Goal: Task Accomplishment & Management: Manage account settings

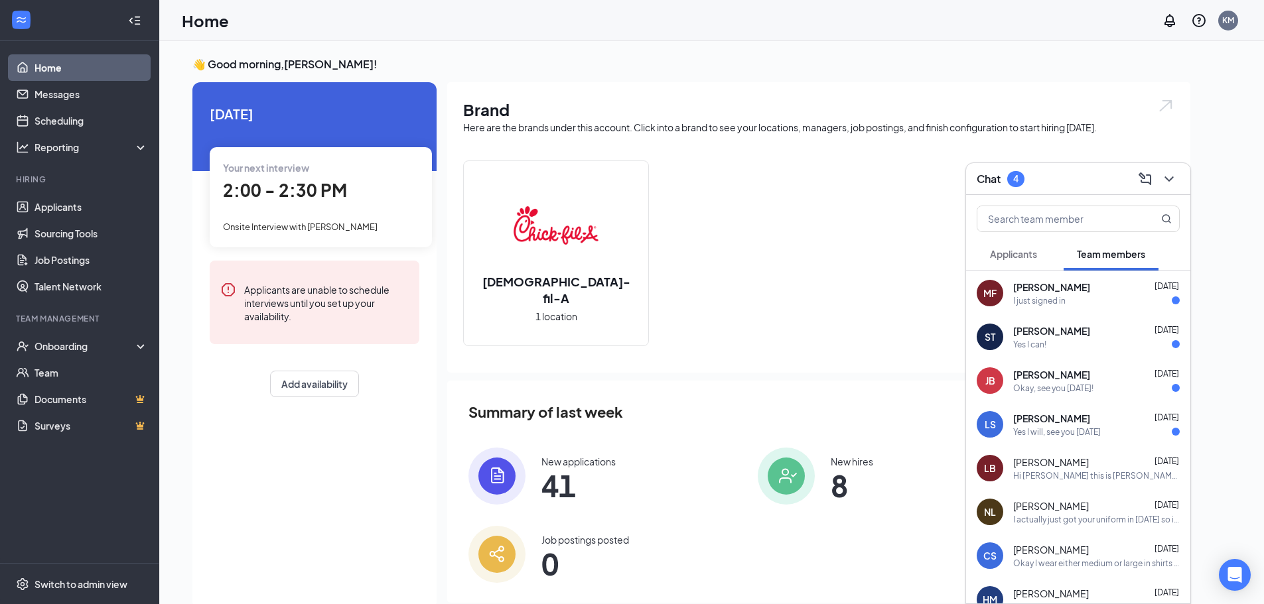
click at [1011, 254] on span "Applicants" at bounding box center [1013, 254] width 47 height 12
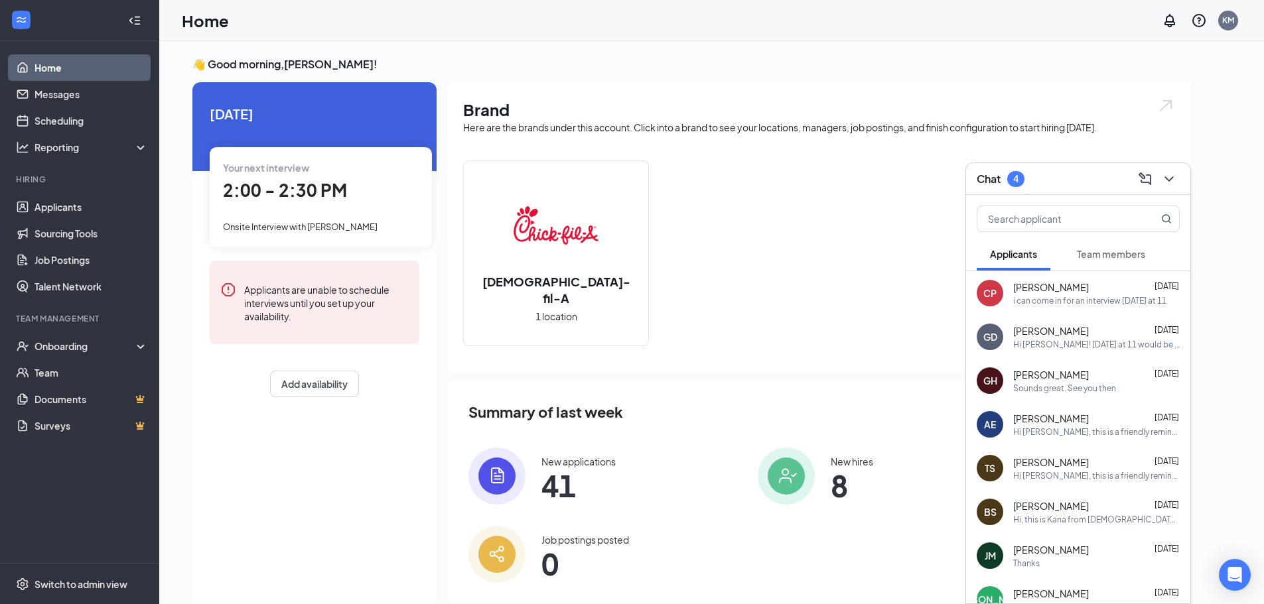
click at [1057, 299] on div "i can come in for an interview [DATE] at 11" at bounding box center [1089, 300] width 153 height 11
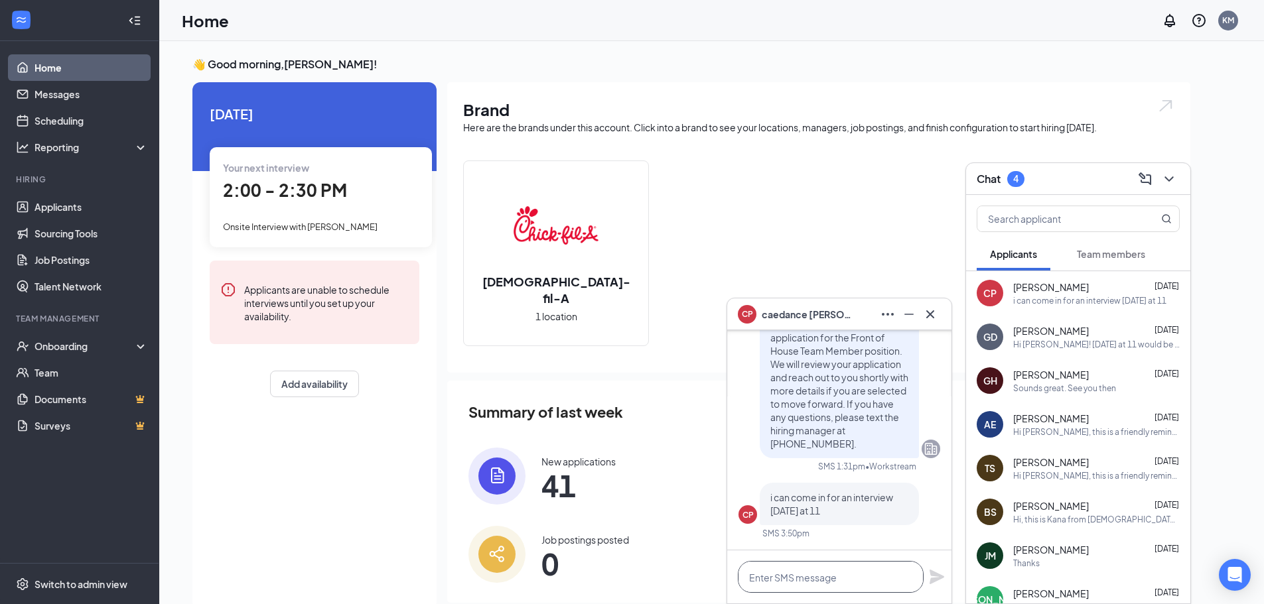
click at [855, 582] on textarea at bounding box center [831, 577] width 186 height 32
type textarea "Great, see you then"
click at [940, 578] on icon "Plane" at bounding box center [937, 577] width 15 height 15
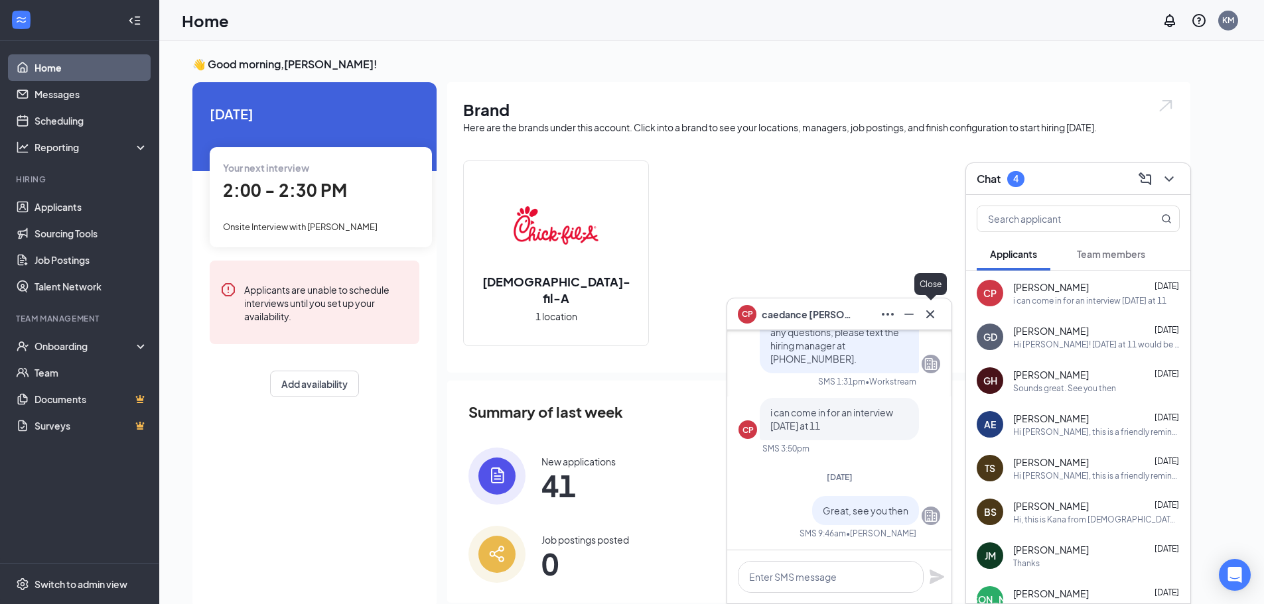
click at [926, 316] on icon "Cross" at bounding box center [930, 315] width 16 height 16
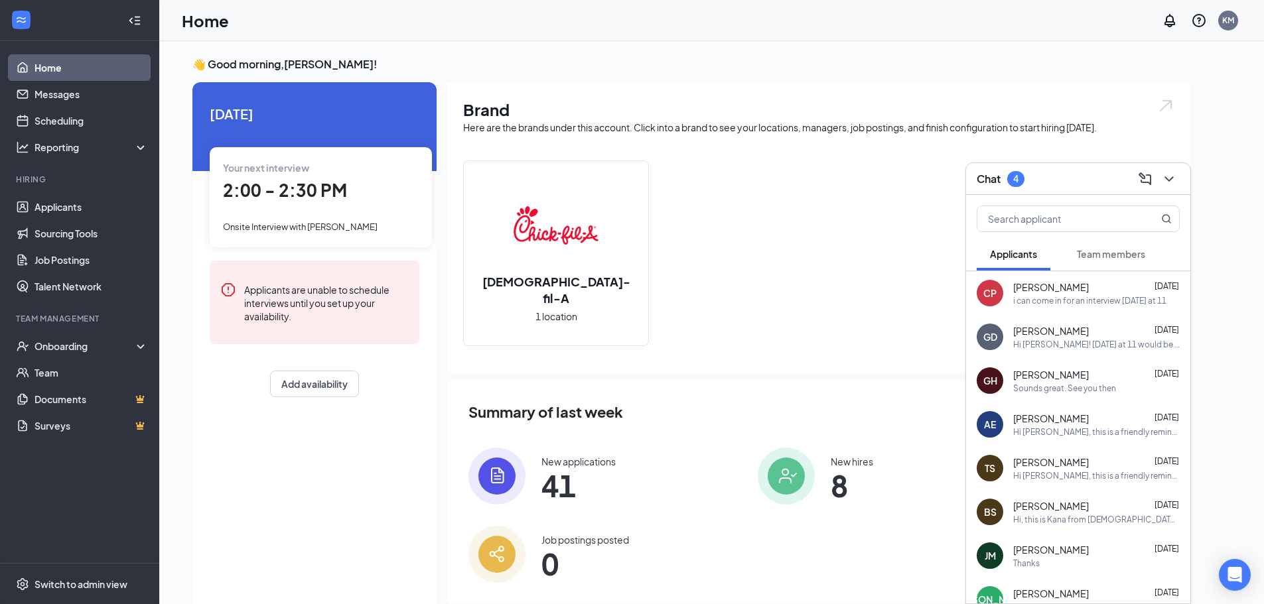
click at [1057, 349] on div "Hi [PERSON_NAME]! [DATE] at 11 would be great. I'll see you then" at bounding box center [1096, 344] width 167 height 11
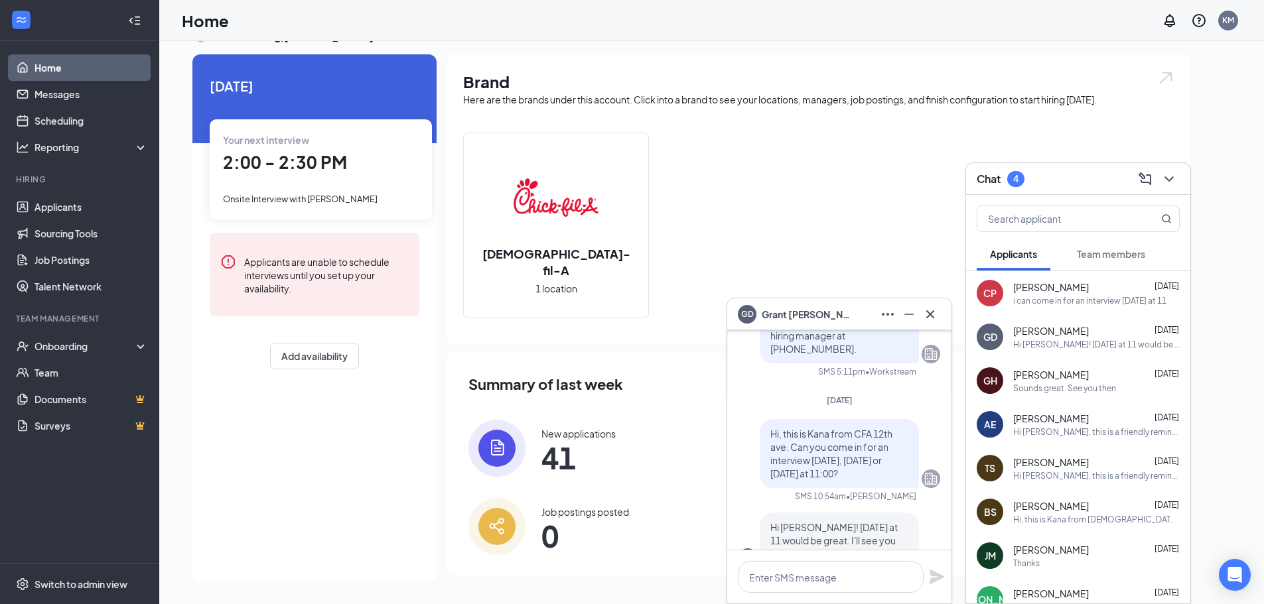
scroll to position [0, 0]
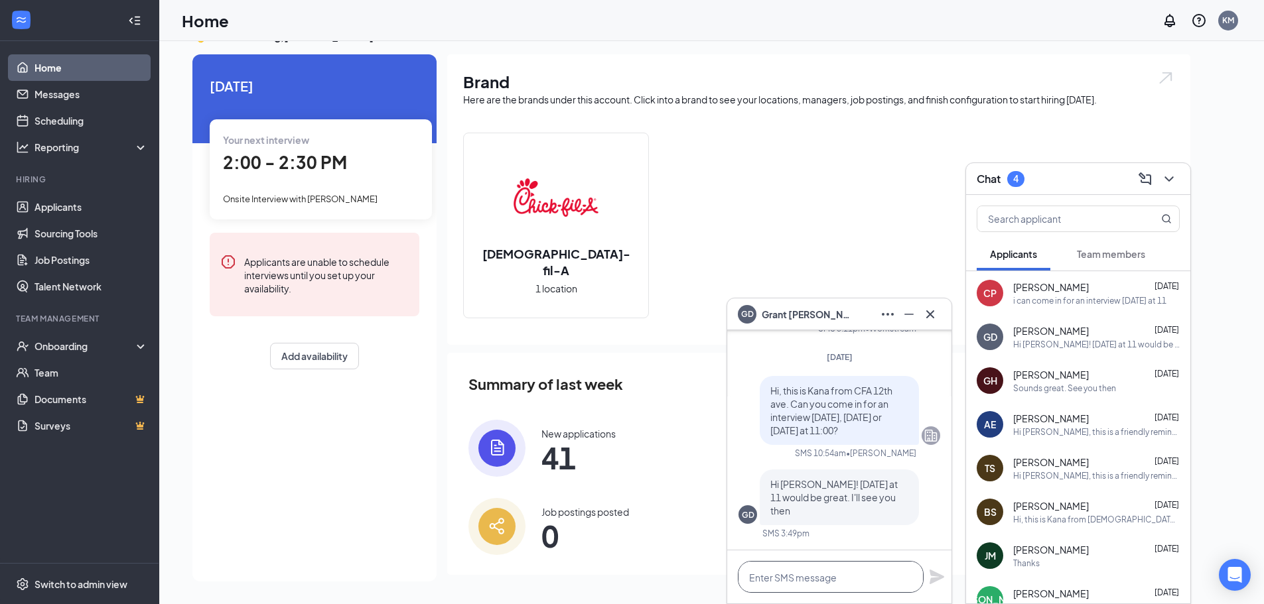
click at [874, 575] on textarea at bounding box center [831, 577] width 186 height 32
type textarea "See you soon!"
click at [934, 575] on icon "Plane" at bounding box center [937, 577] width 15 height 15
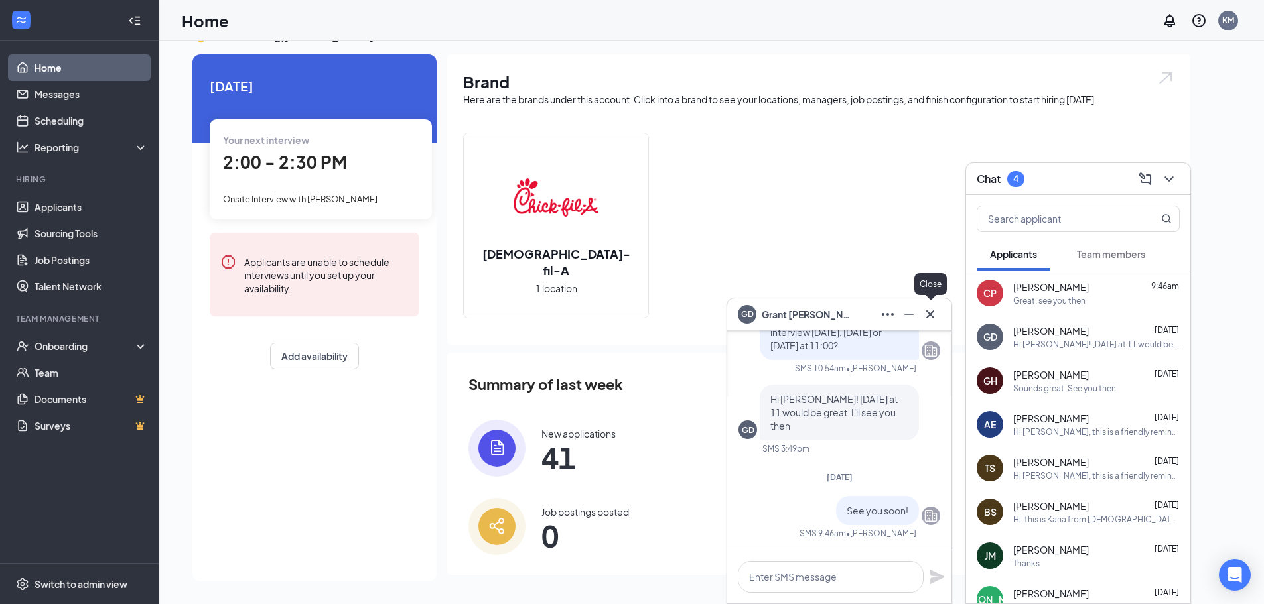
click at [933, 317] on icon "Cross" at bounding box center [930, 314] width 8 height 8
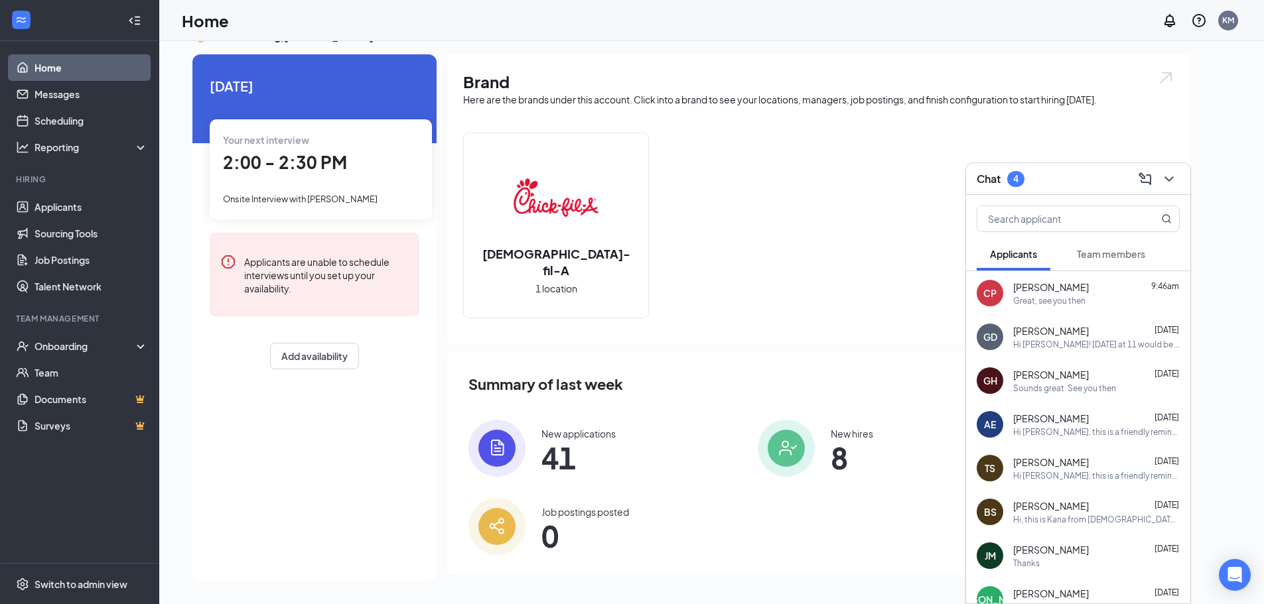
scroll to position [66, 0]
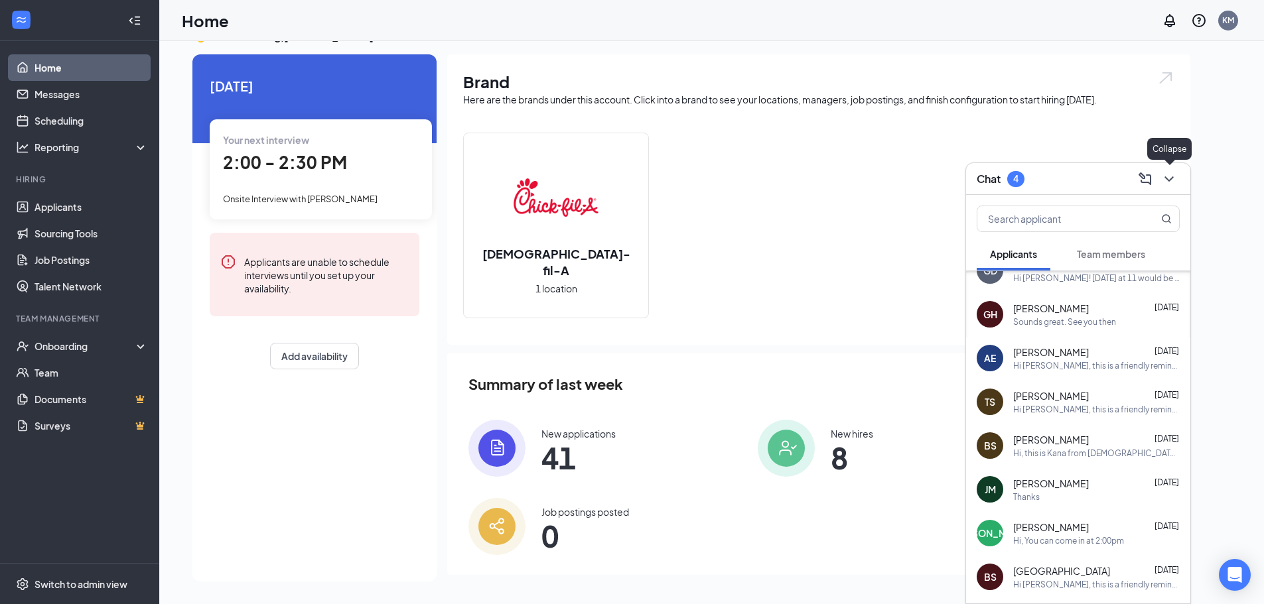
click at [1167, 177] on icon "ChevronDown" at bounding box center [1169, 179] width 16 height 16
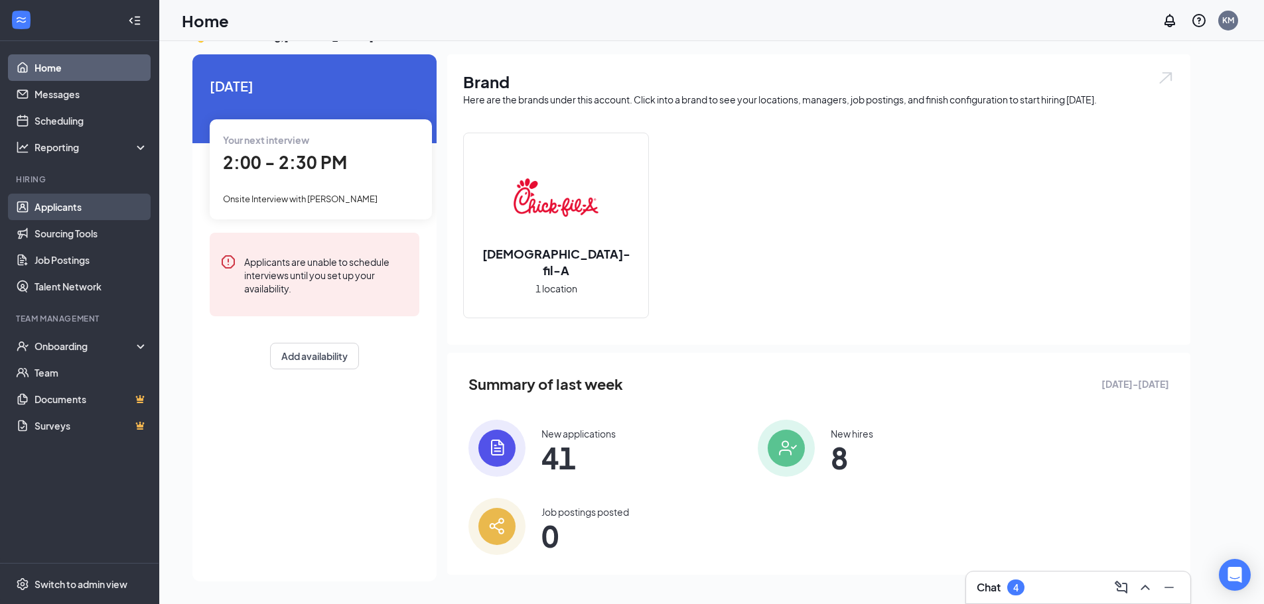
click at [60, 212] on link "Applicants" at bounding box center [91, 207] width 113 height 27
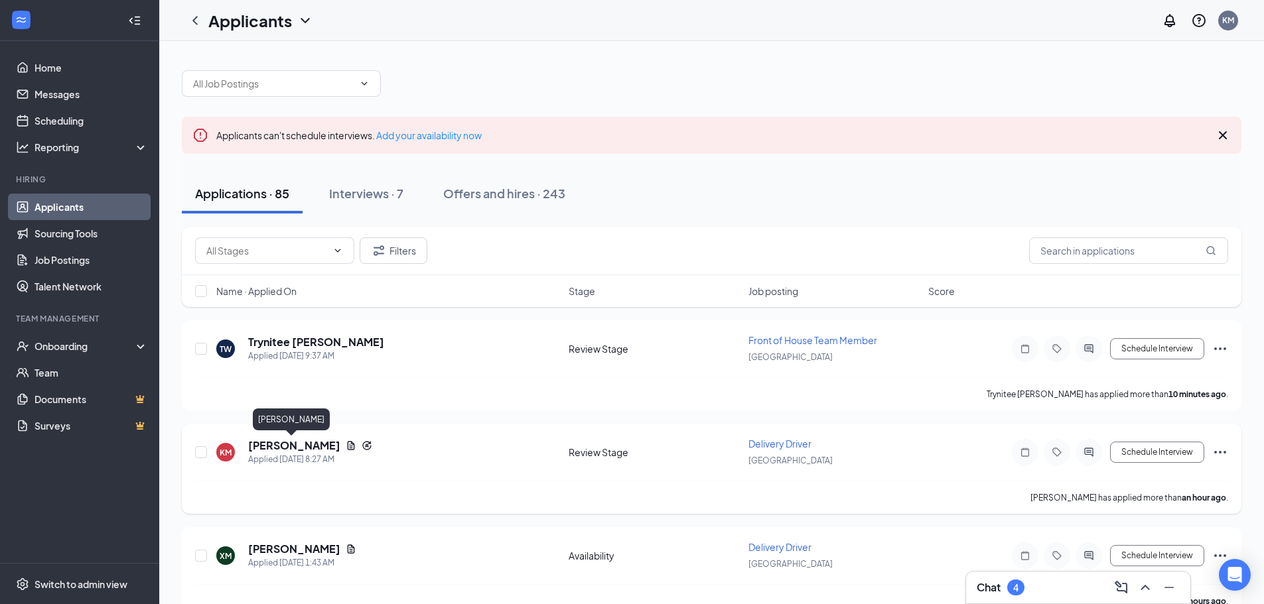
click at [300, 447] on h5 "[PERSON_NAME]" at bounding box center [294, 446] width 92 height 15
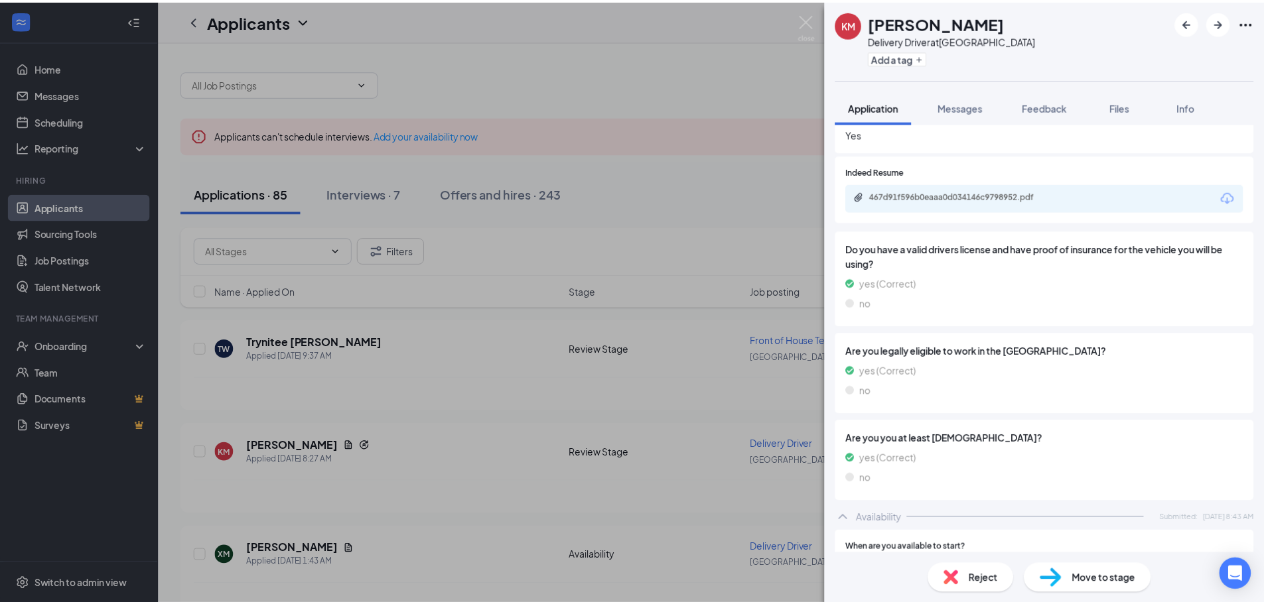
scroll to position [559, 0]
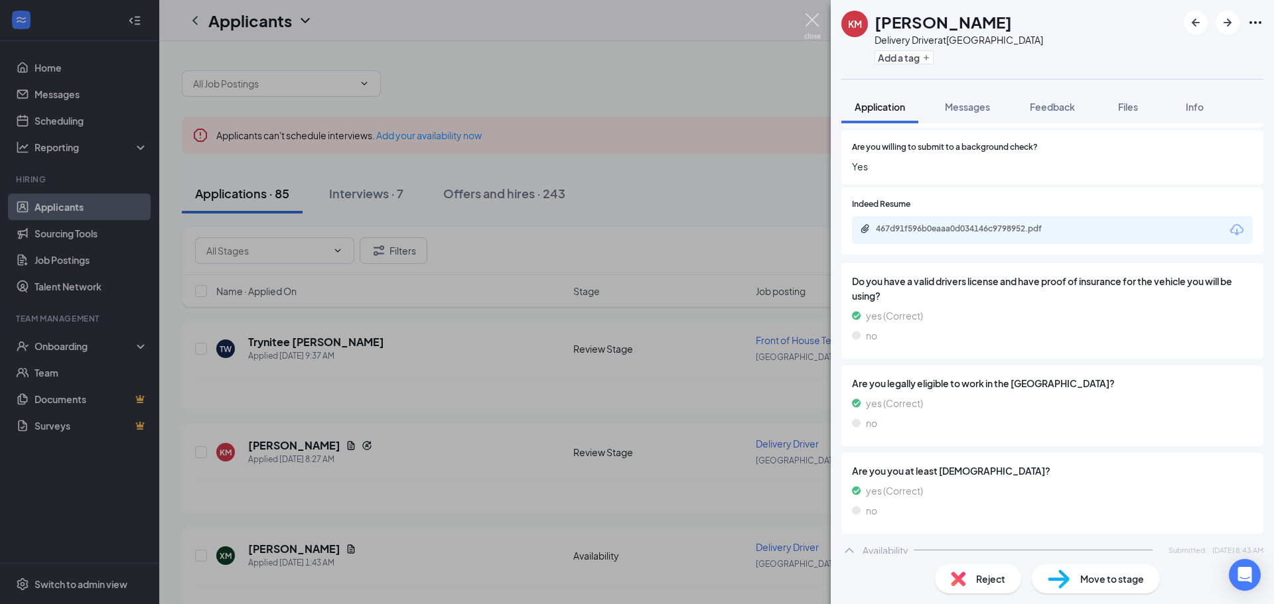
click at [808, 21] on img at bounding box center [812, 26] width 17 height 26
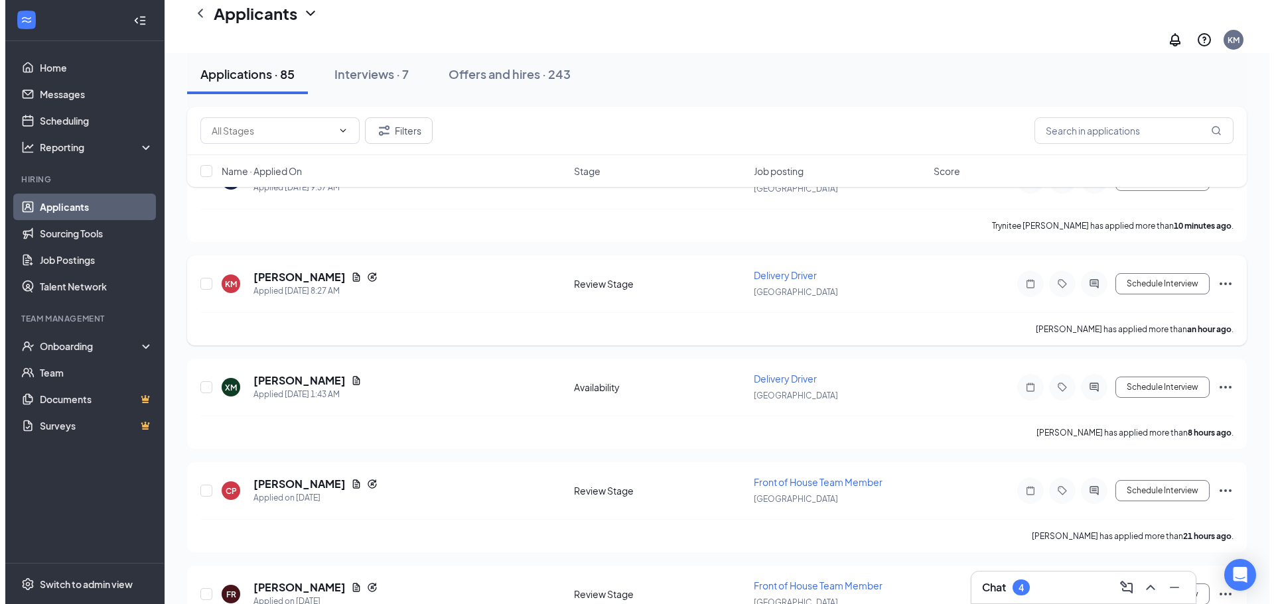
scroll to position [199, 0]
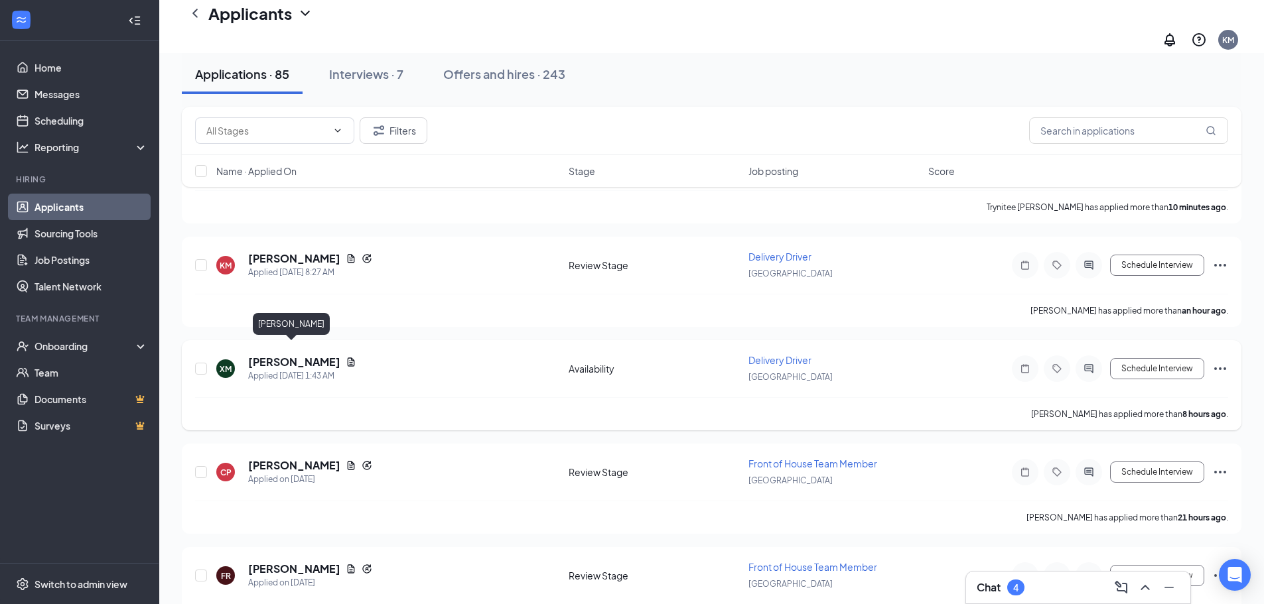
click at [296, 355] on h5 "[PERSON_NAME]" at bounding box center [294, 362] width 92 height 15
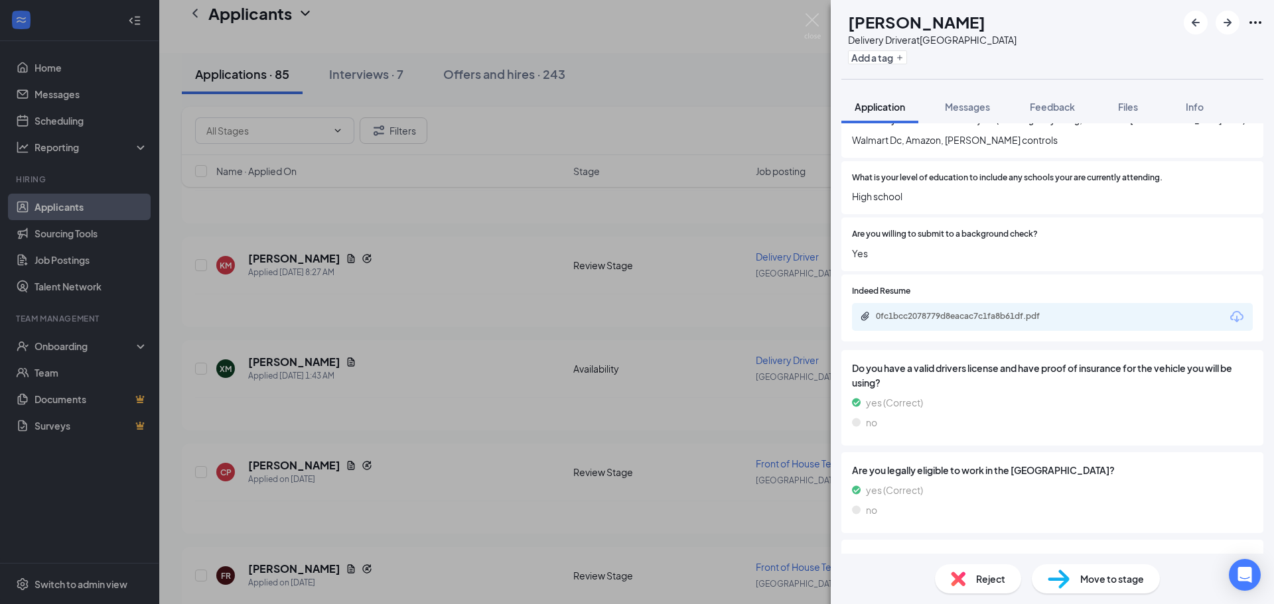
scroll to position [476, 0]
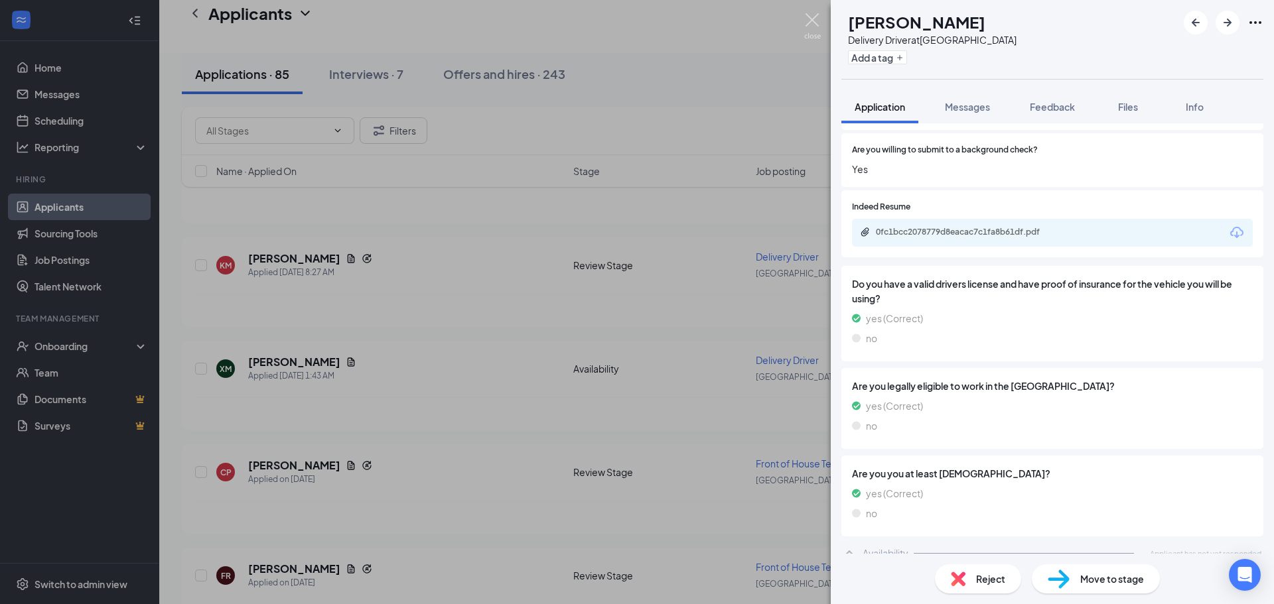
click at [815, 17] on img at bounding box center [812, 26] width 17 height 26
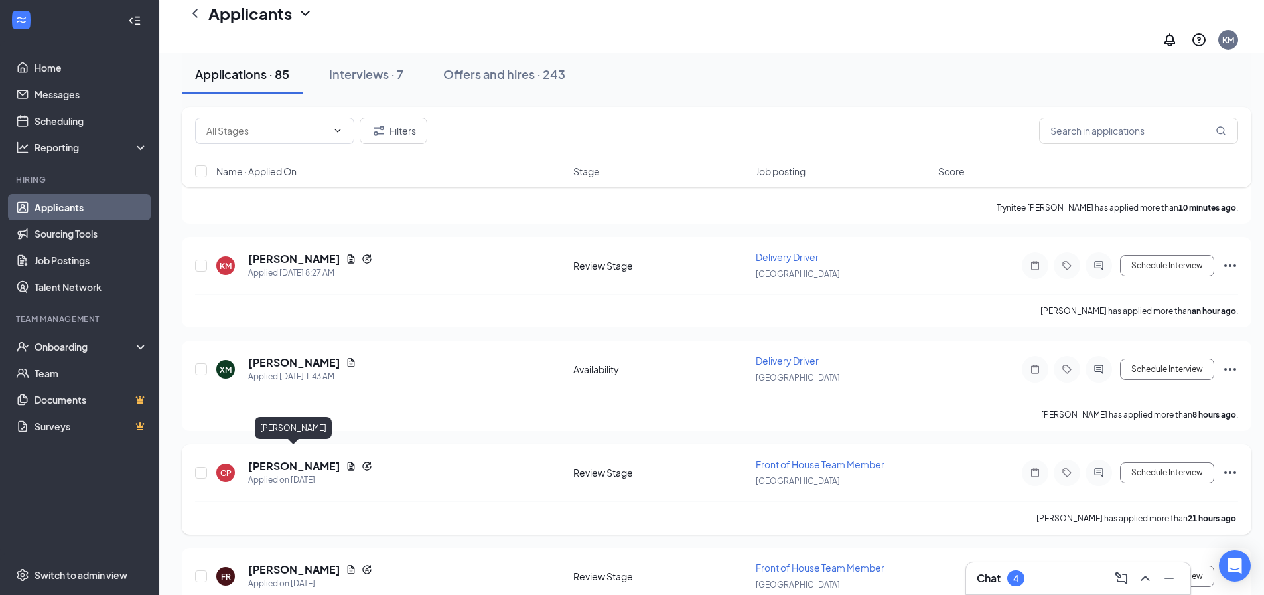
click at [317, 459] on h5 "[PERSON_NAME]" at bounding box center [294, 466] width 92 height 15
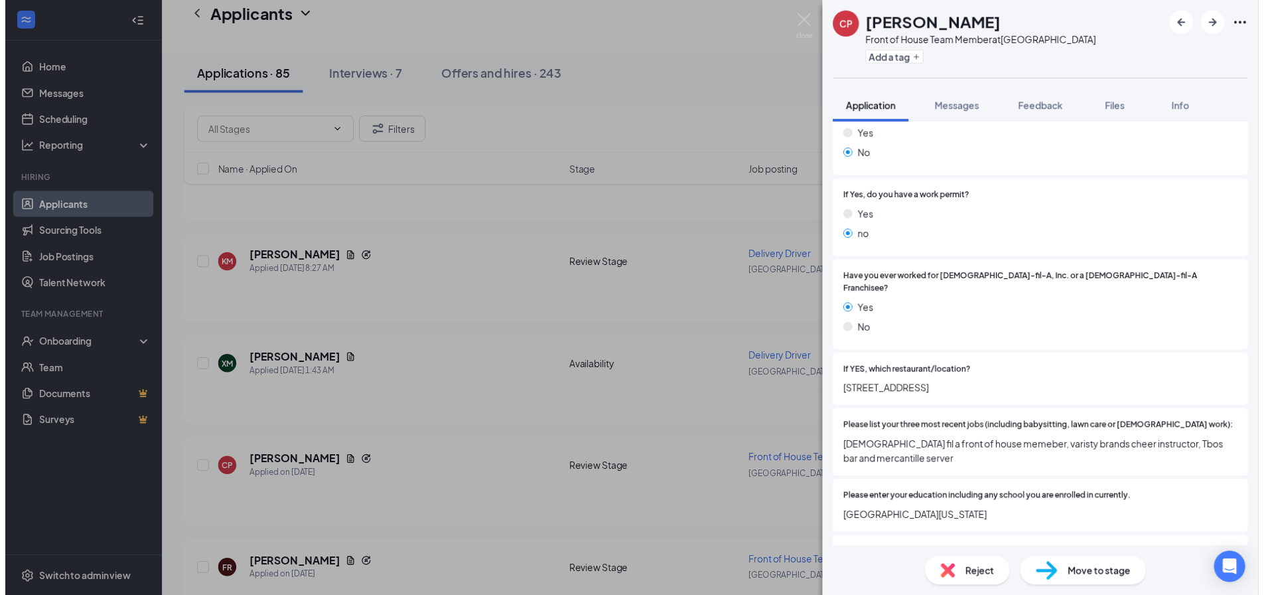
scroll to position [265, 0]
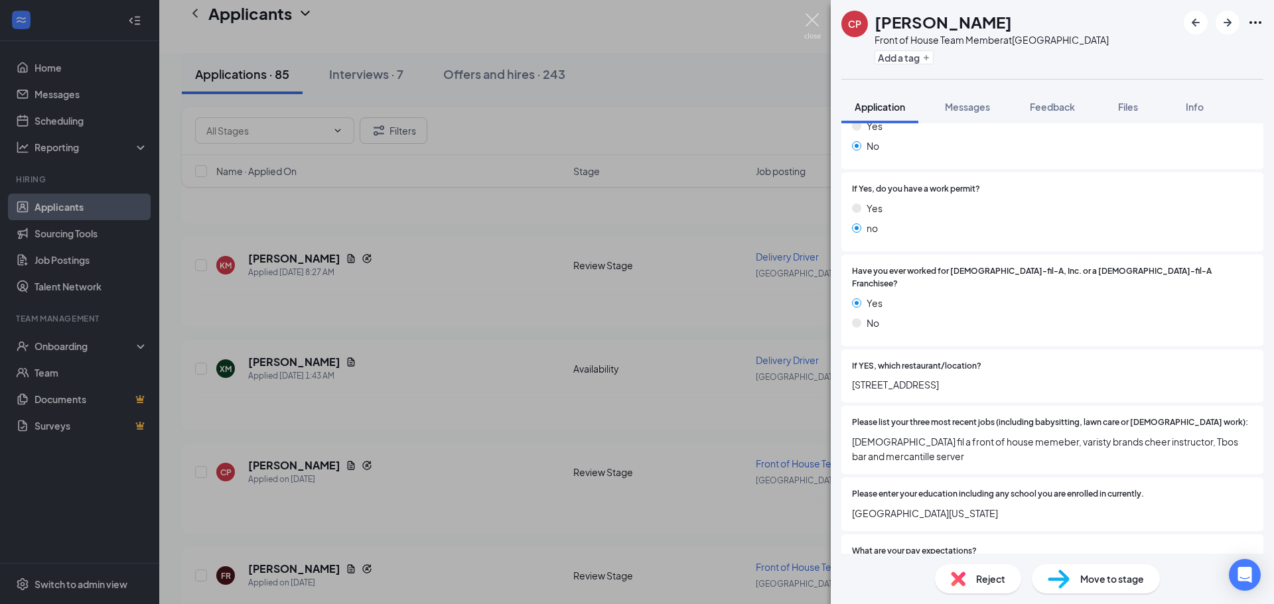
click at [812, 16] on img at bounding box center [812, 26] width 17 height 26
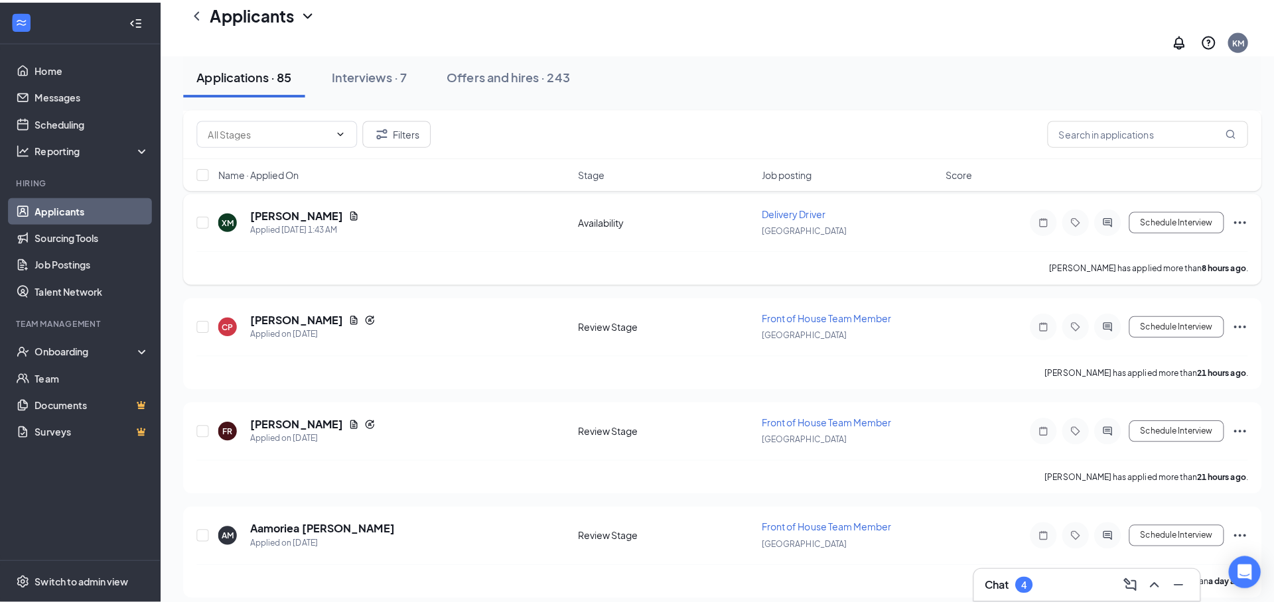
scroll to position [398, 0]
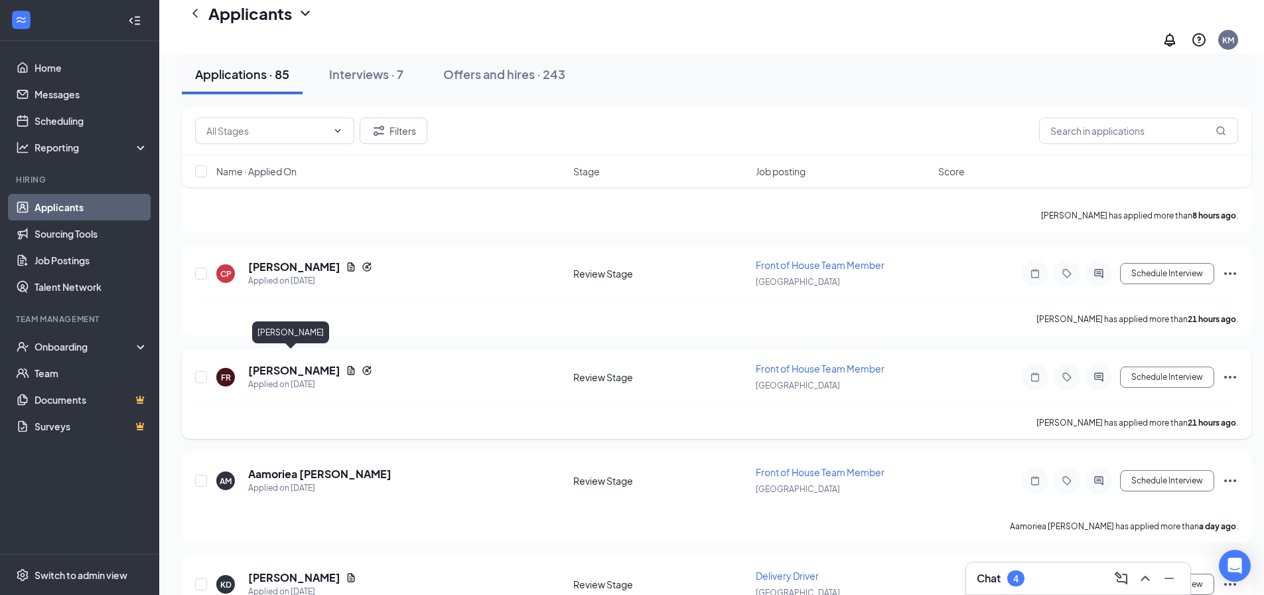
click at [286, 363] on h5 "[PERSON_NAME]" at bounding box center [294, 370] width 92 height 15
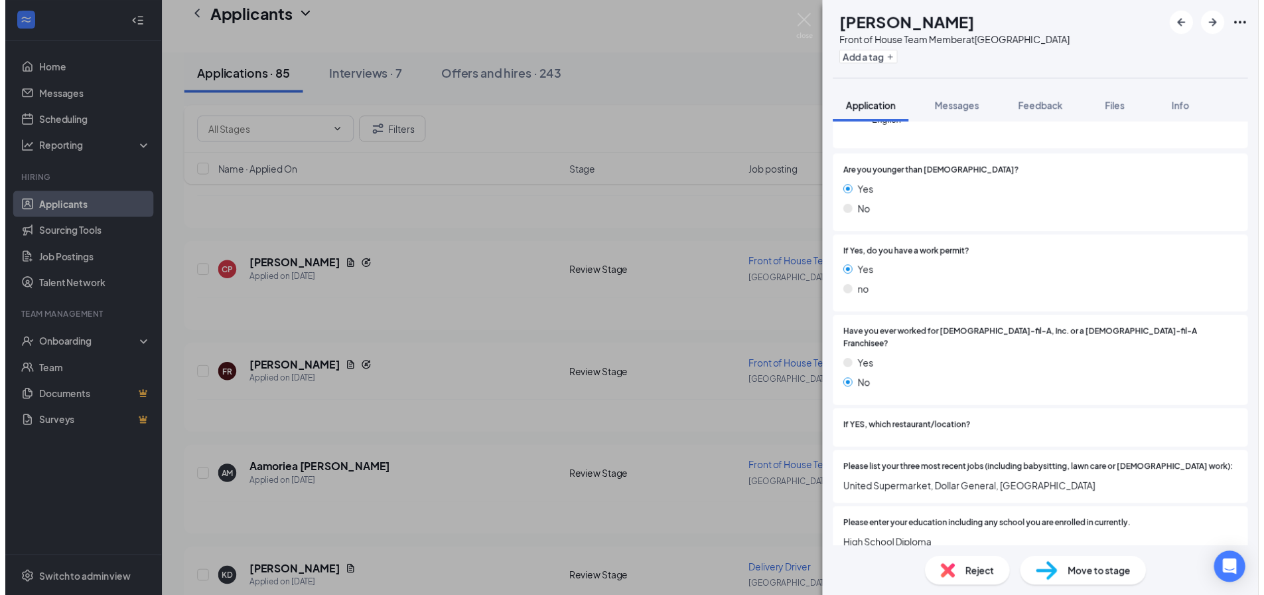
scroll to position [198, 0]
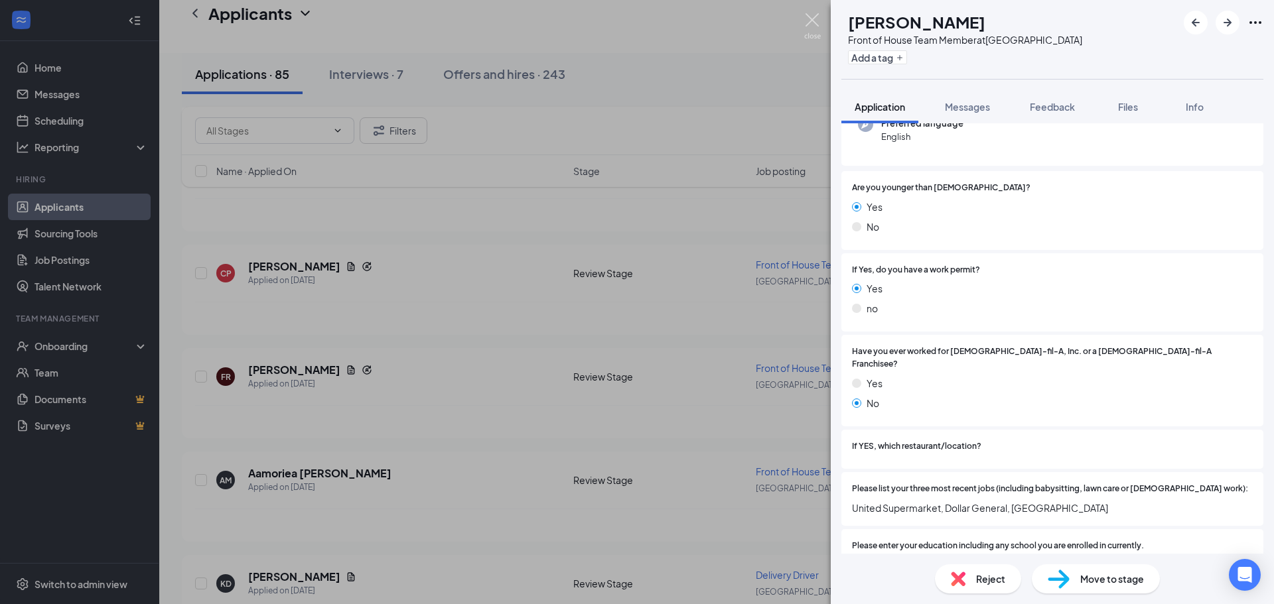
click at [815, 20] on img at bounding box center [812, 26] width 17 height 26
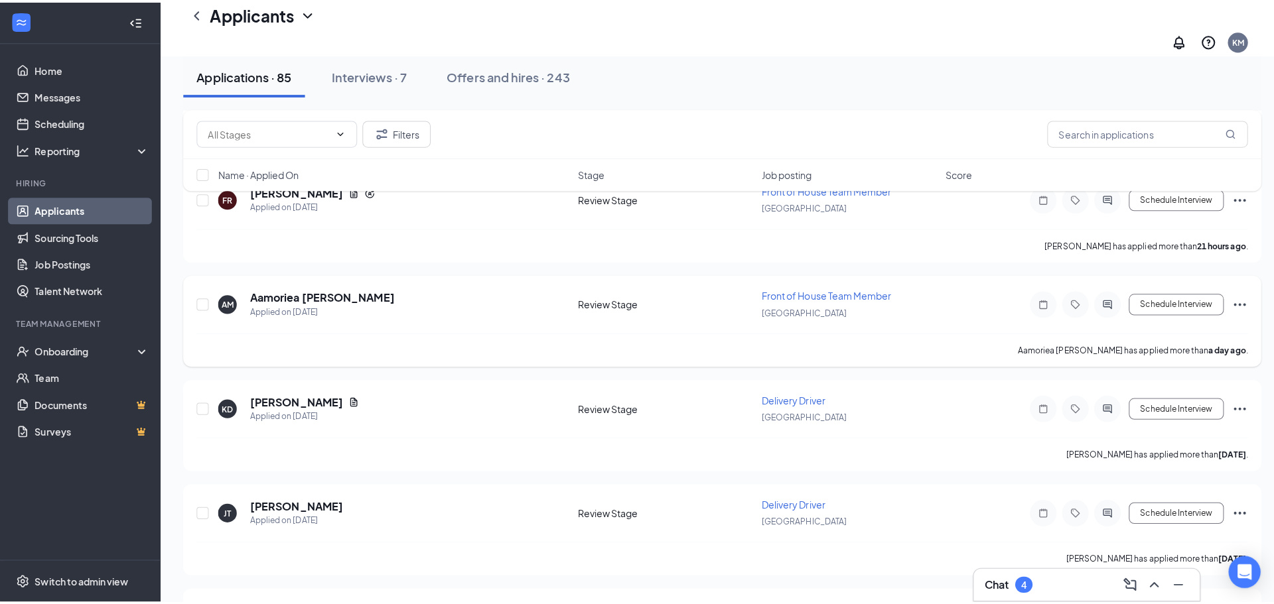
scroll to position [597, 0]
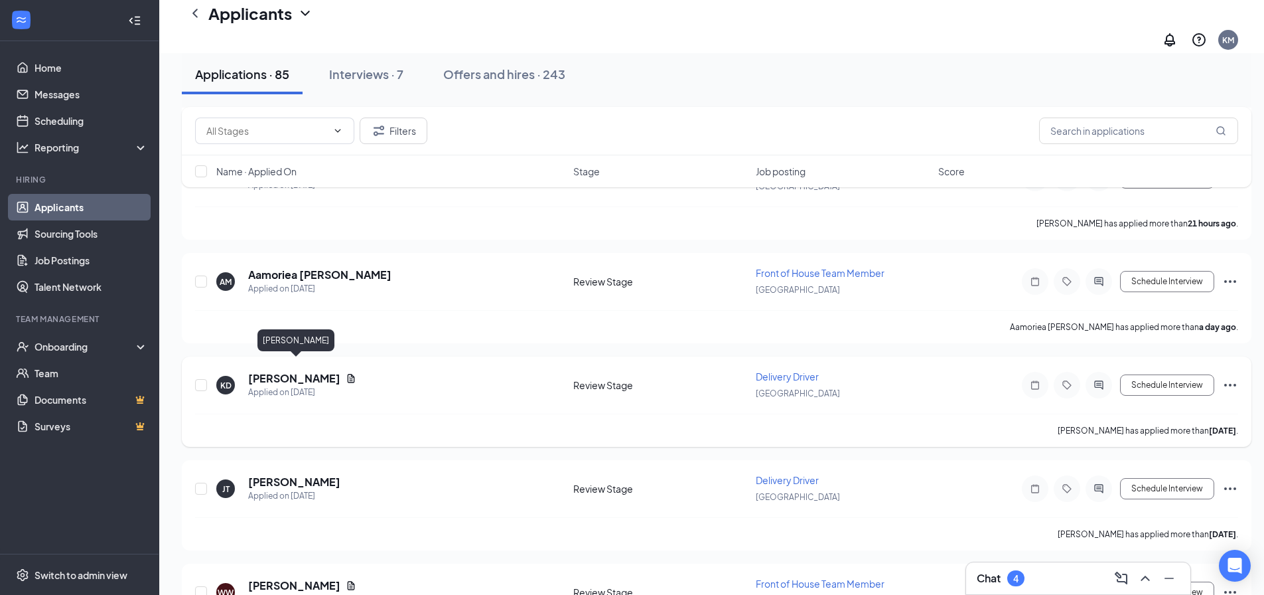
click at [319, 371] on h5 "[PERSON_NAME]" at bounding box center [294, 378] width 92 height 15
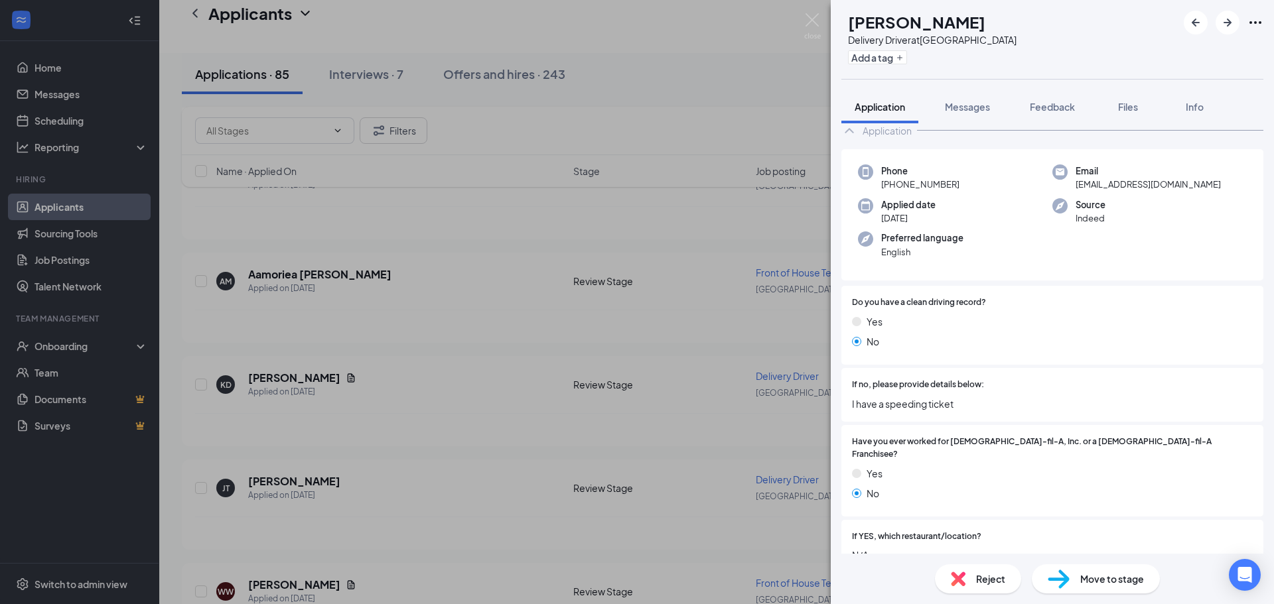
scroll to position [9, 0]
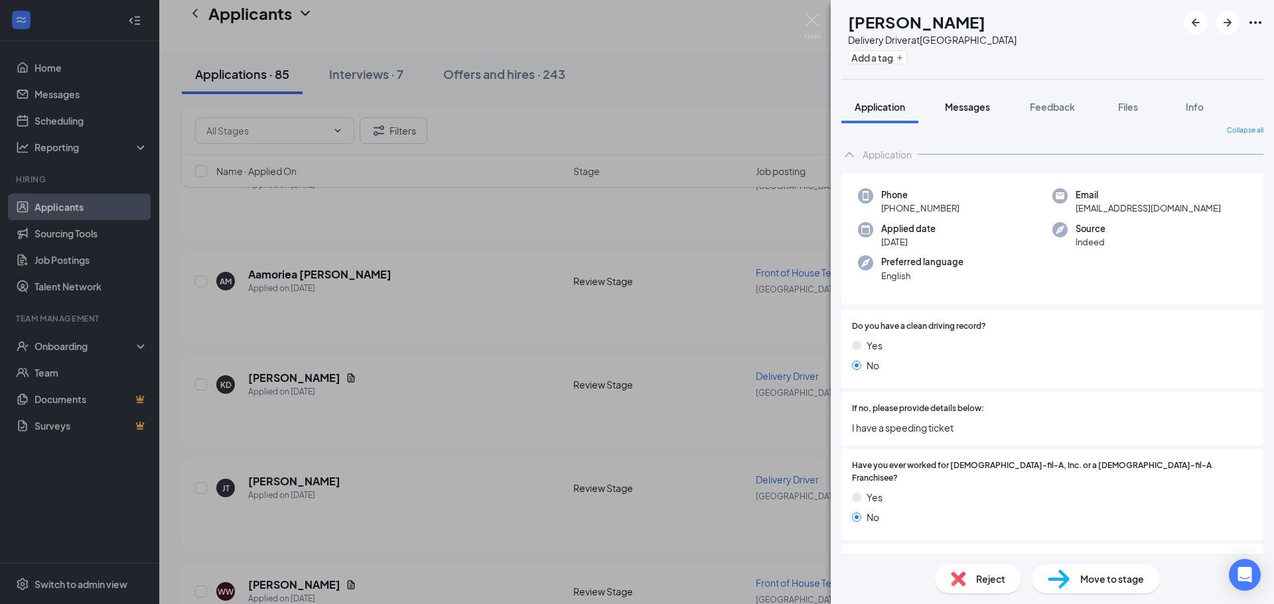
click at [971, 109] on span "Messages" at bounding box center [967, 107] width 45 height 12
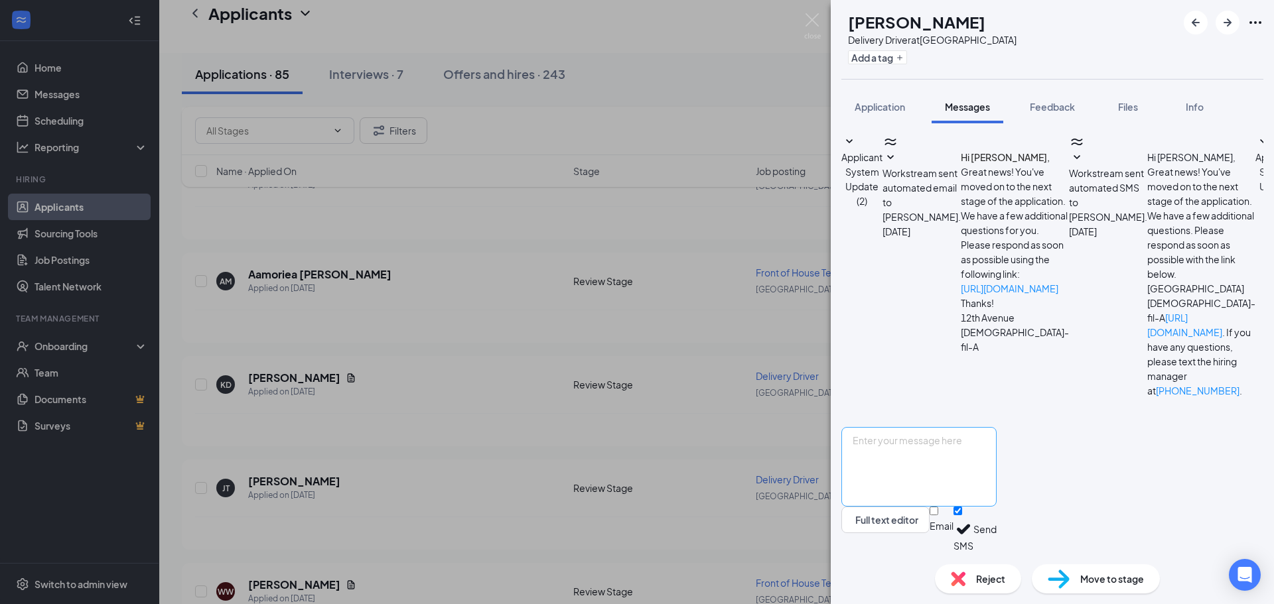
scroll to position [42, 0]
click at [997, 456] on textarea at bounding box center [918, 467] width 155 height 80
click at [886, 442] on textarea "Hi, can you come in for an interview [DATE] or [DATE] at 11:00?" at bounding box center [918, 467] width 155 height 80
click at [997, 444] on textarea "Hi, this is Kana from [DEMOGRAPHIC_DATA]-fil-A 12th Ave. can you come in for an…" at bounding box center [918, 467] width 155 height 80
drag, startPoint x: 1029, startPoint y: 462, endPoint x: 871, endPoint y: 447, distance: 158.7
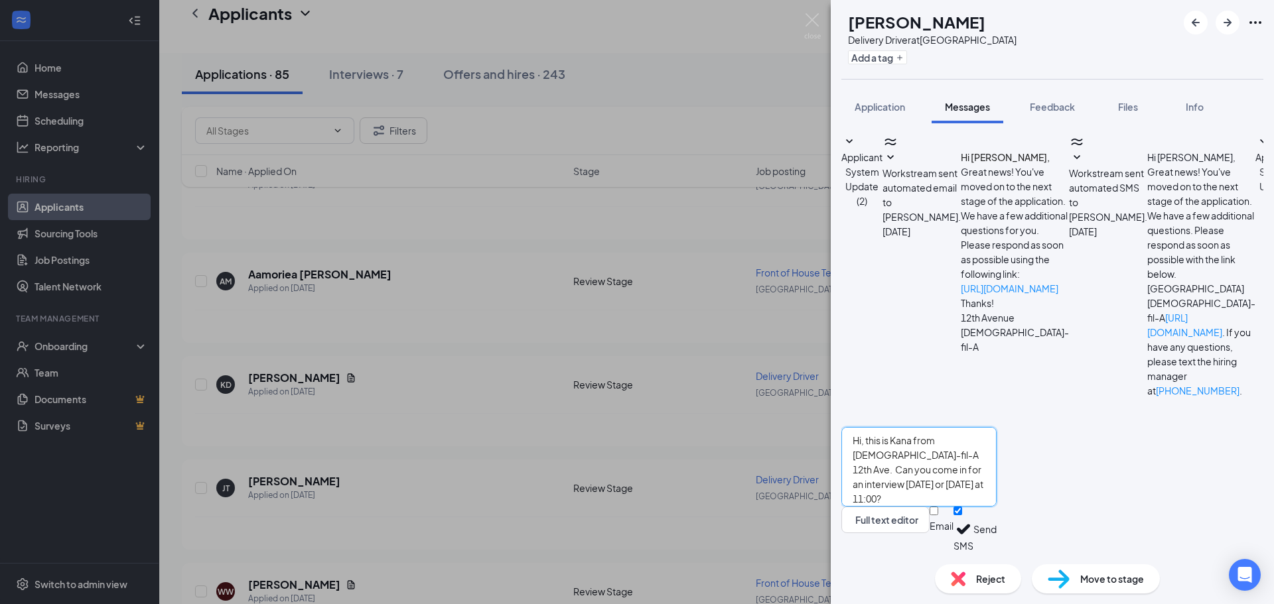
click at [871, 447] on textarea "Hi, this is Kana from [DEMOGRAPHIC_DATA]-fil-A 12th Ave. Can you come in for an…" at bounding box center [918, 467] width 155 height 80
type textarea "Hi, this is Kana from [DEMOGRAPHIC_DATA]-fil-A 12th Ave. Can you come in for an…"
click at [997, 531] on button "Send" at bounding box center [984, 530] width 23 height 46
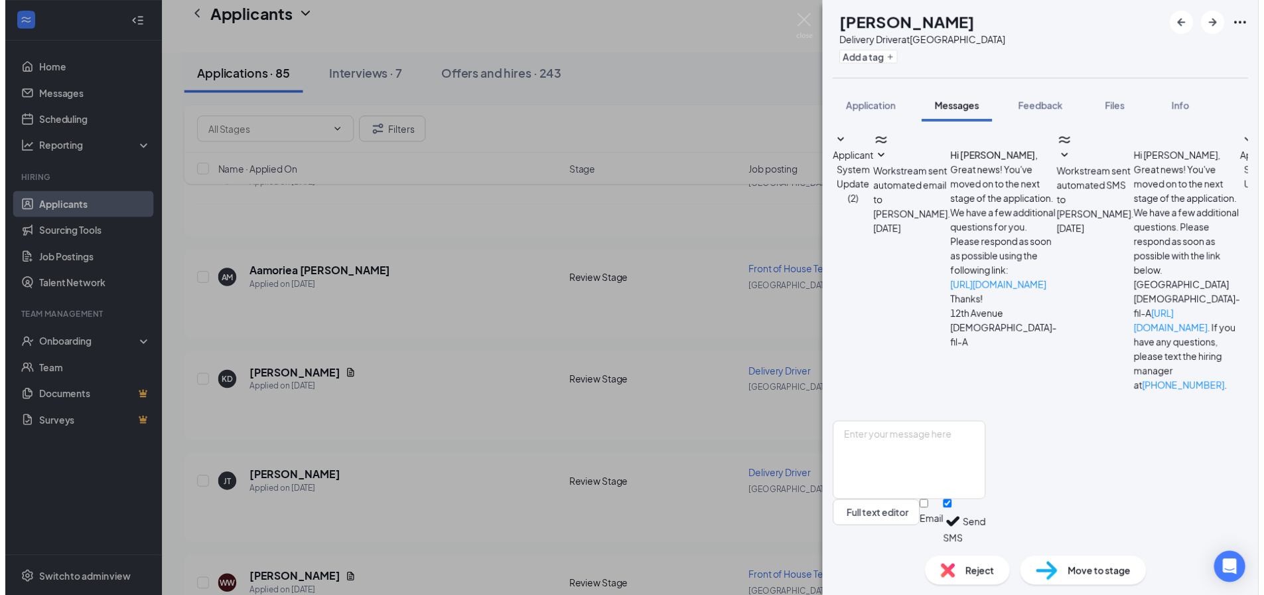
scroll to position [142, 0]
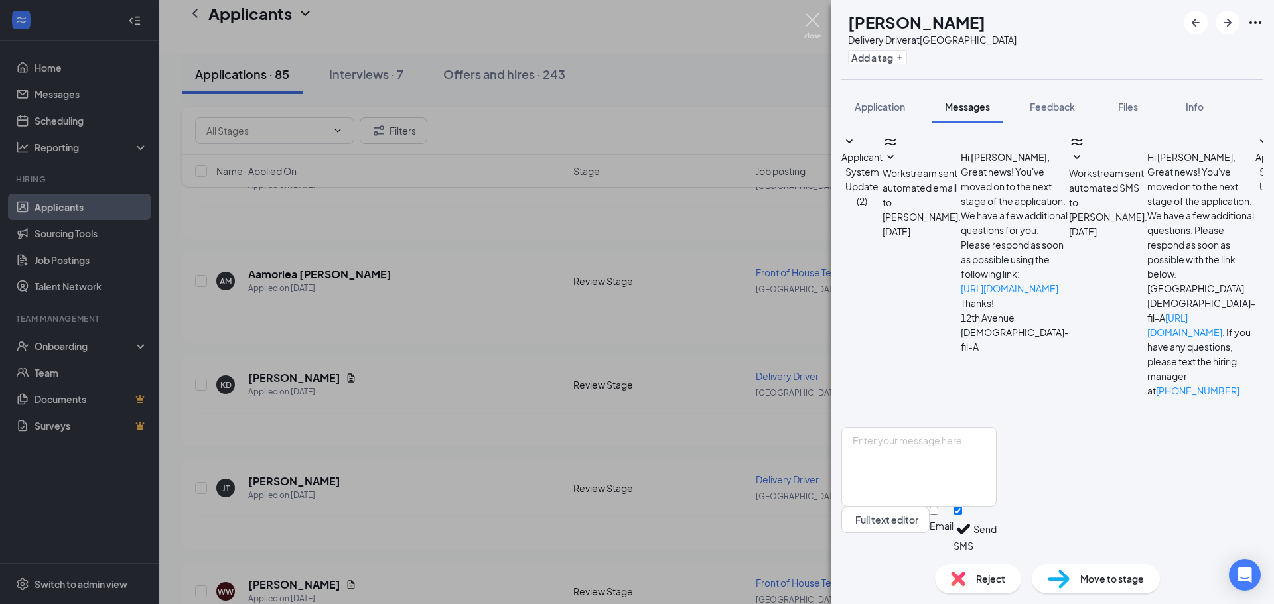
click at [816, 21] on img at bounding box center [812, 26] width 17 height 26
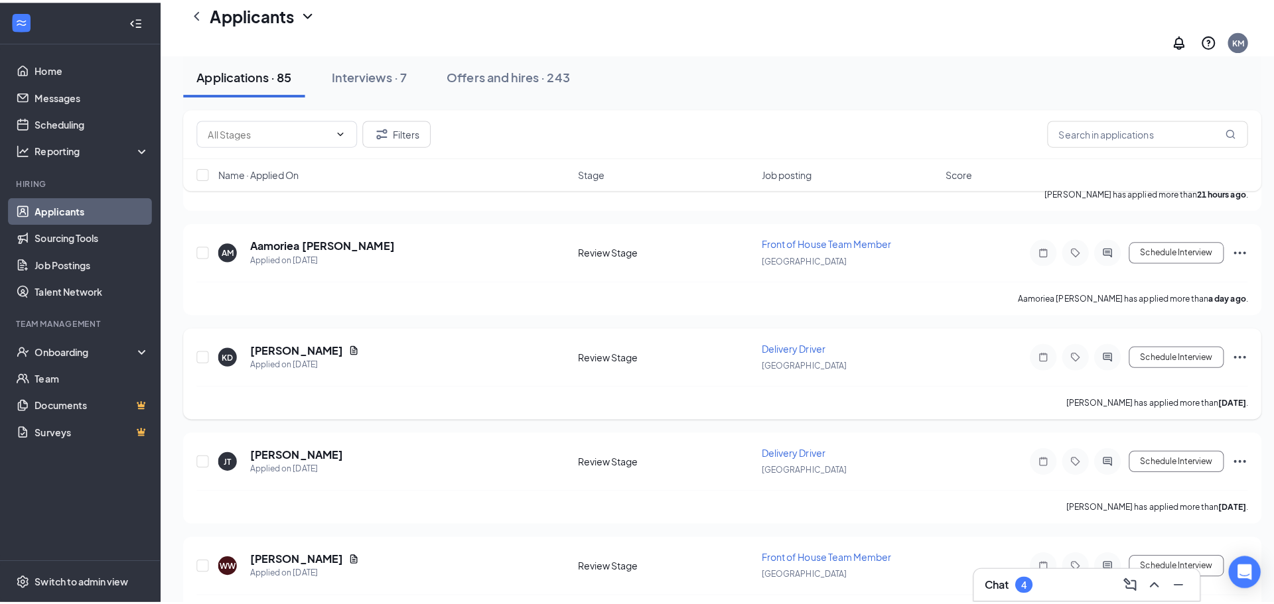
scroll to position [664, 0]
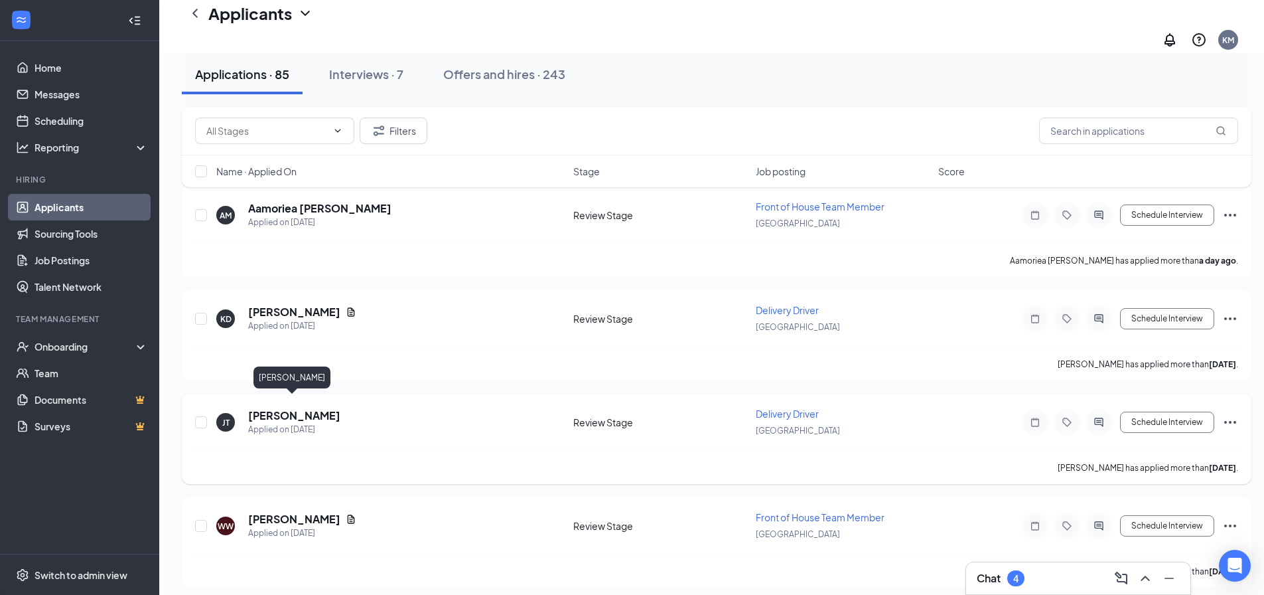
click at [293, 408] on h5 "[PERSON_NAME]" at bounding box center [294, 415] width 92 height 15
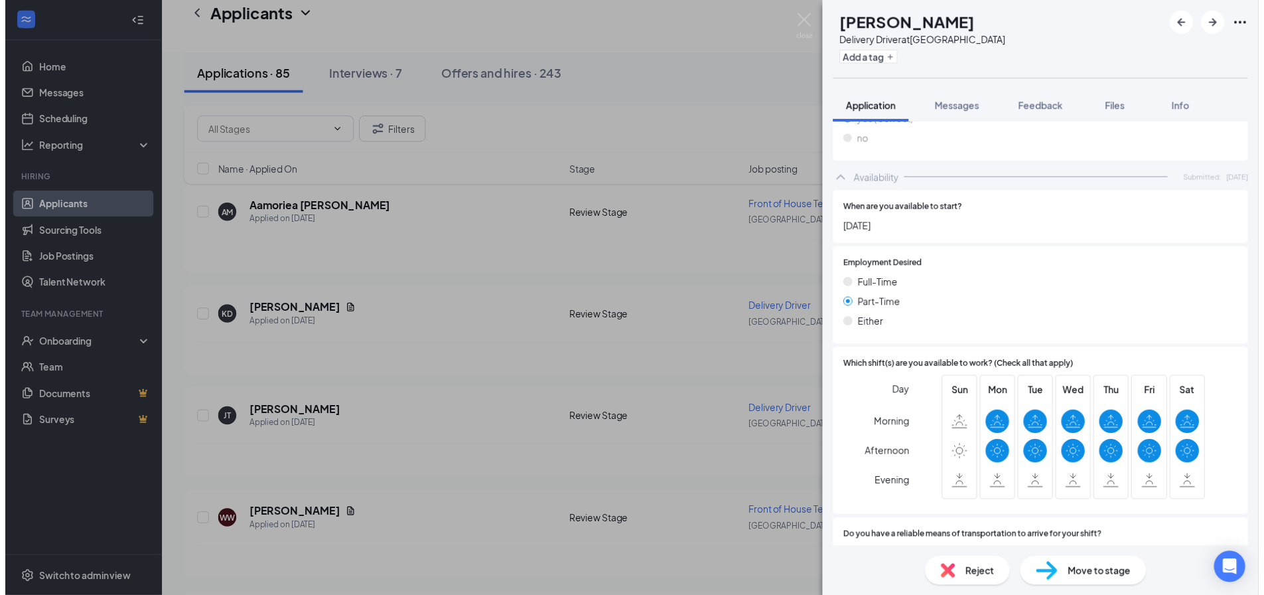
scroll to position [903, 0]
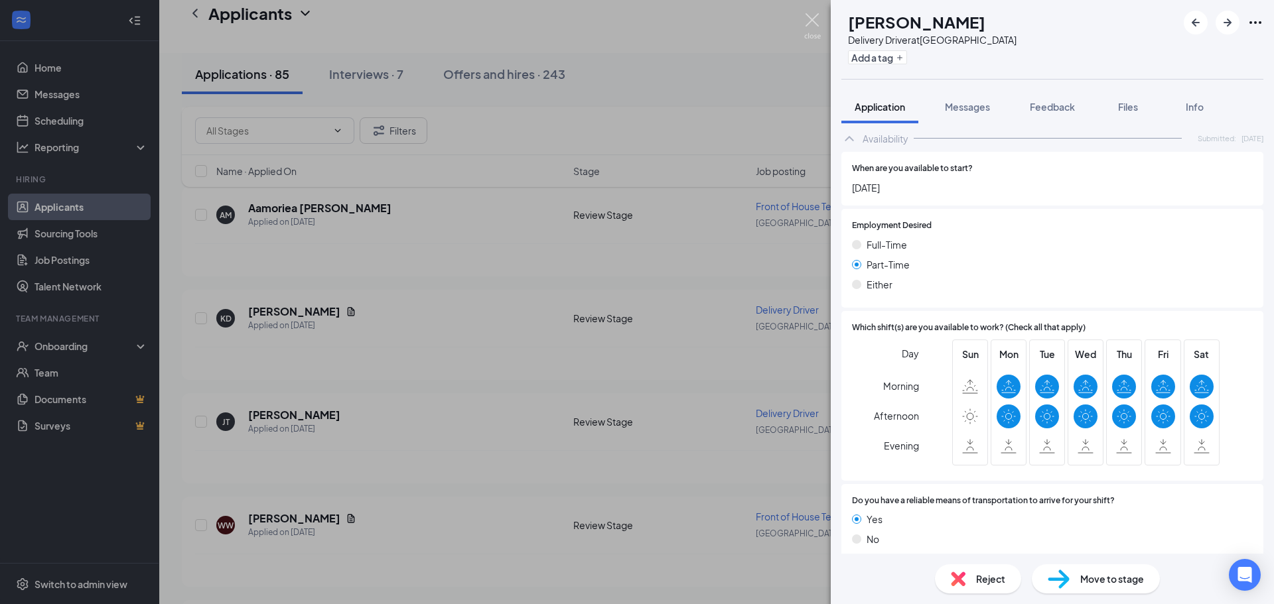
click at [814, 18] on img at bounding box center [812, 26] width 17 height 26
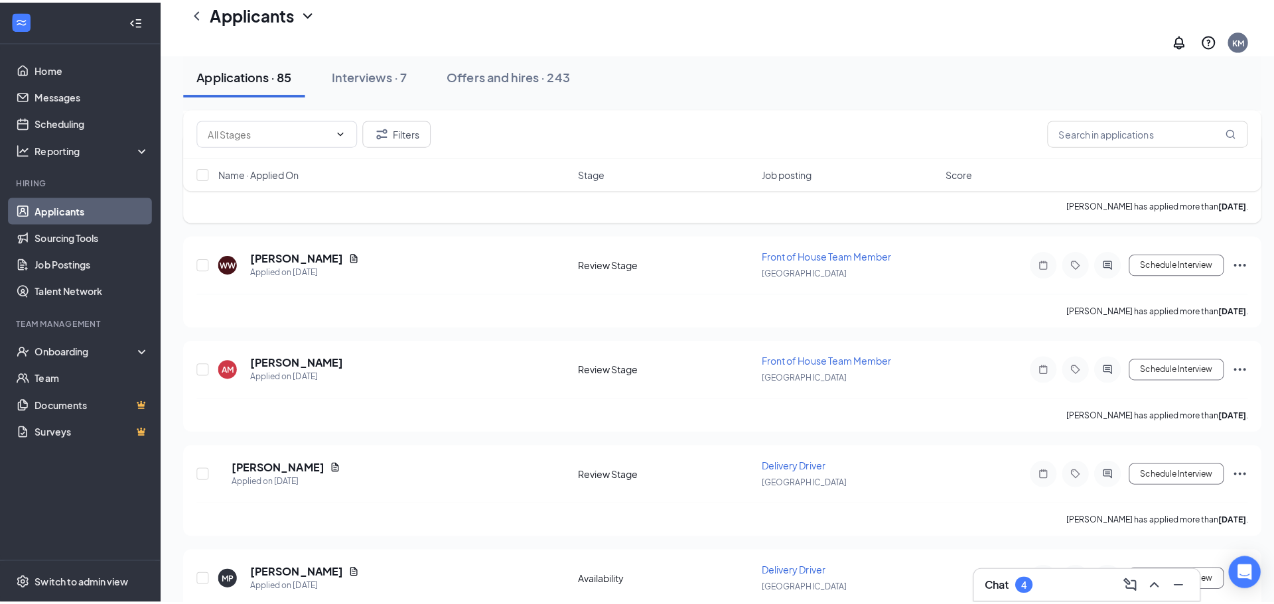
scroll to position [929, 0]
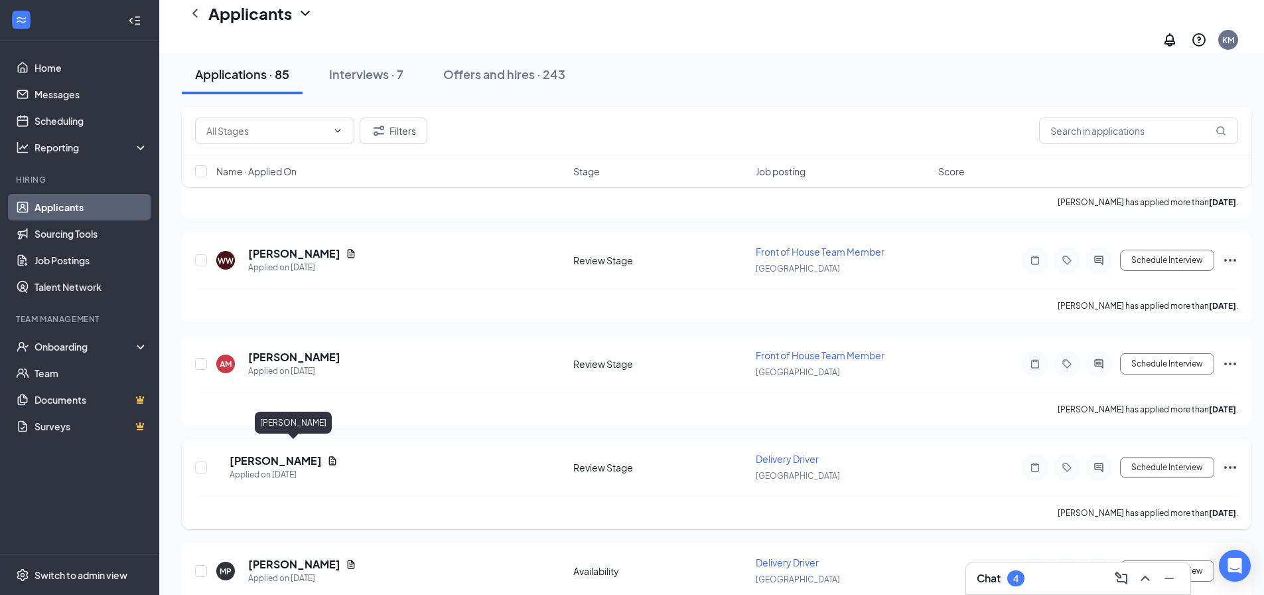
click at [304, 453] on h5 "[PERSON_NAME]" at bounding box center [276, 460] width 92 height 15
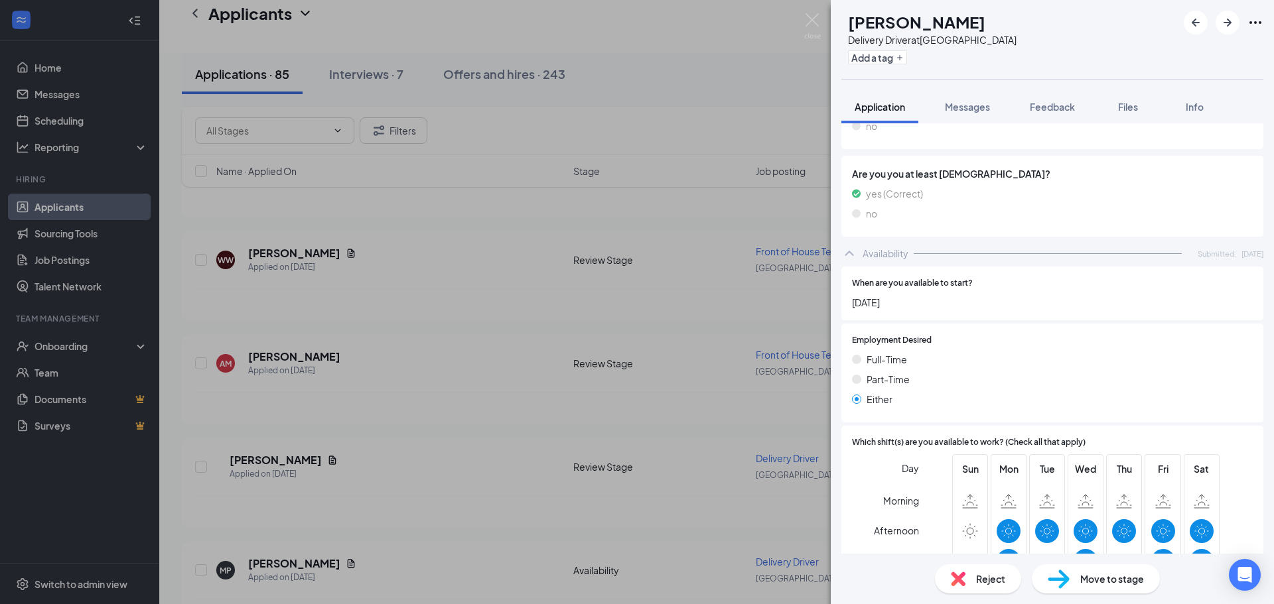
scroll to position [863, 0]
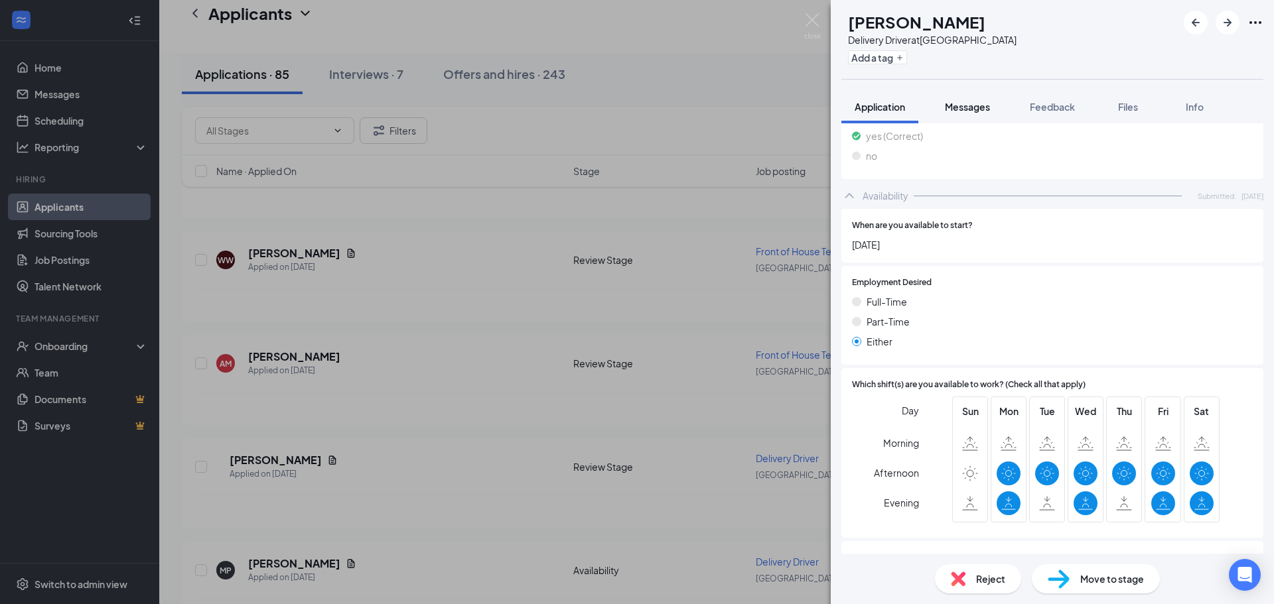
click at [981, 111] on span "Messages" at bounding box center [967, 107] width 45 height 12
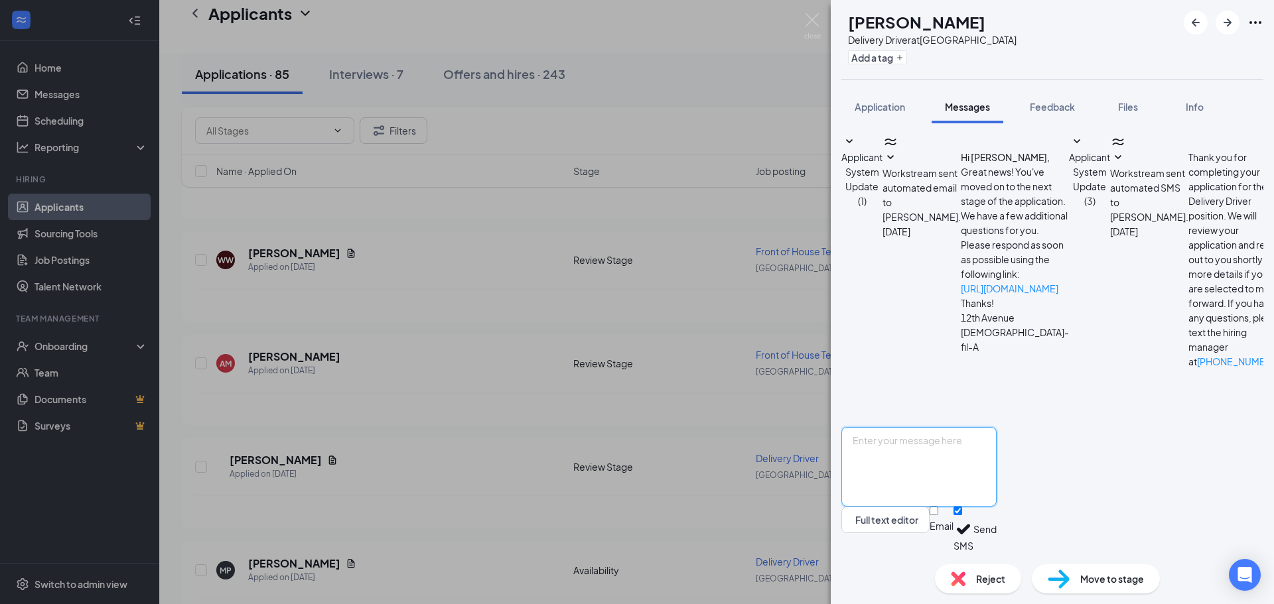
click at [991, 441] on textarea at bounding box center [918, 467] width 155 height 80
paste textarea "Hi, this is Kana from [DEMOGRAPHIC_DATA]-fil-A 12th Ave. Can you come in for an…"
type textarea "Hi, this is Kana from [DEMOGRAPHIC_DATA]-fil-A 12th Ave. Can you come in for an…"
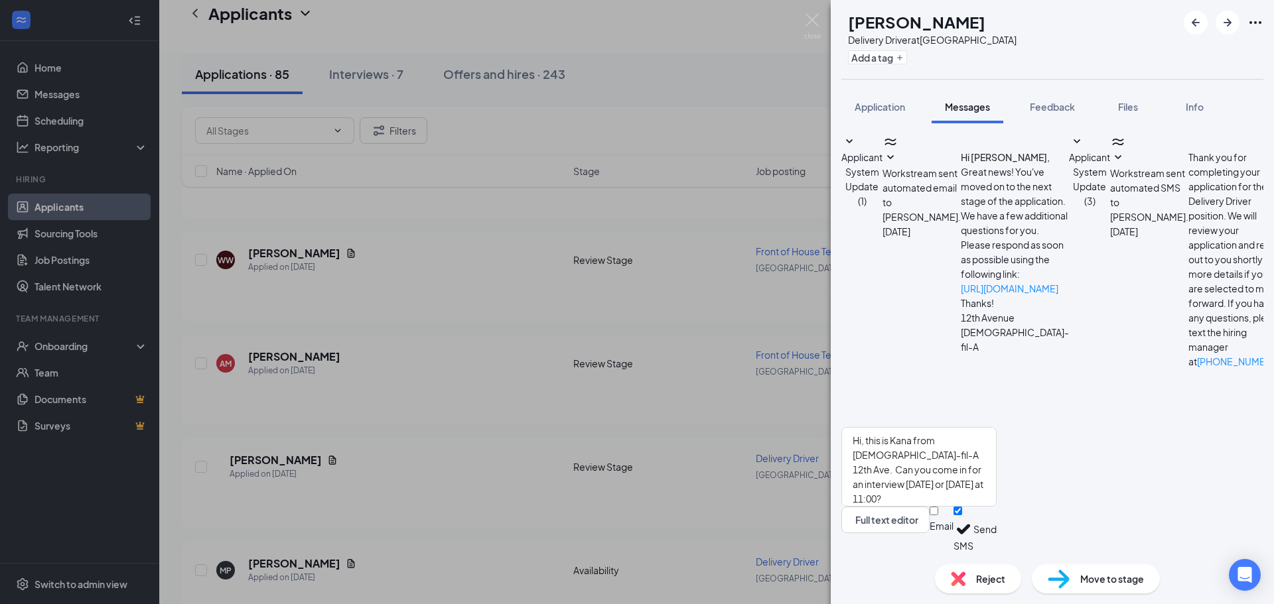
click at [997, 533] on button "Send" at bounding box center [984, 530] width 23 height 46
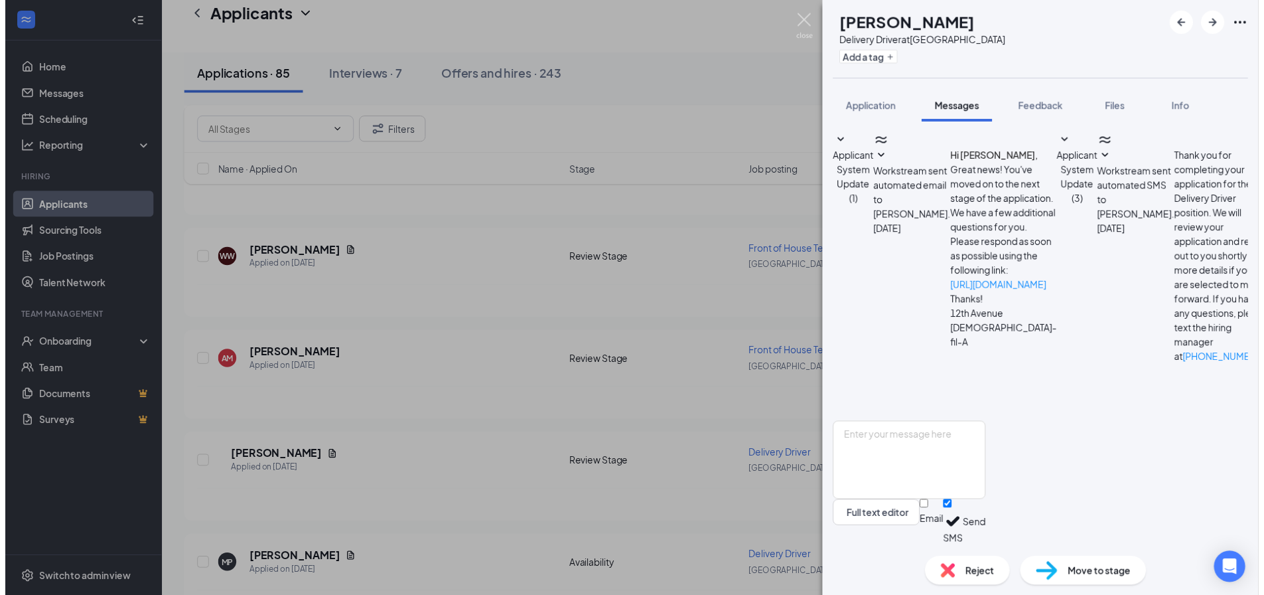
scroll to position [80, 0]
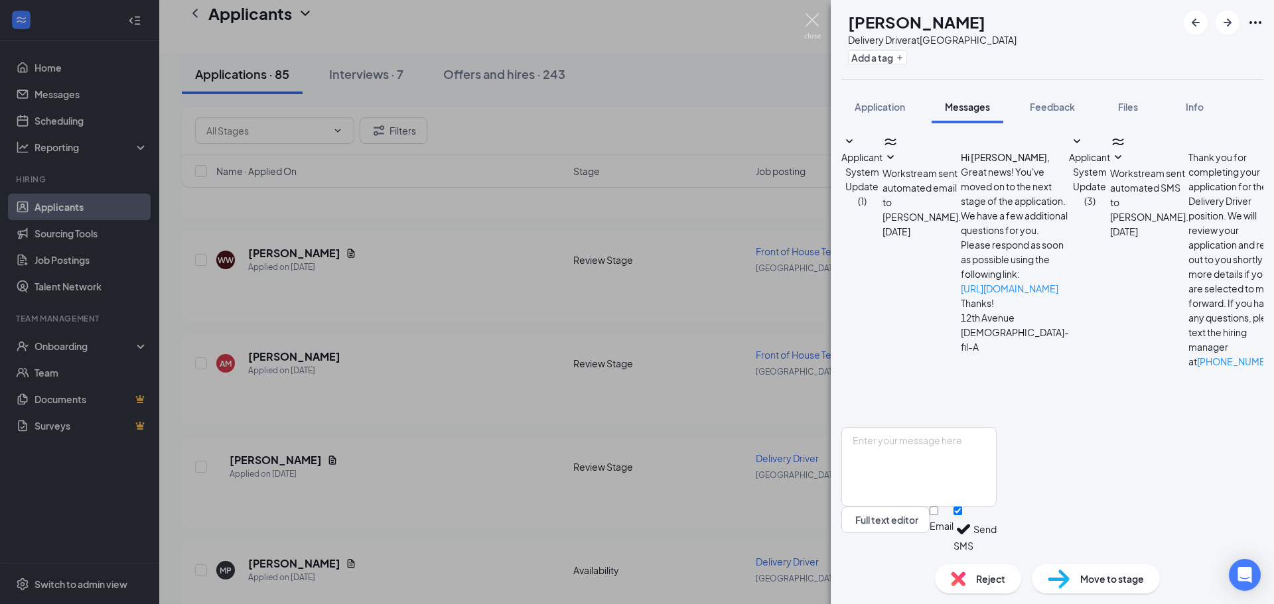
click at [813, 20] on img at bounding box center [812, 26] width 17 height 26
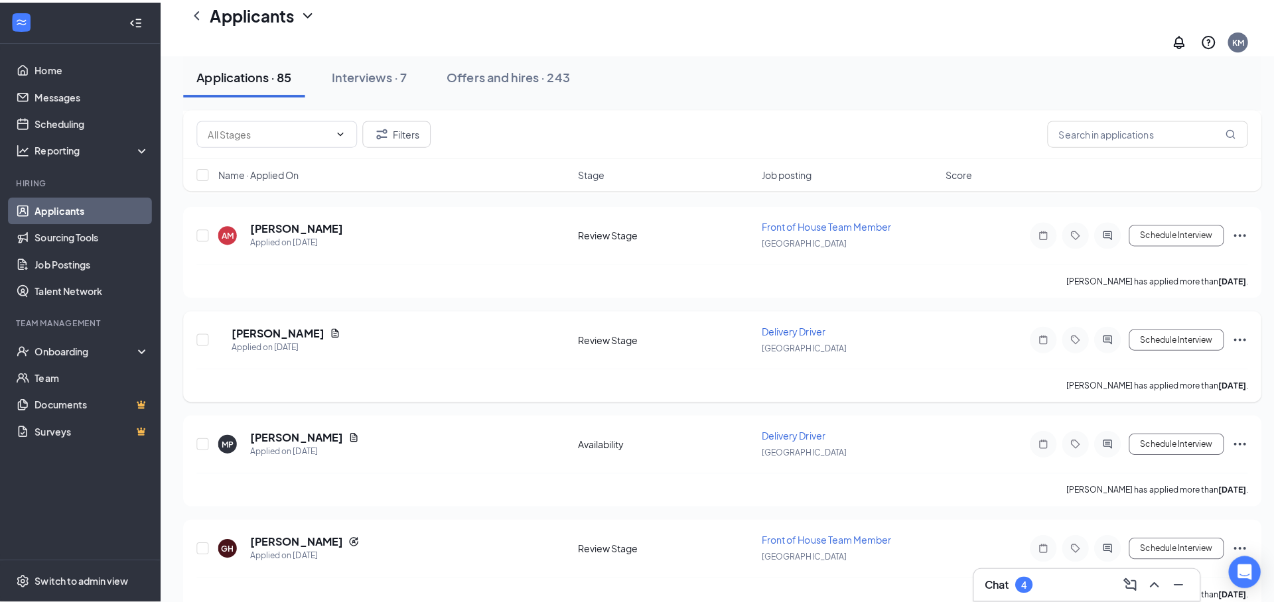
scroll to position [1062, 0]
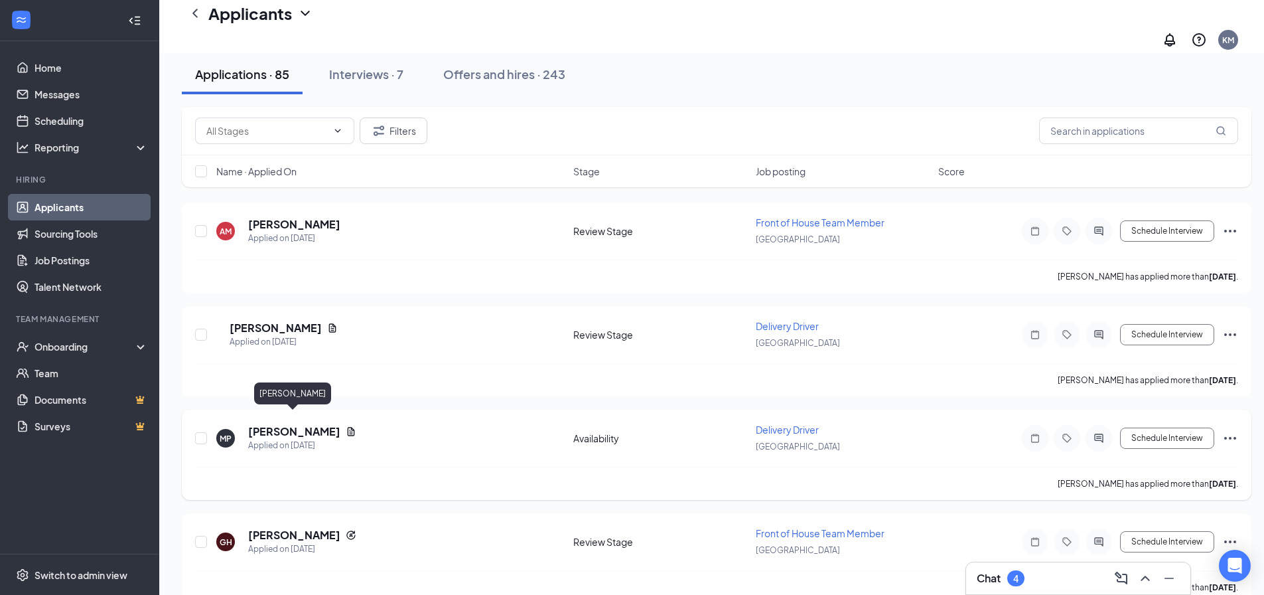
click at [293, 424] on h5 "[PERSON_NAME]" at bounding box center [294, 431] width 92 height 15
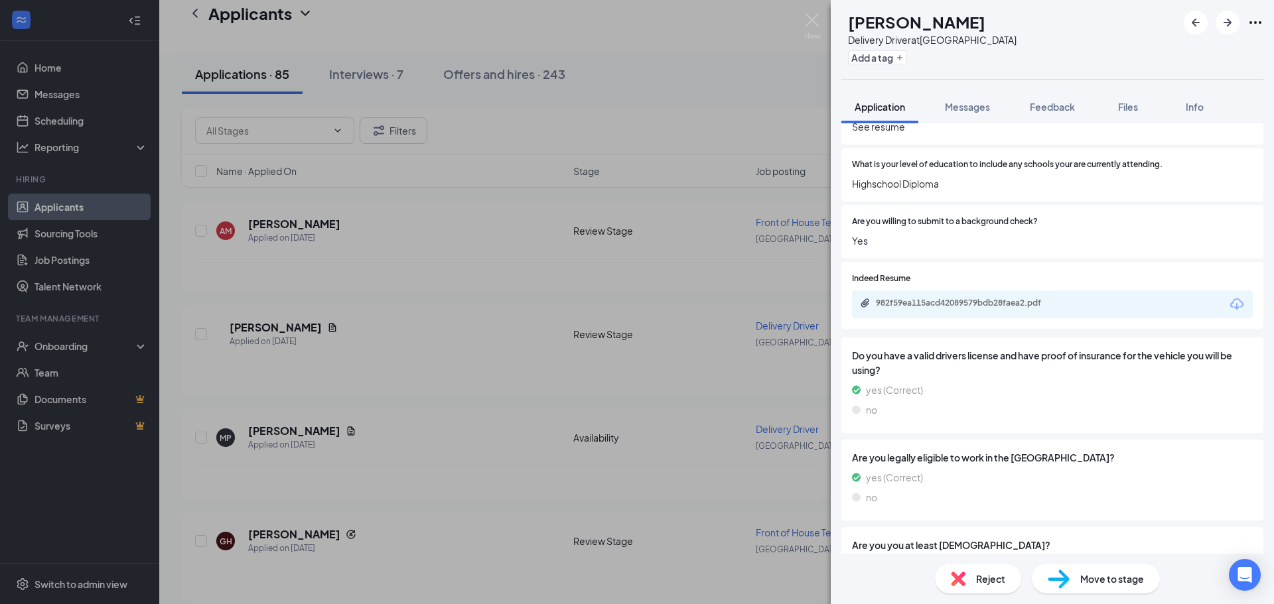
scroll to position [476, 0]
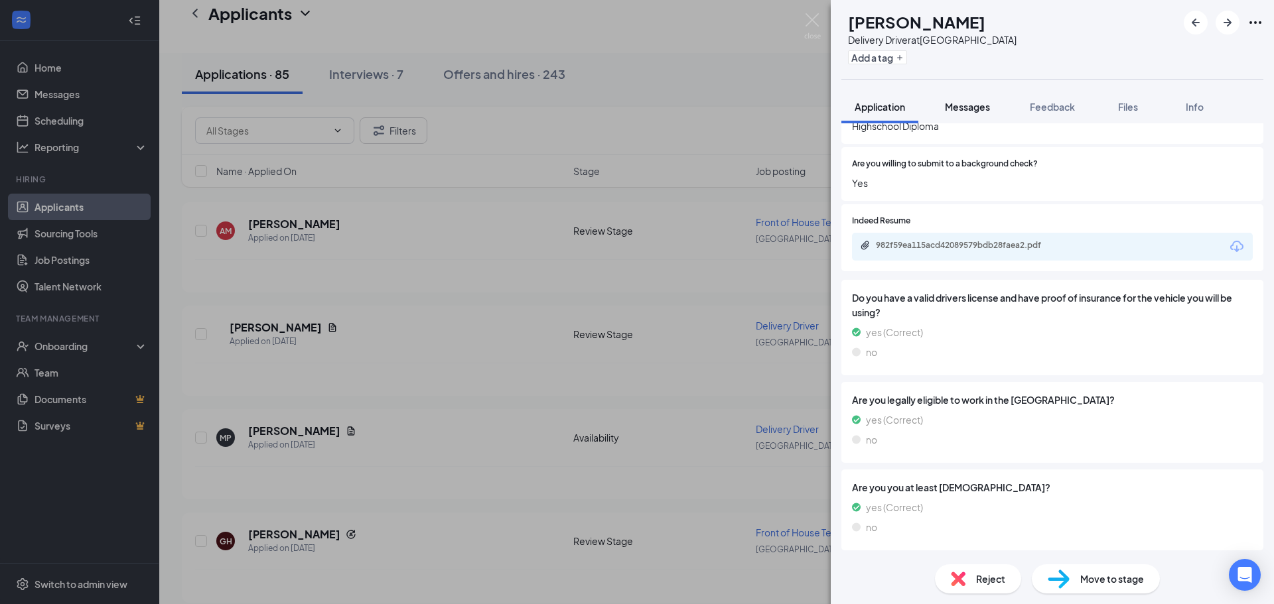
click at [977, 112] on span "Messages" at bounding box center [967, 107] width 45 height 12
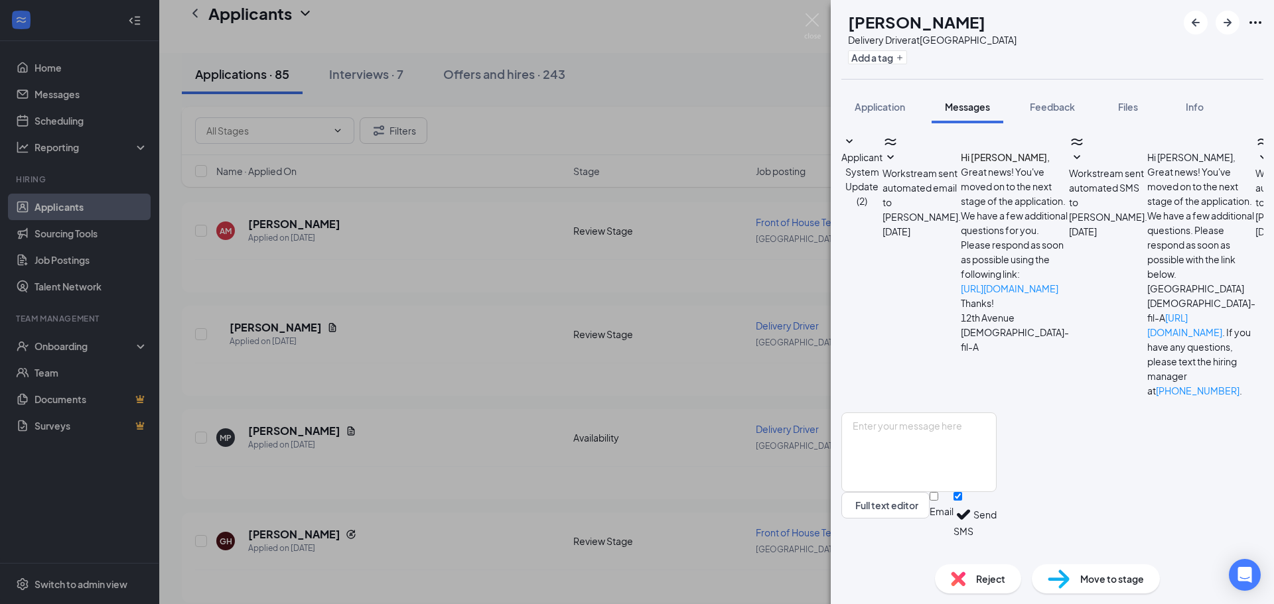
scroll to position [4, 0]
click at [995, 470] on textarea at bounding box center [918, 453] width 155 height 80
paste textarea "Hi, this is Kana from [DEMOGRAPHIC_DATA]-fil-A 12th Ave. Can you come in for an…"
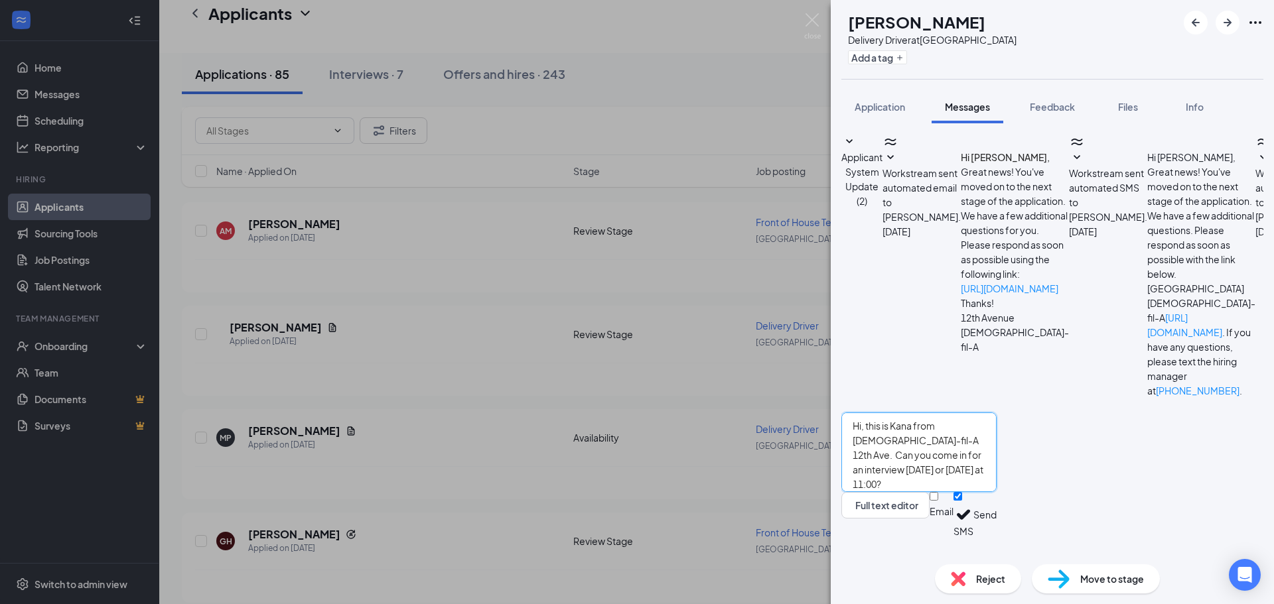
type textarea "Hi, this is Kana from [DEMOGRAPHIC_DATA]-fil-A 12th Ave. Can you come in for an…"
click at [997, 536] on button "Send" at bounding box center [984, 515] width 23 height 46
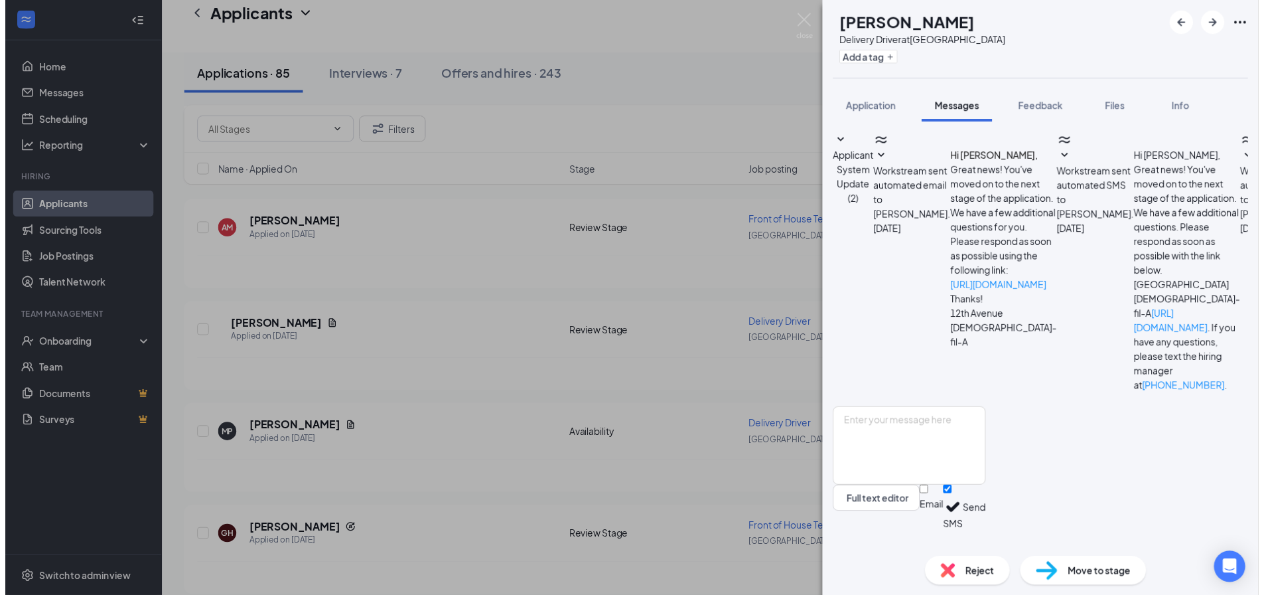
scroll to position [104, 0]
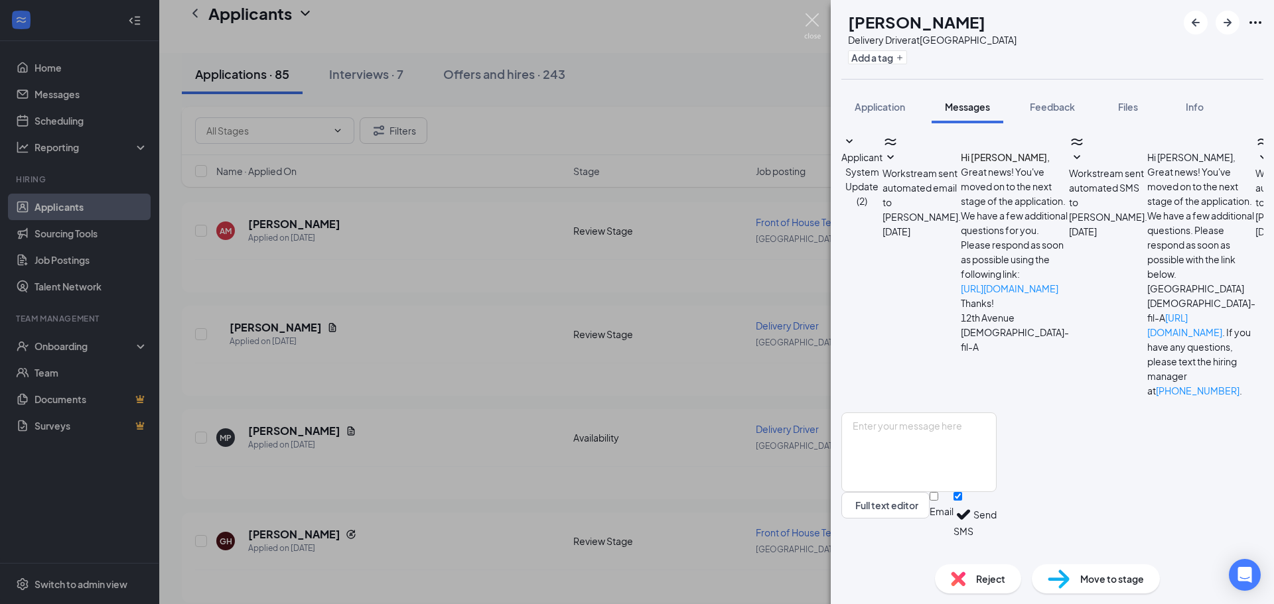
click at [810, 15] on img at bounding box center [812, 26] width 17 height 26
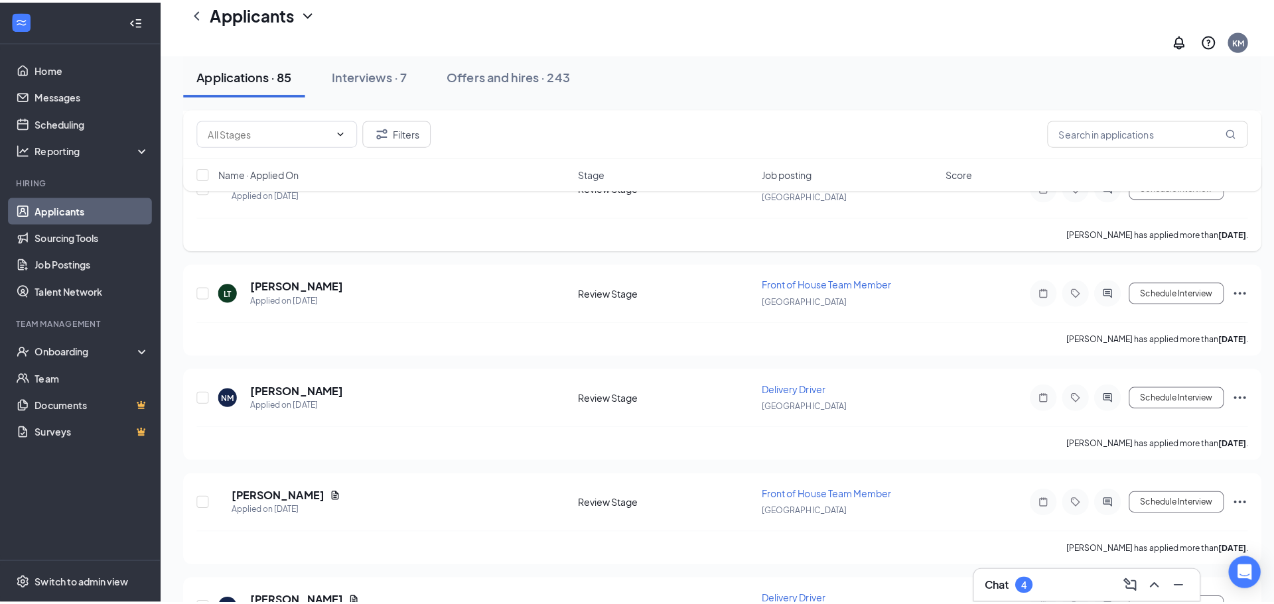
scroll to position [1526, 0]
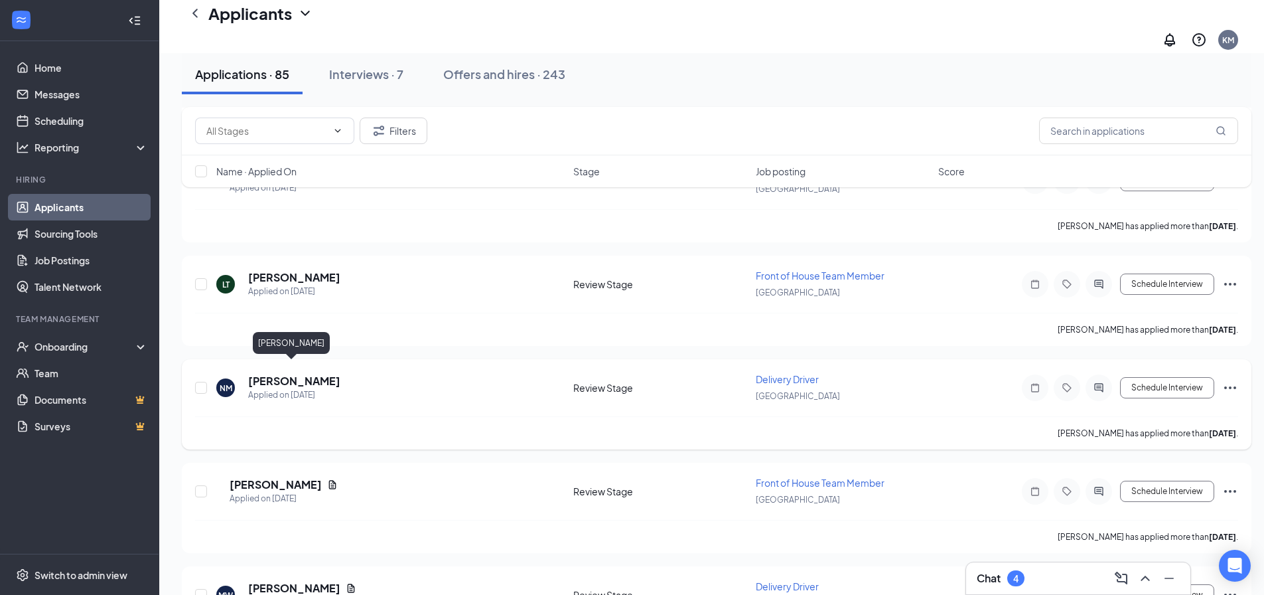
click at [291, 374] on h5 "[PERSON_NAME]" at bounding box center [294, 381] width 92 height 15
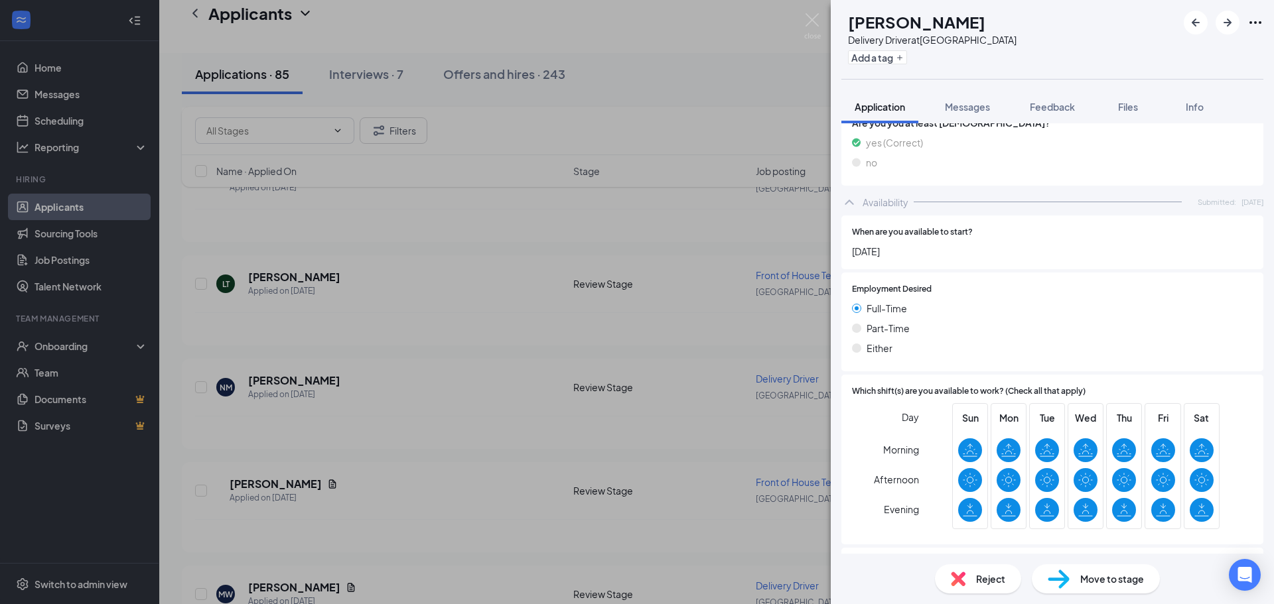
scroll to position [863, 0]
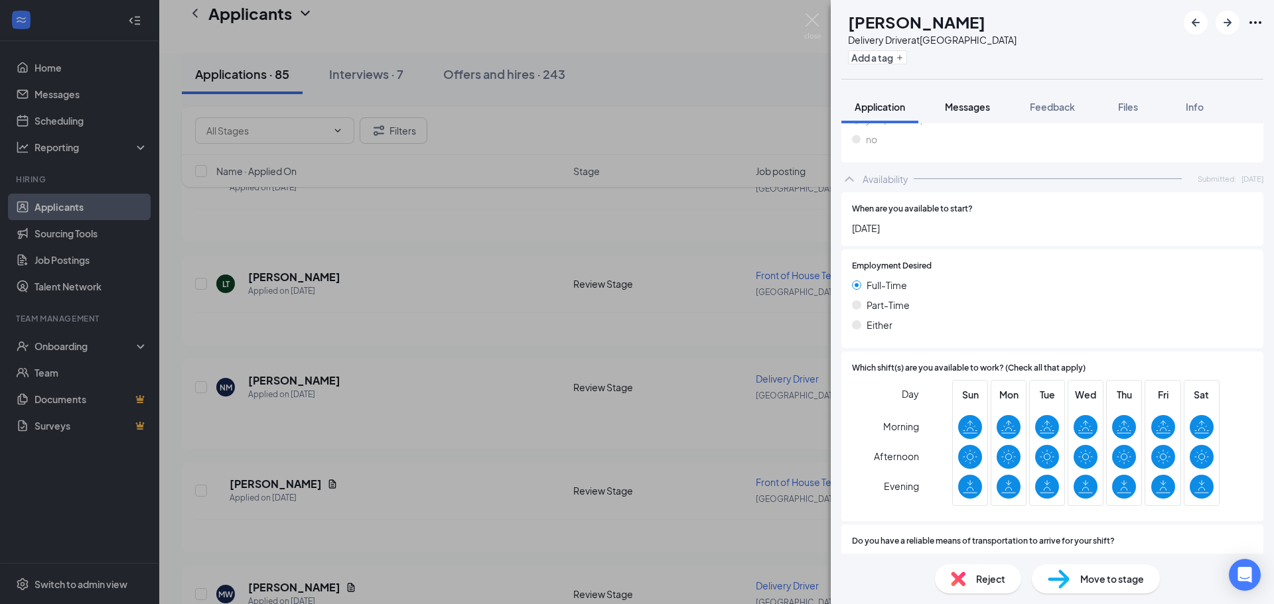
click at [971, 113] on div "Messages" at bounding box center [967, 106] width 45 height 13
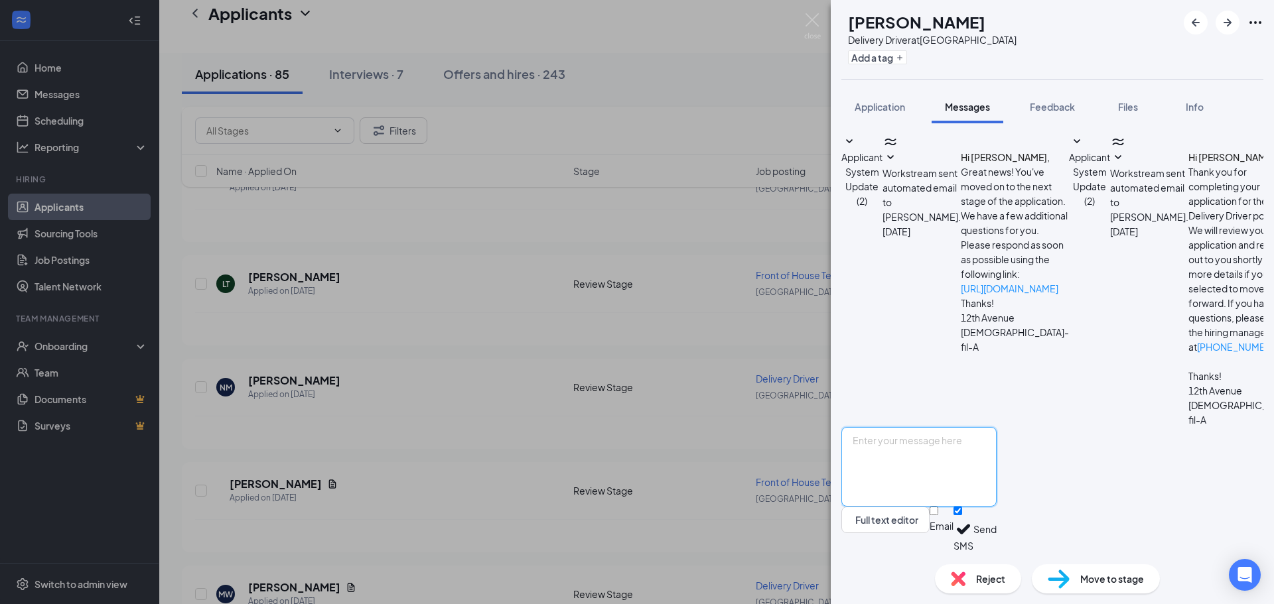
click at [995, 455] on textarea at bounding box center [918, 467] width 155 height 80
paste textarea "Hi, this is Kana from [DEMOGRAPHIC_DATA]-fil-A 12th Ave. Can you come in for an…"
type textarea "Hi, this is Kana from [DEMOGRAPHIC_DATA]-fil-A 12th Ave. Can you come in for an…"
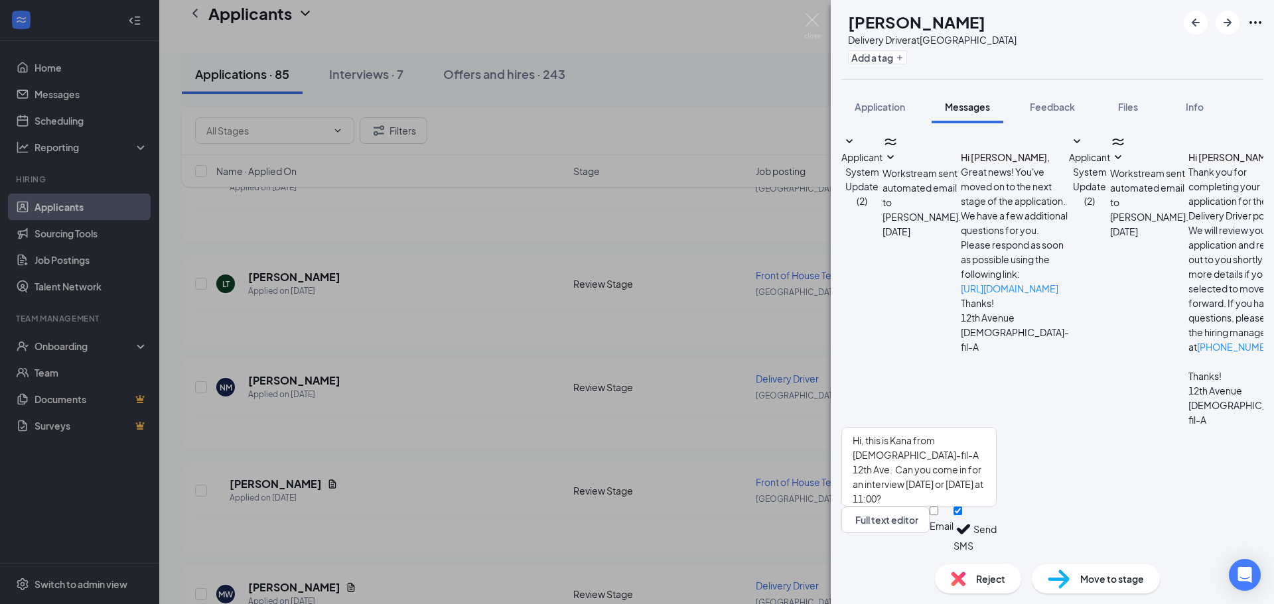
click at [997, 527] on button "Send" at bounding box center [984, 530] width 23 height 46
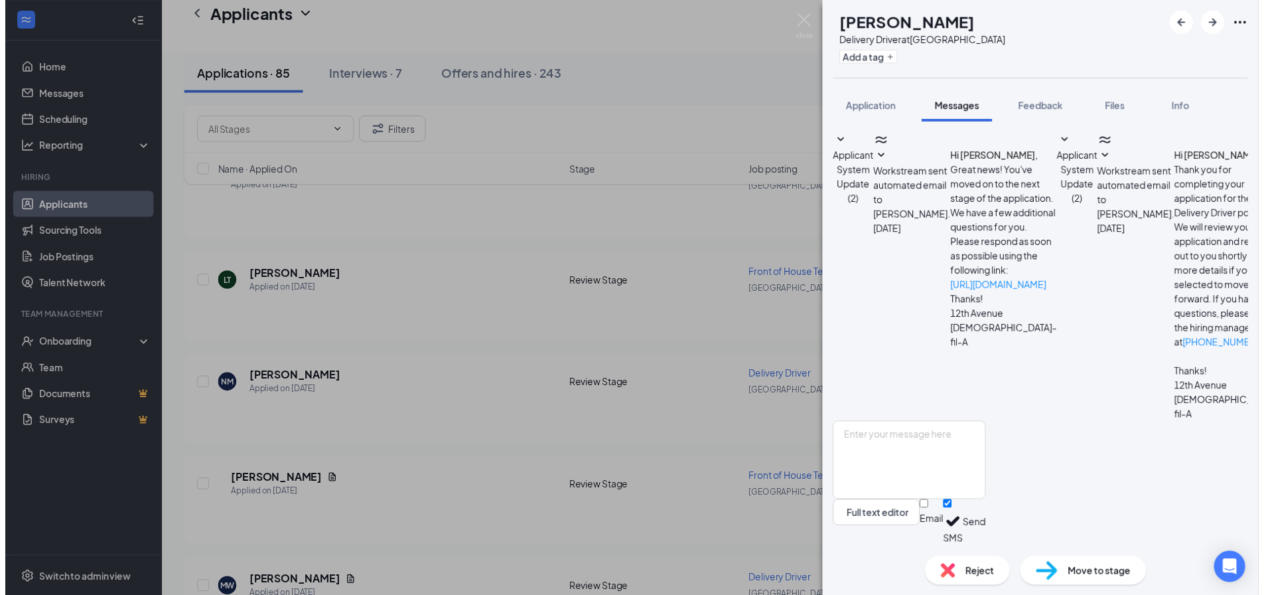
scroll to position [80, 0]
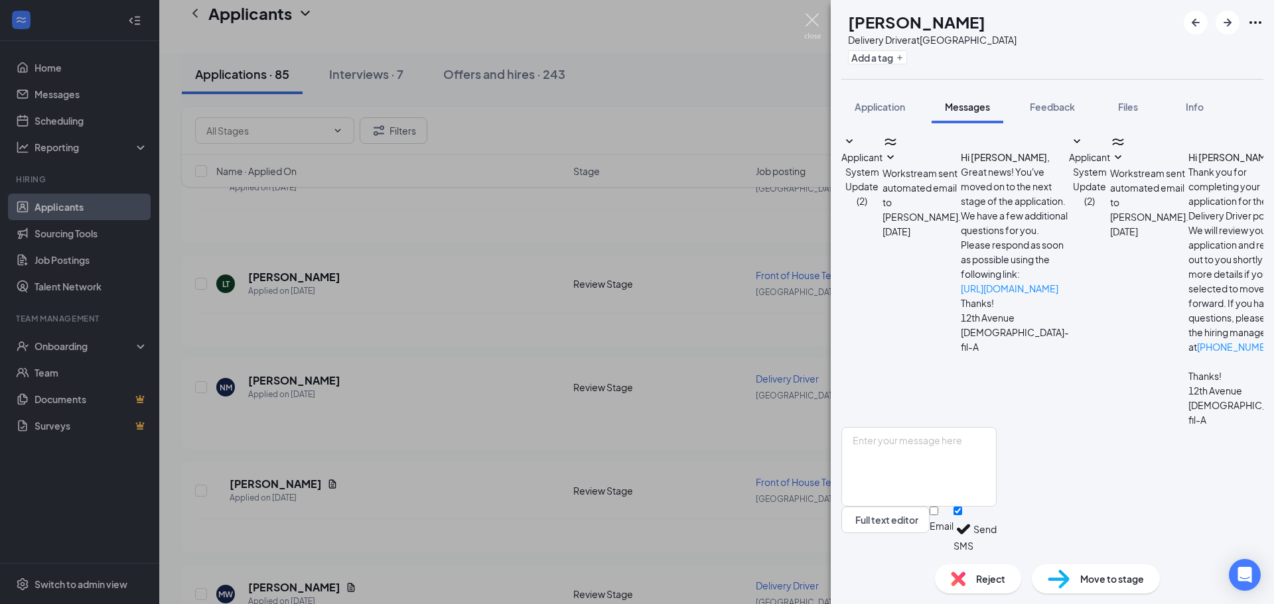
click at [813, 19] on img at bounding box center [812, 26] width 17 height 26
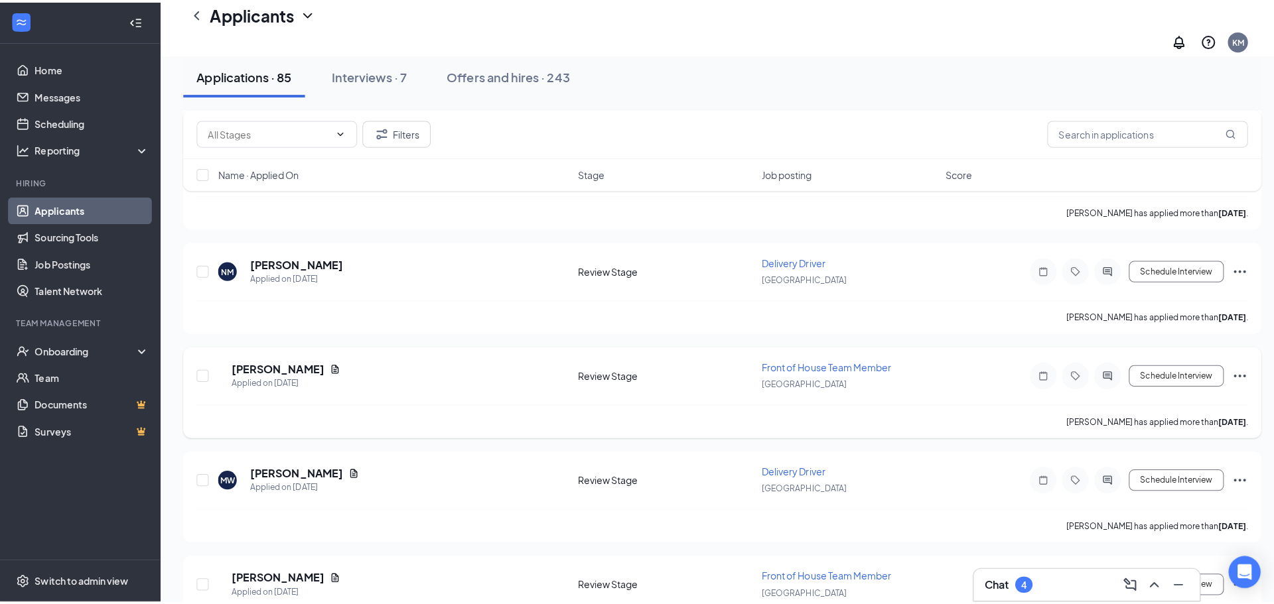
scroll to position [1725, 0]
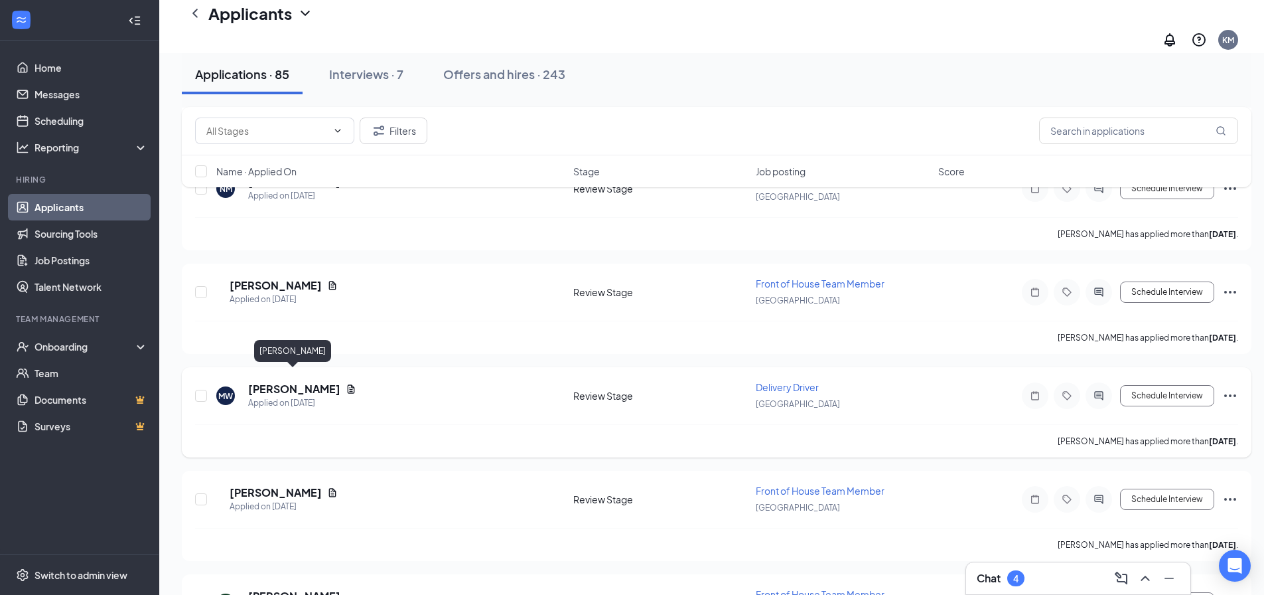
click at [311, 382] on h5 "[PERSON_NAME]" at bounding box center [294, 389] width 92 height 15
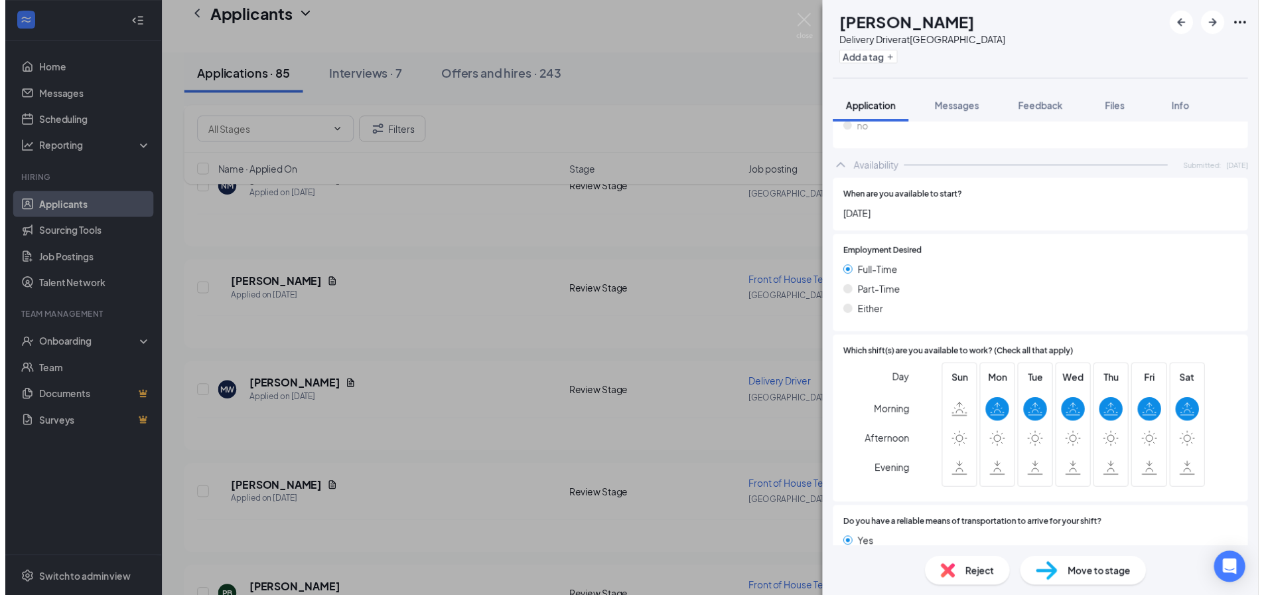
scroll to position [863, 0]
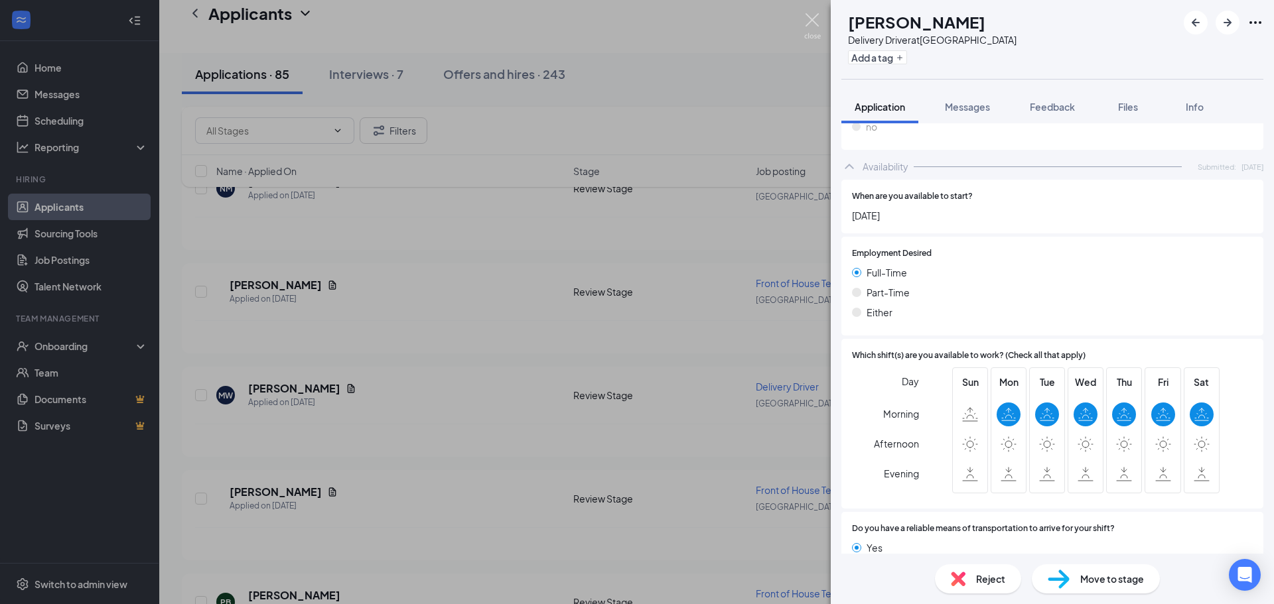
click at [811, 23] on img at bounding box center [812, 26] width 17 height 26
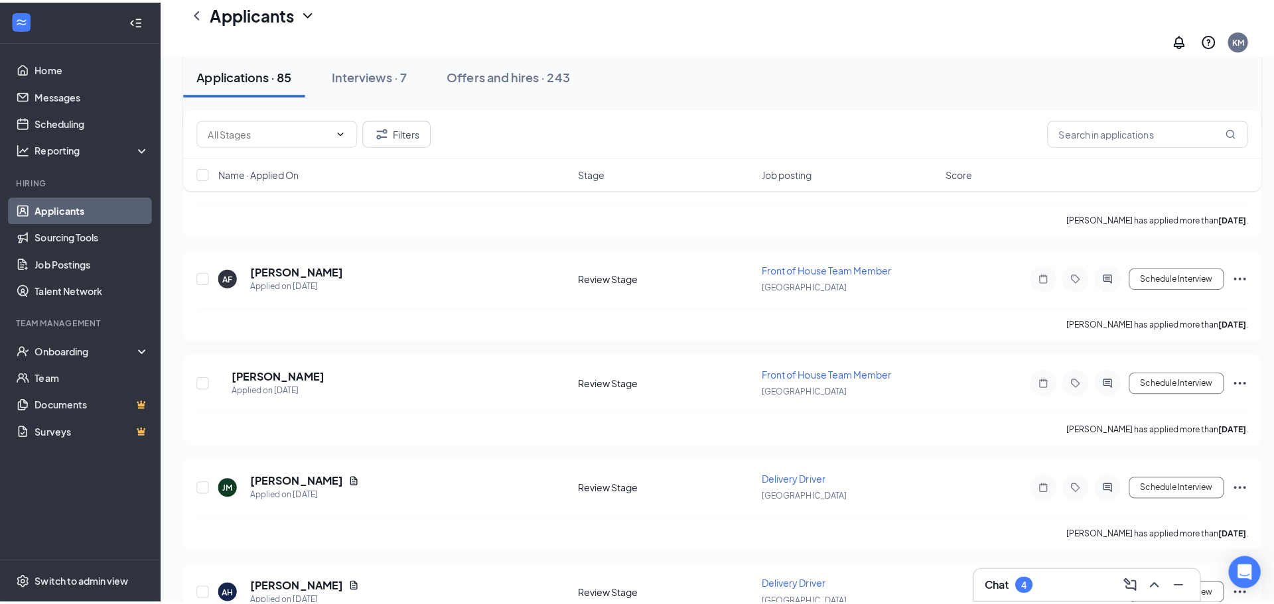
scroll to position [2256, 0]
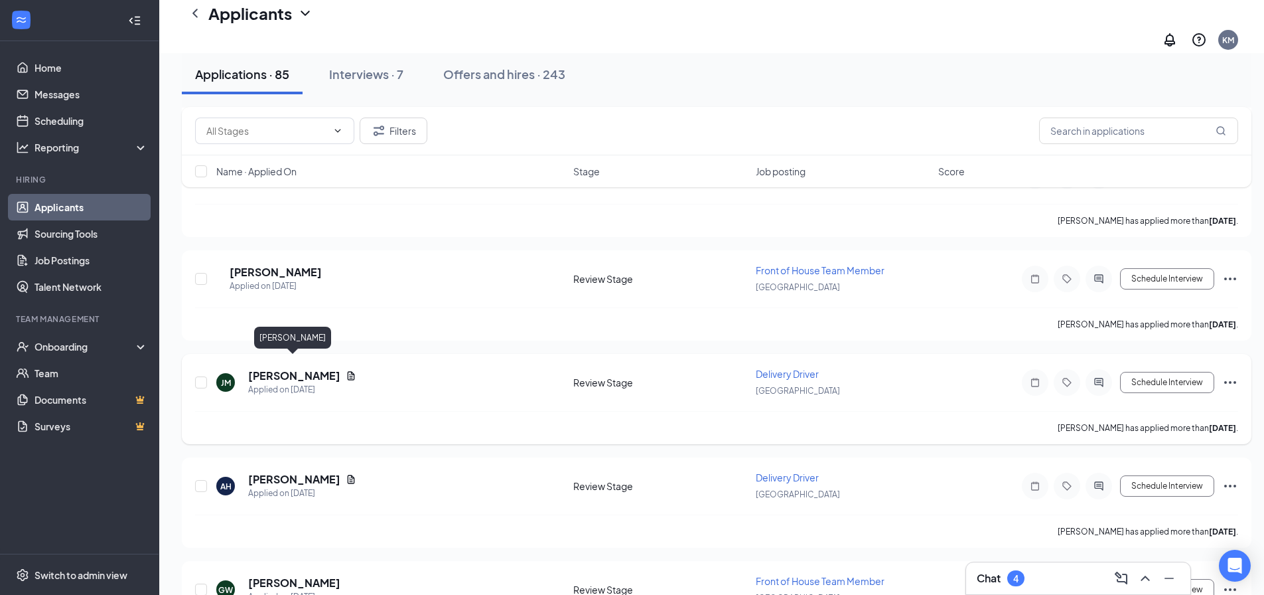
click at [307, 368] on h5 "[PERSON_NAME]" at bounding box center [294, 375] width 92 height 15
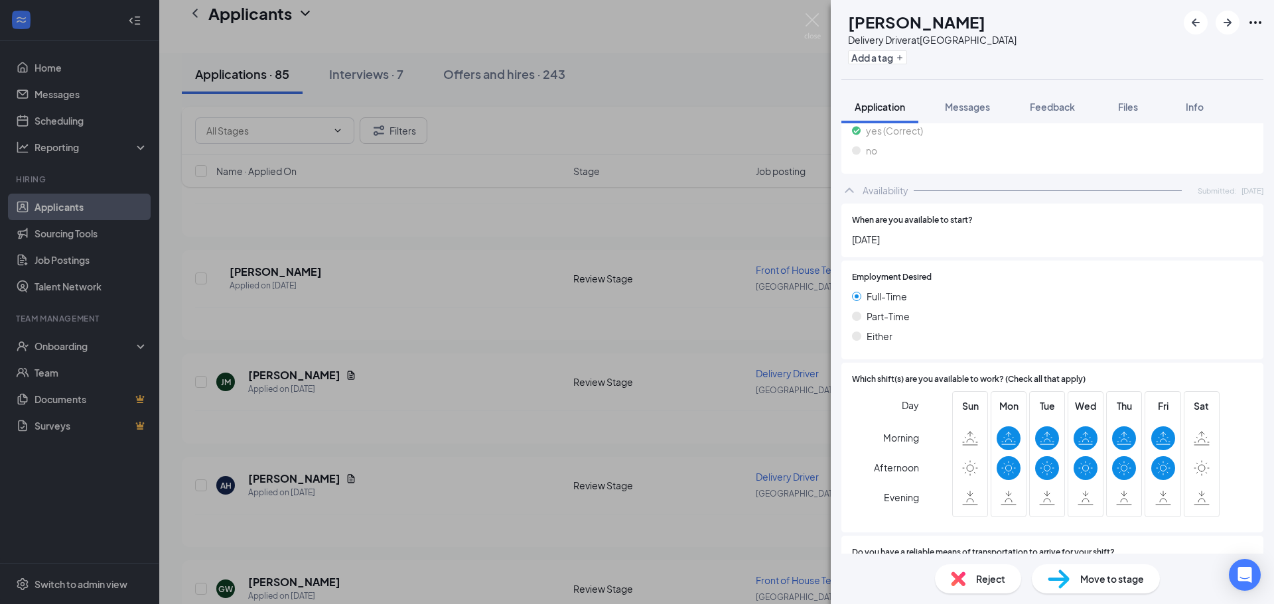
scroll to position [905, 0]
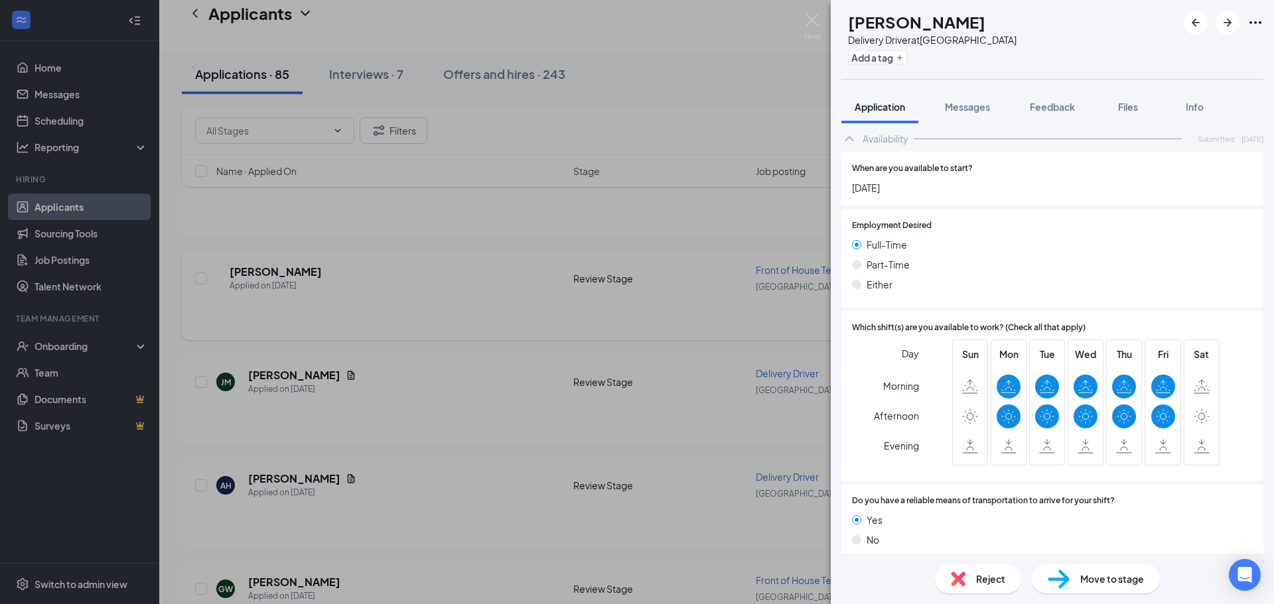
click at [812, 13] on img at bounding box center [812, 26] width 17 height 26
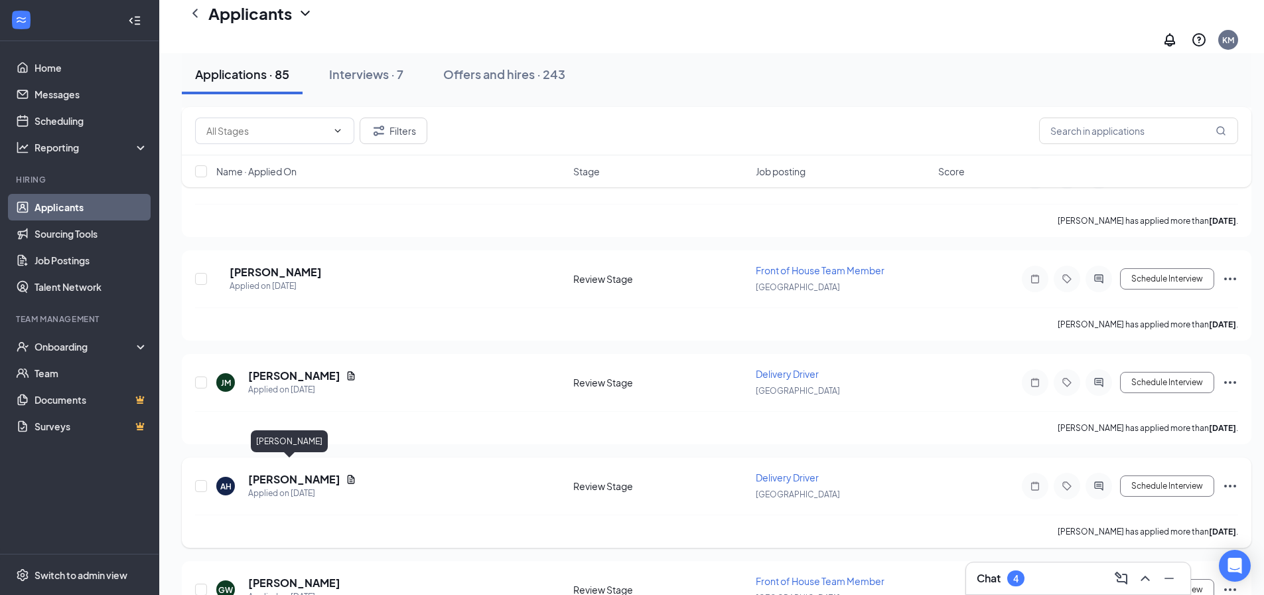
click at [292, 472] on h5 "[PERSON_NAME]" at bounding box center [294, 479] width 92 height 15
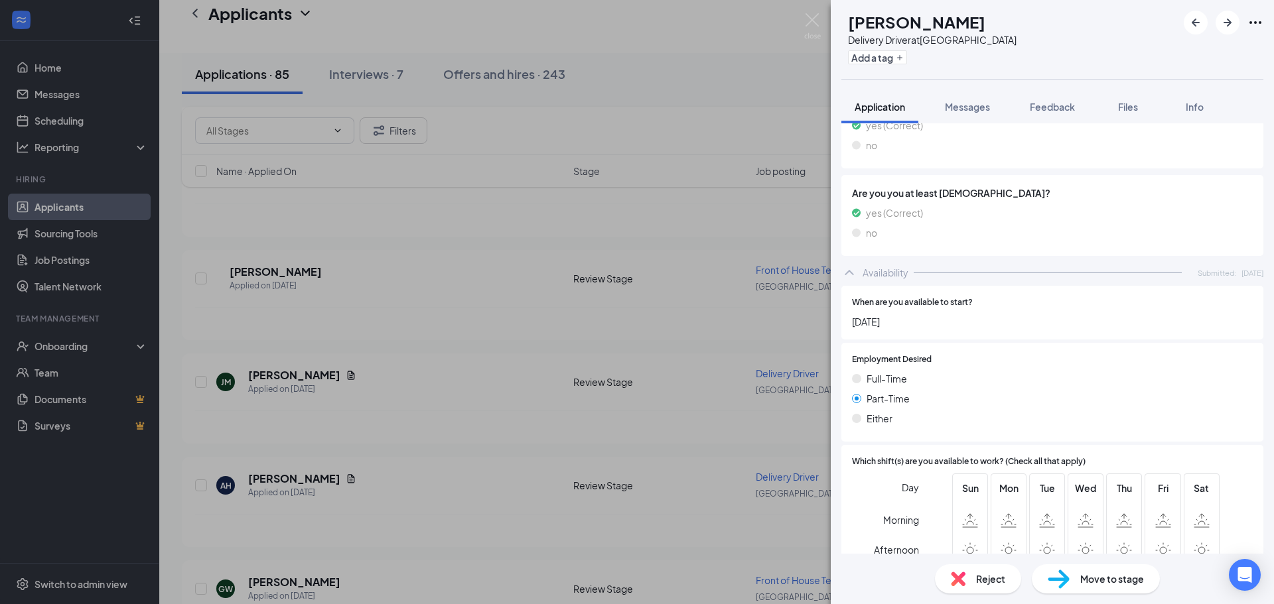
scroll to position [863, 0]
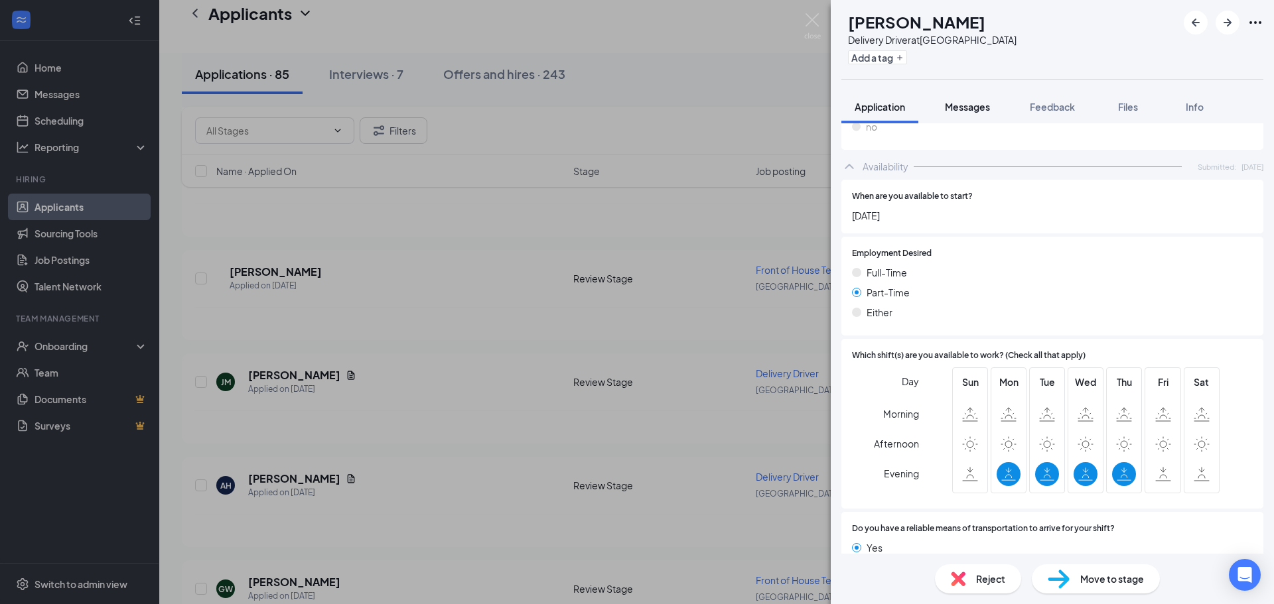
click at [983, 107] on span "Messages" at bounding box center [967, 107] width 45 height 12
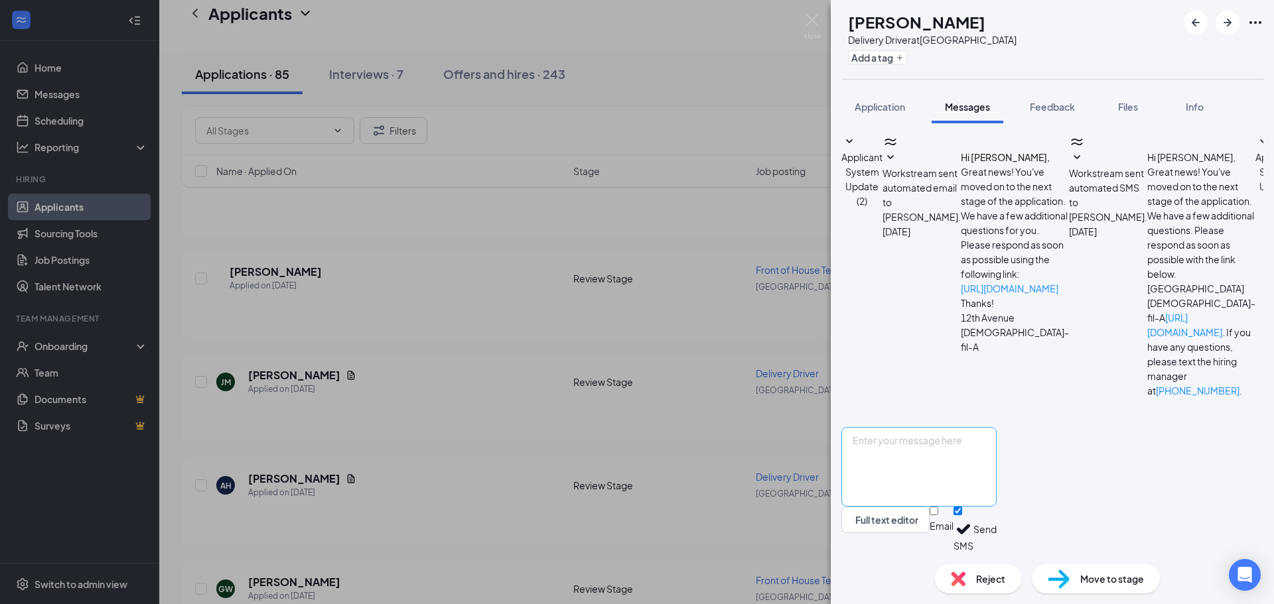
scroll to position [42, 0]
click at [997, 455] on textarea at bounding box center [918, 467] width 155 height 80
paste textarea "Hi, this is Kana from [DEMOGRAPHIC_DATA]-fil-A 12th Ave. Can you come in for an…"
type textarea "Hi, this is Kana from [DEMOGRAPHIC_DATA]-fil-A 12th Ave. Can you come in for an…"
click at [997, 535] on button "Send" at bounding box center [984, 530] width 23 height 46
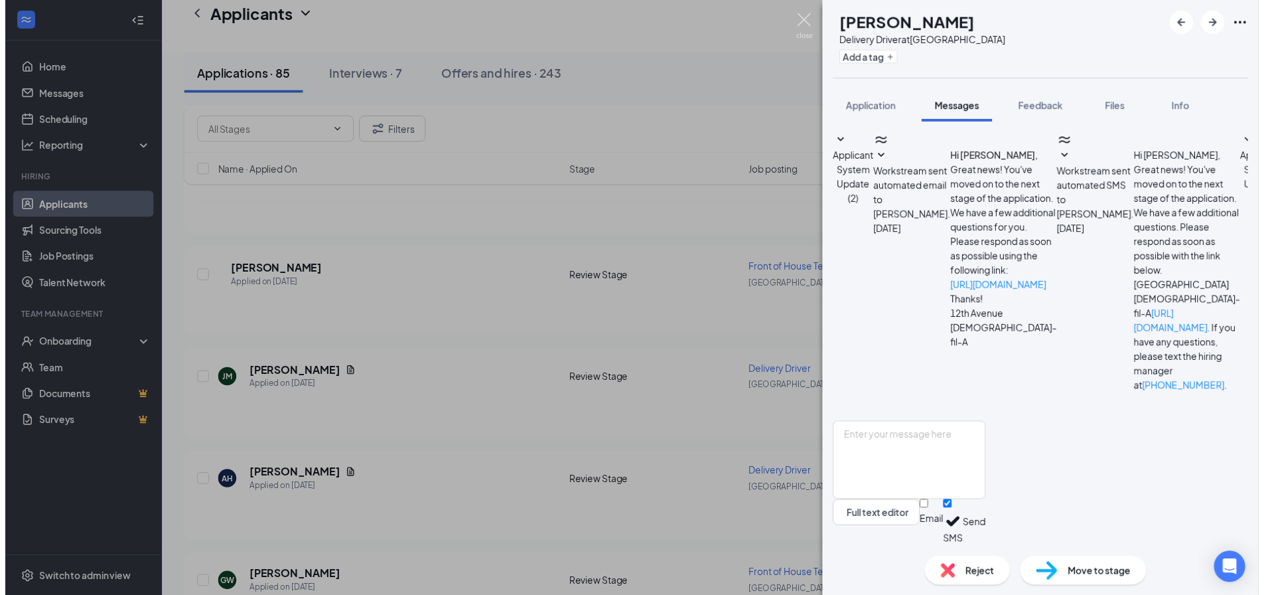
scroll to position [82, 0]
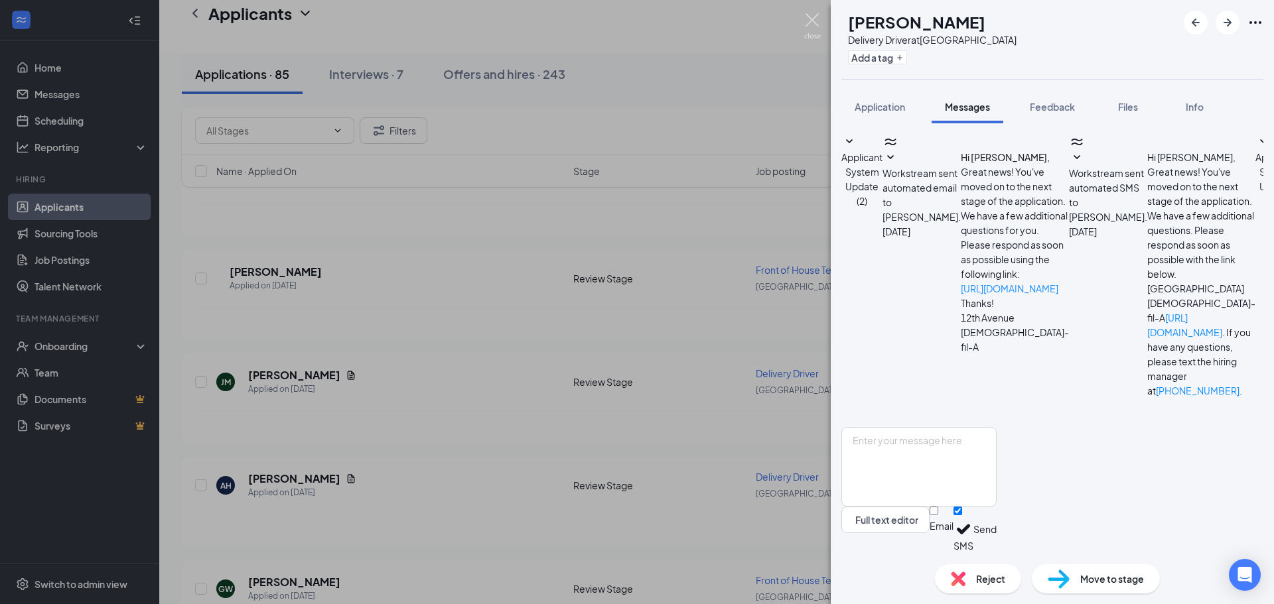
click at [814, 23] on img at bounding box center [812, 26] width 17 height 26
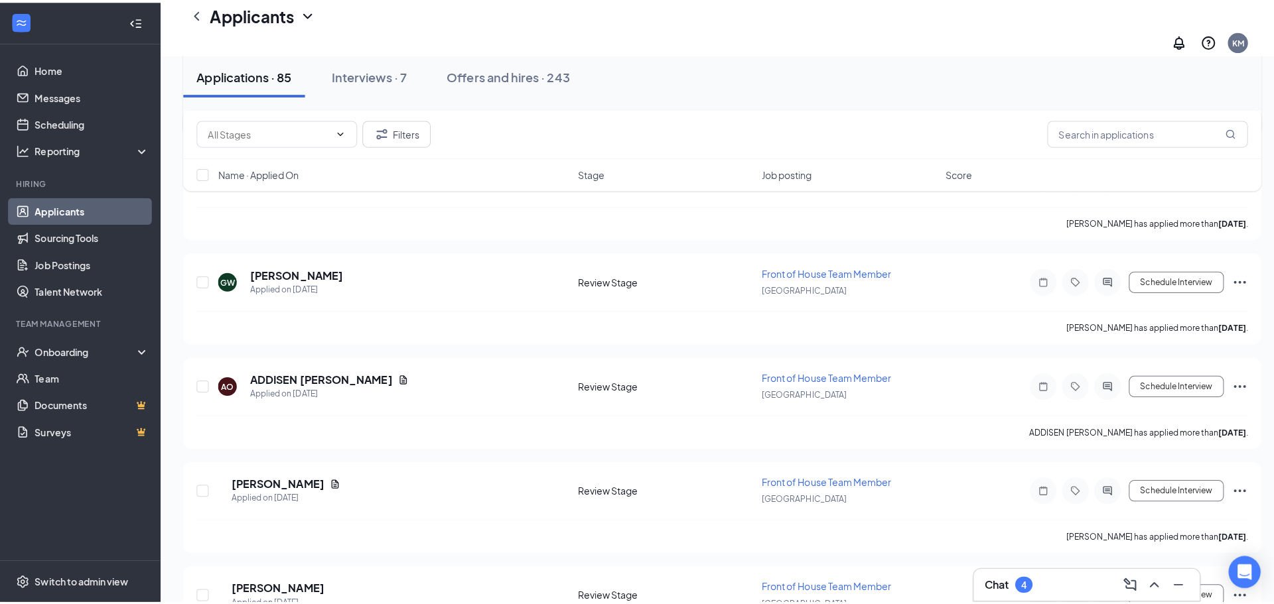
scroll to position [2588, 0]
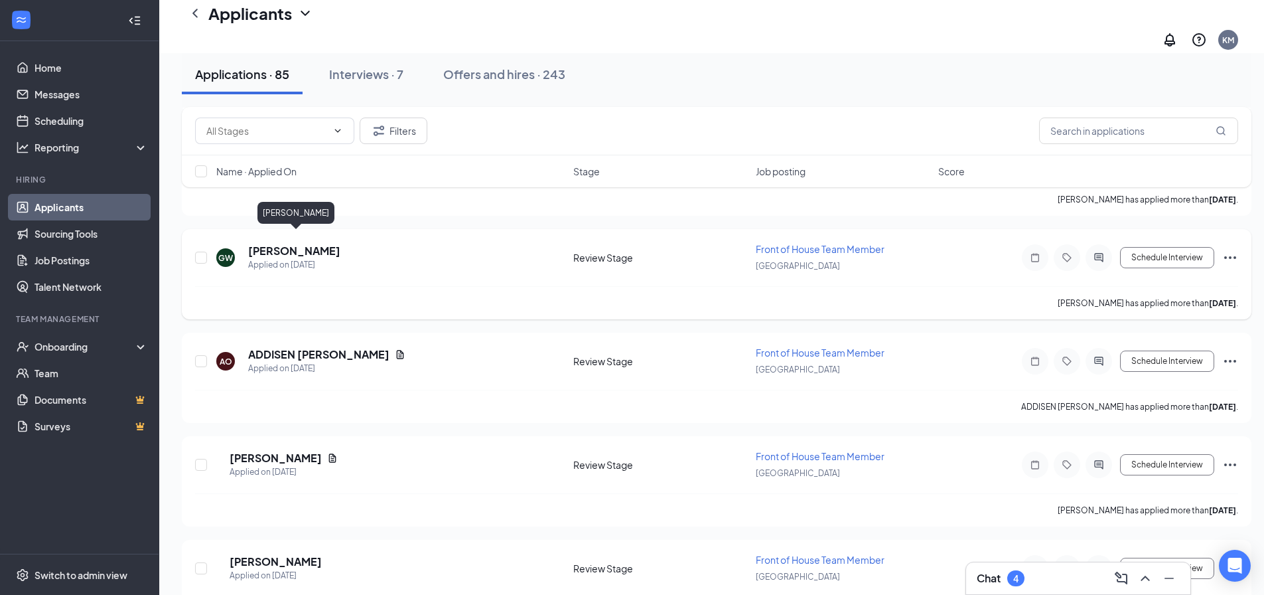
click at [326, 244] on h5 "[PERSON_NAME]" at bounding box center [294, 251] width 92 height 15
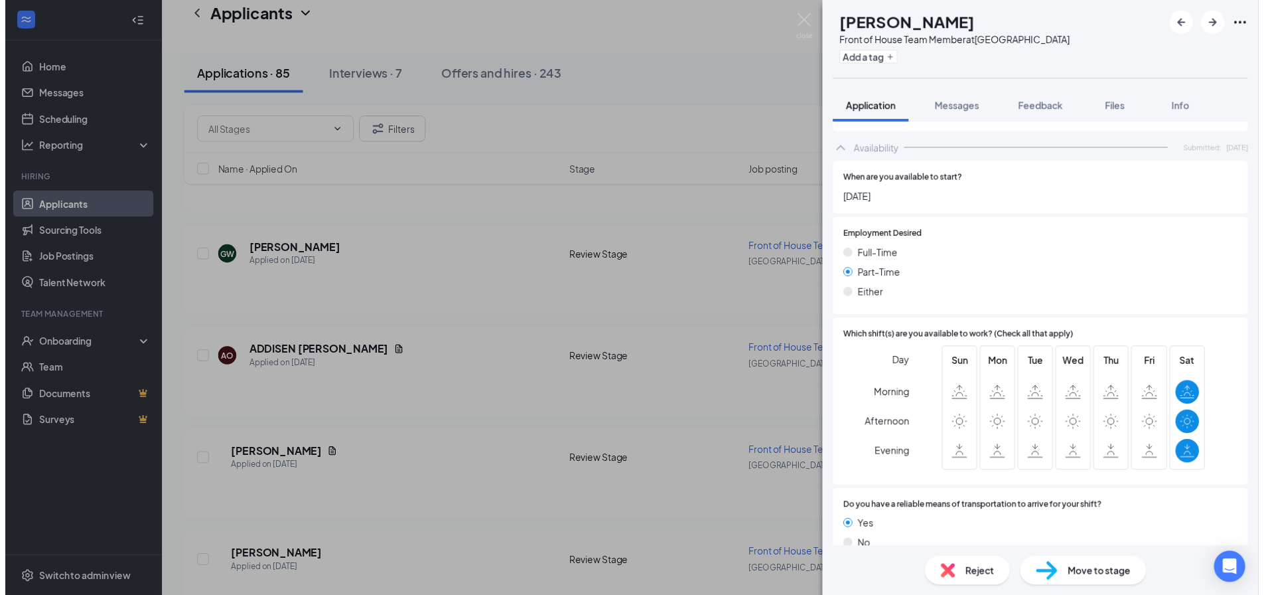
scroll to position [753, 0]
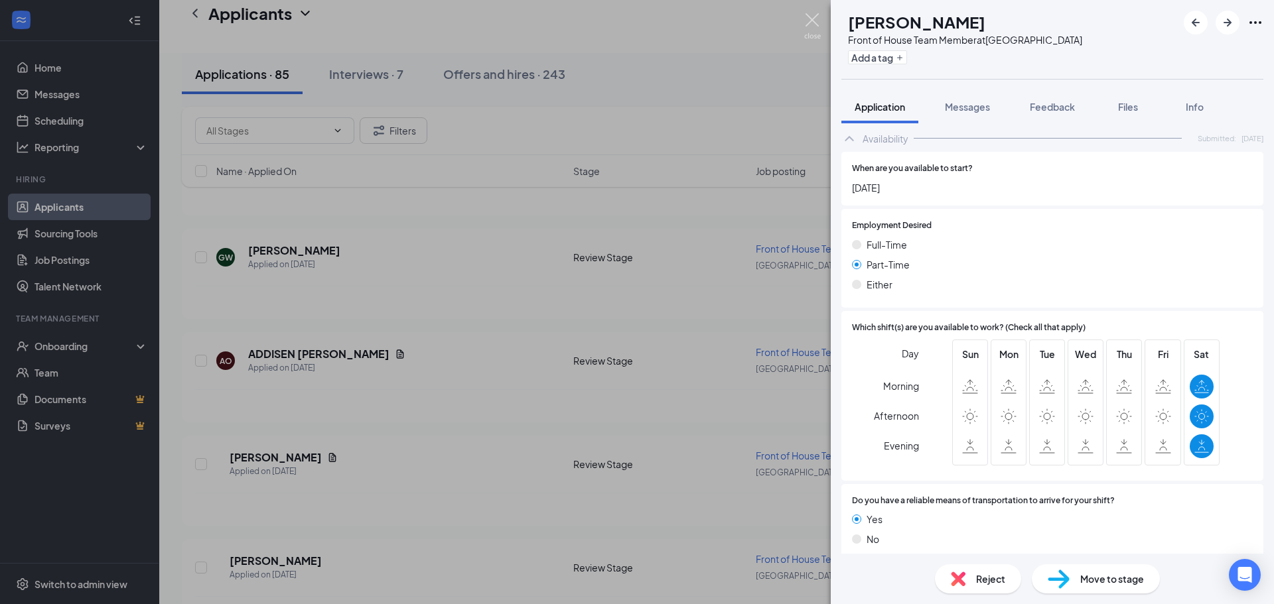
click at [812, 25] on img at bounding box center [812, 26] width 17 height 26
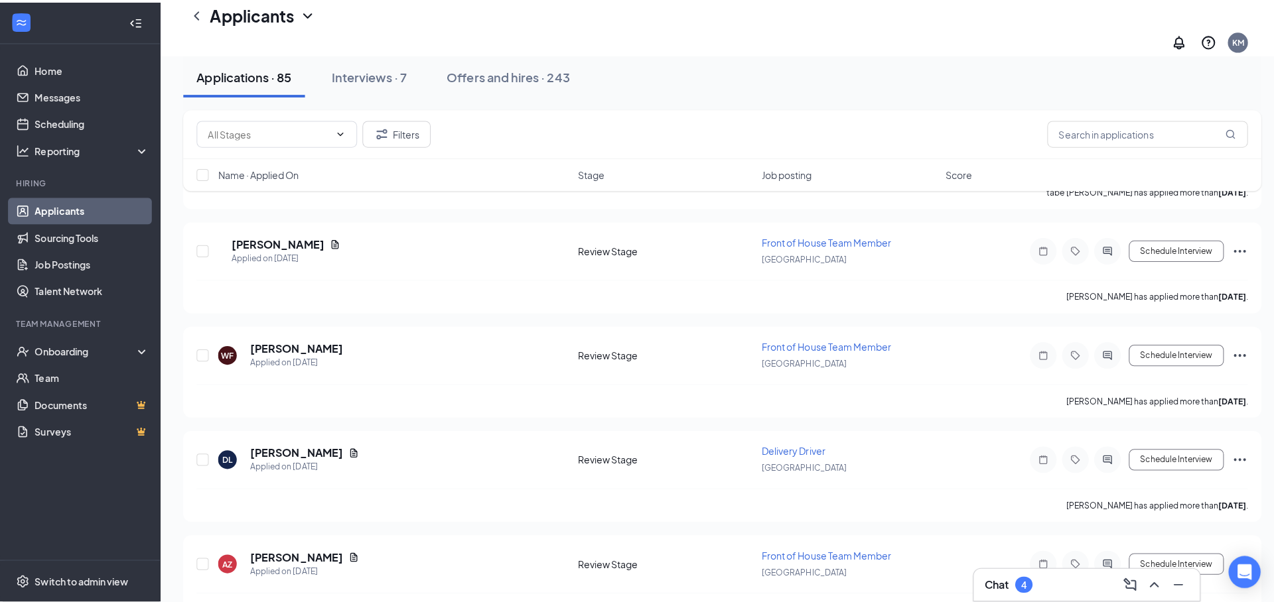
scroll to position [3119, 0]
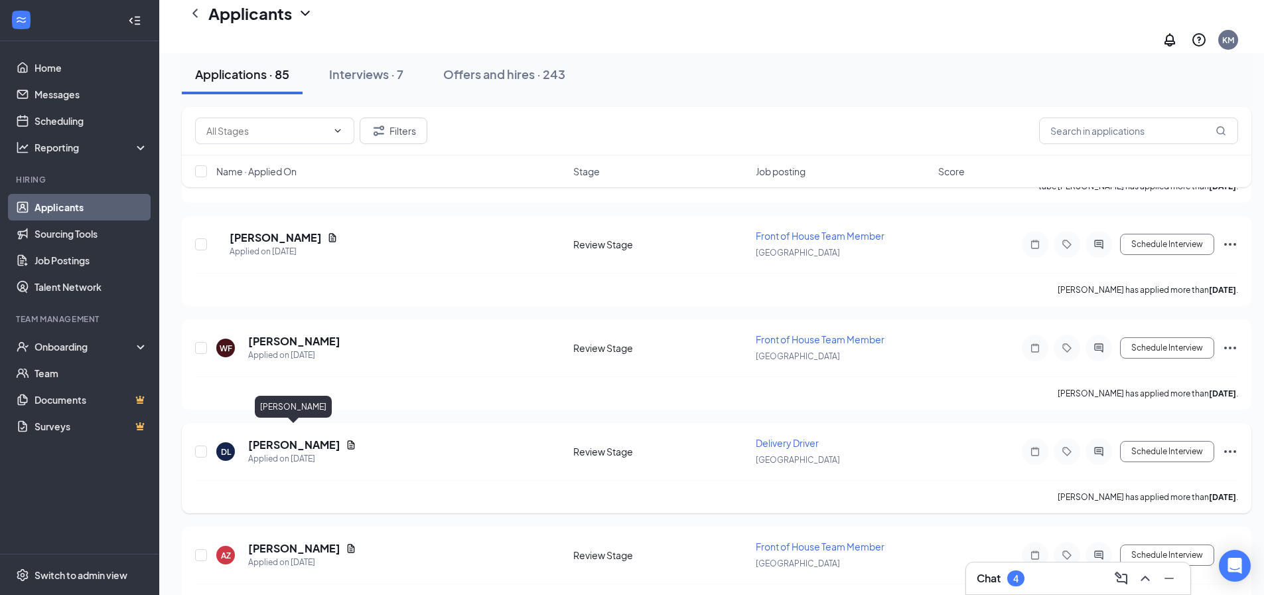
click at [317, 437] on h5 "[PERSON_NAME]" at bounding box center [294, 444] width 92 height 15
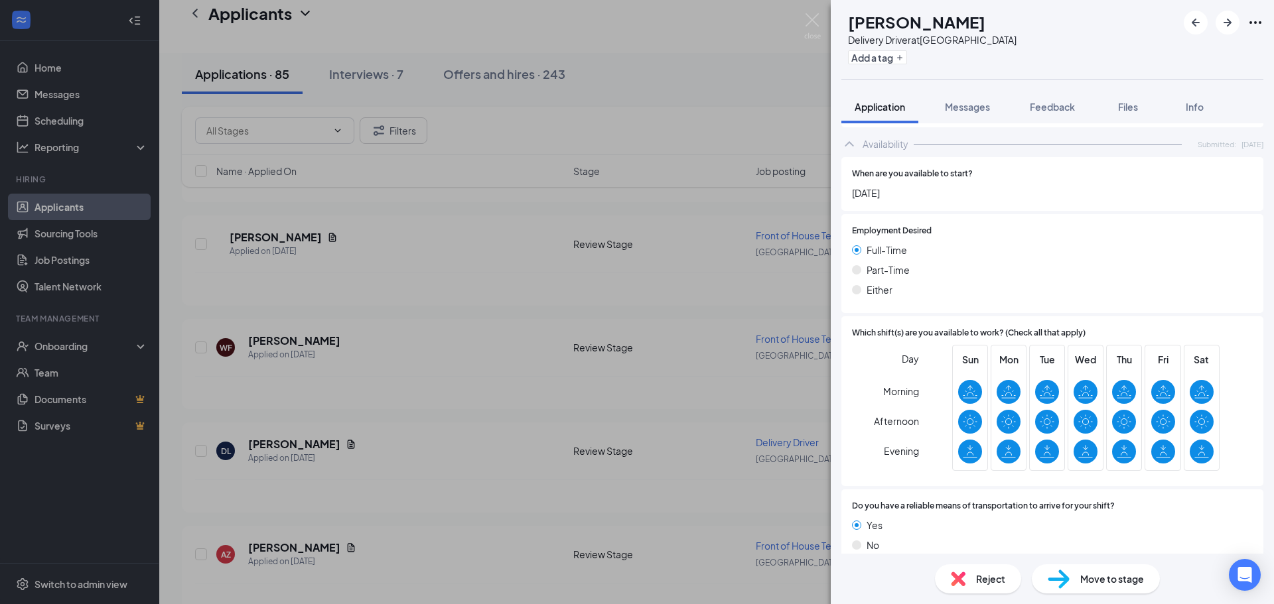
scroll to position [920, 0]
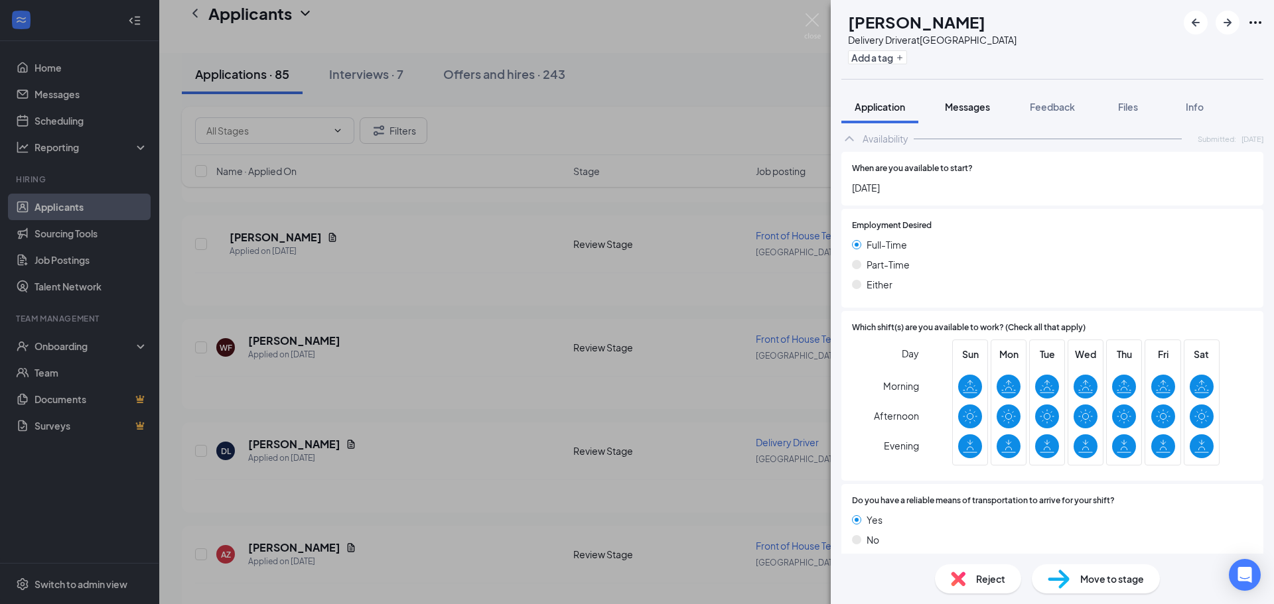
click at [975, 109] on span "Messages" at bounding box center [967, 107] width 45 height 12
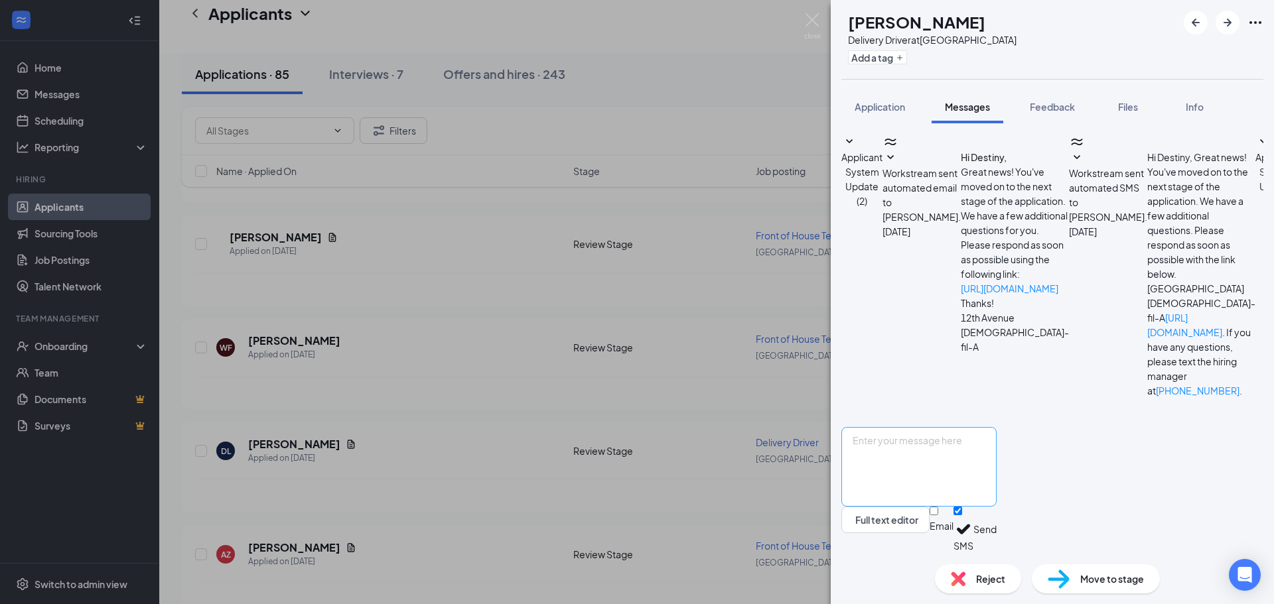
scroll to position [42, 0]
click at [995, 447] on textarea at bounding box center [918, 467] width 155 height 80
paste textarea "Hi, this is Kana from [DEMOGRAPHIC_DATA]-fil-A 12th Ave. Can you come in for an…"
type textarea "Hi, this is Kana from [DEMOGRAPHIC_DATA]-fil-A 12th Ave. Can you come in for an…"
click at [997, 532] on button "Send" at bounding box center [984, 530] width 23 height 46
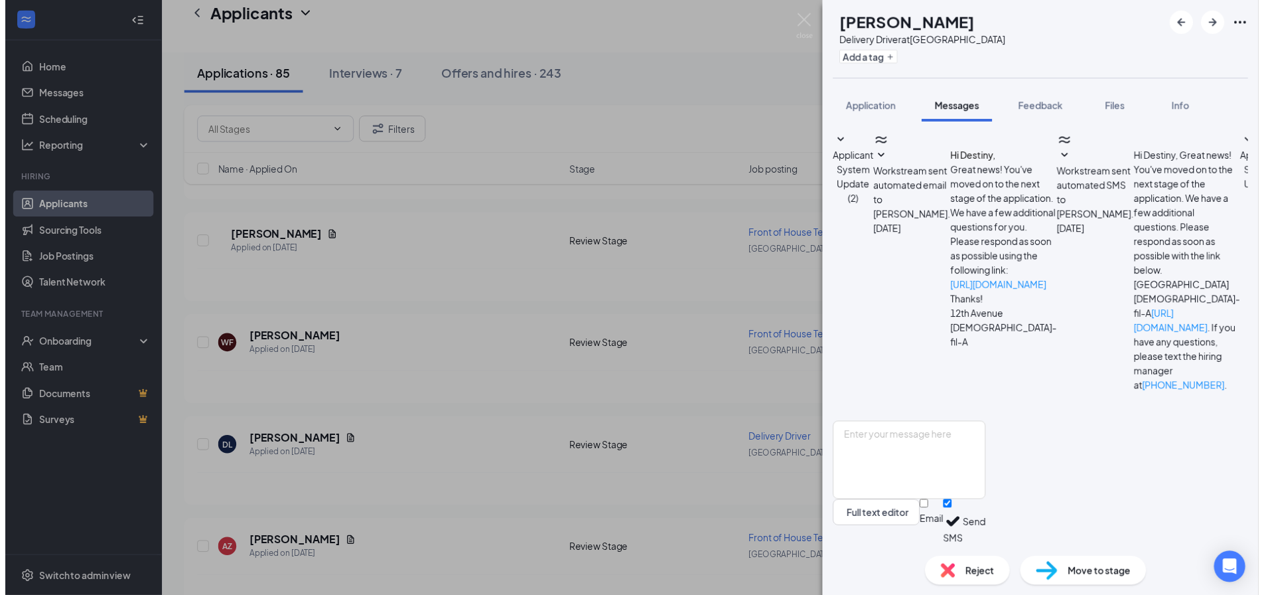
scroll to position [142, 0]
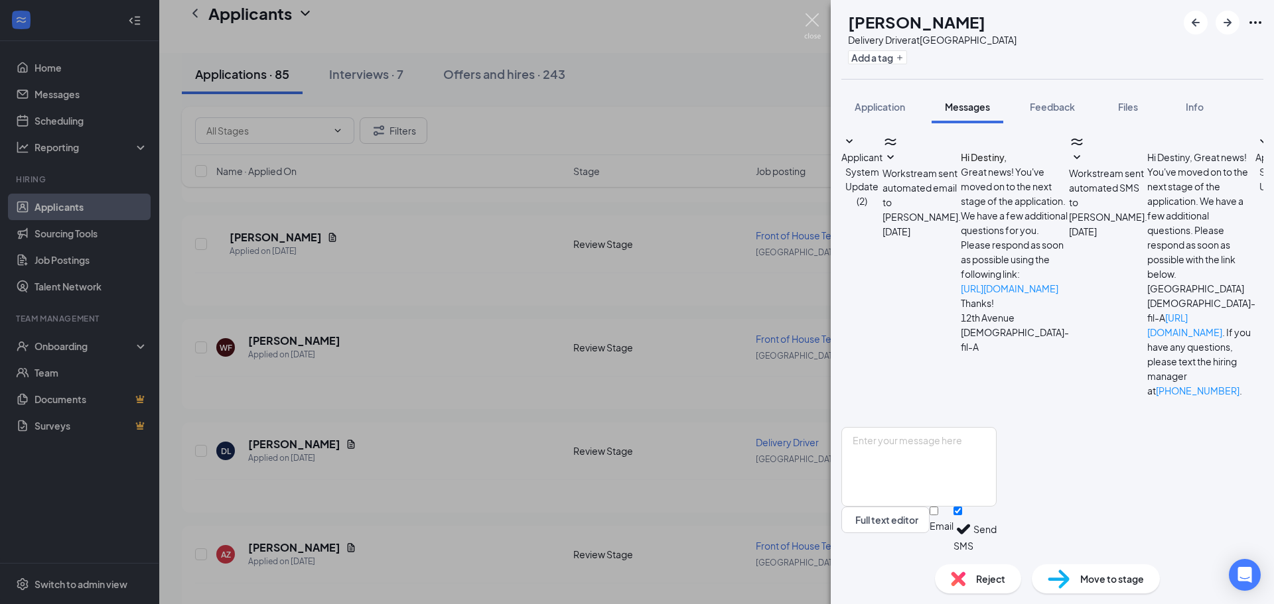
click at [815, 27] on img at bounding box center [812, 26] width 17 height 26
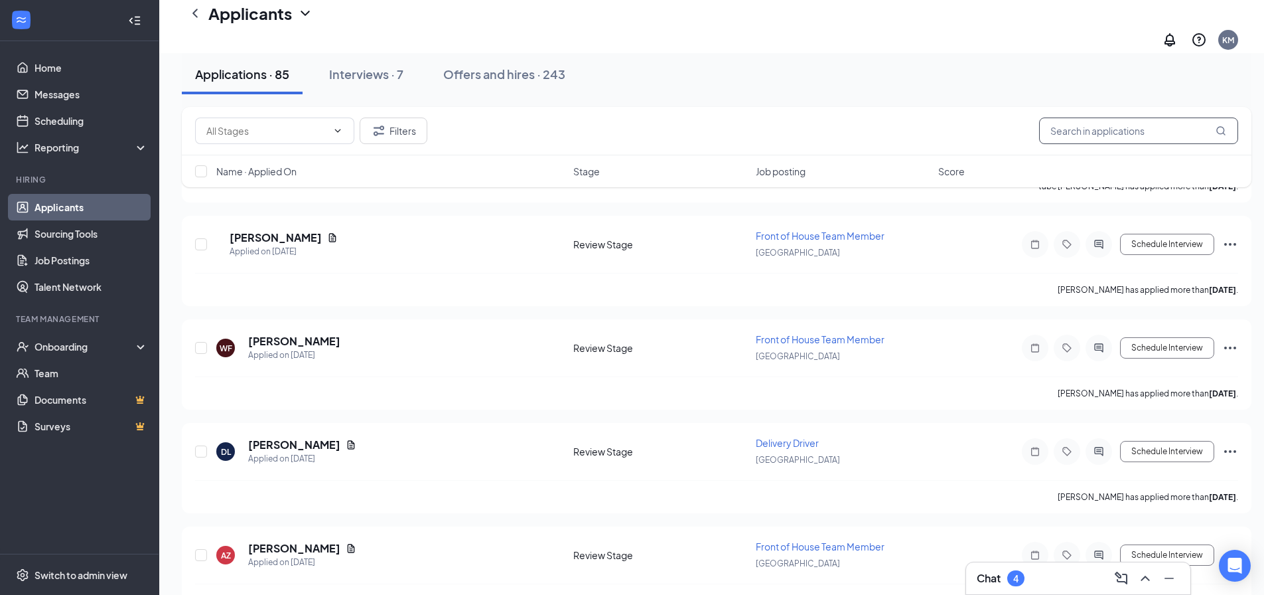
click at [1103, 121] on input "text" at bounding box center [1138, 130] width 199 height 27
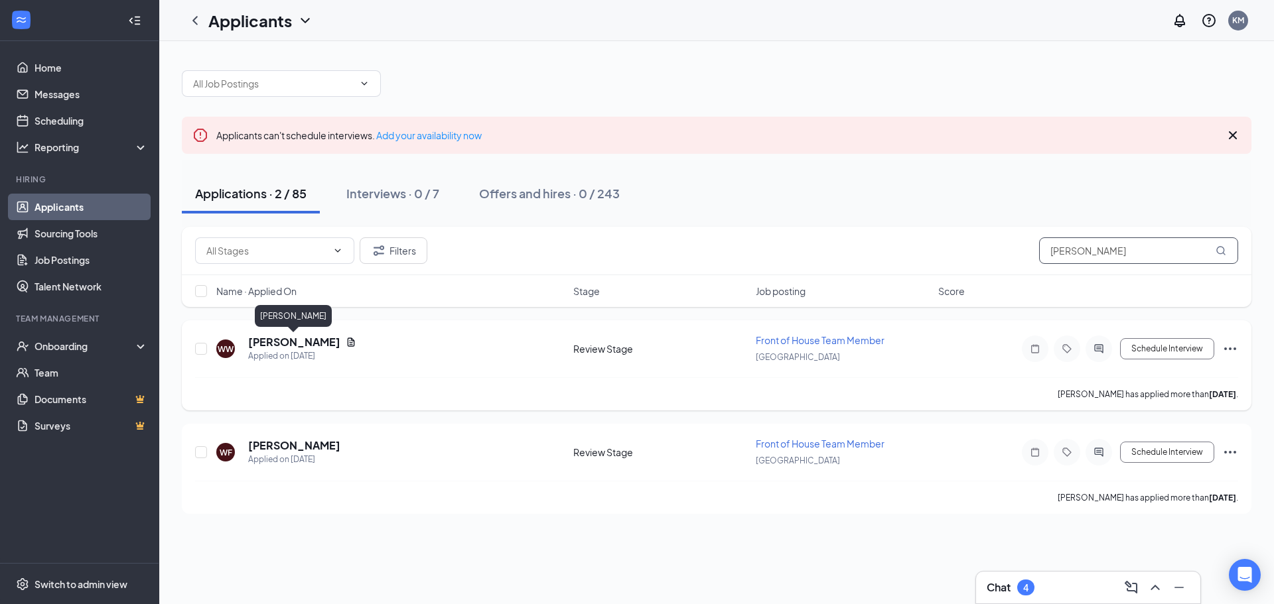
type input "[PERSON_NAME]"
click at [288, 342] on h5 "[PERSON_NAME]" at bounding box center [294, 342] width 92 height 15
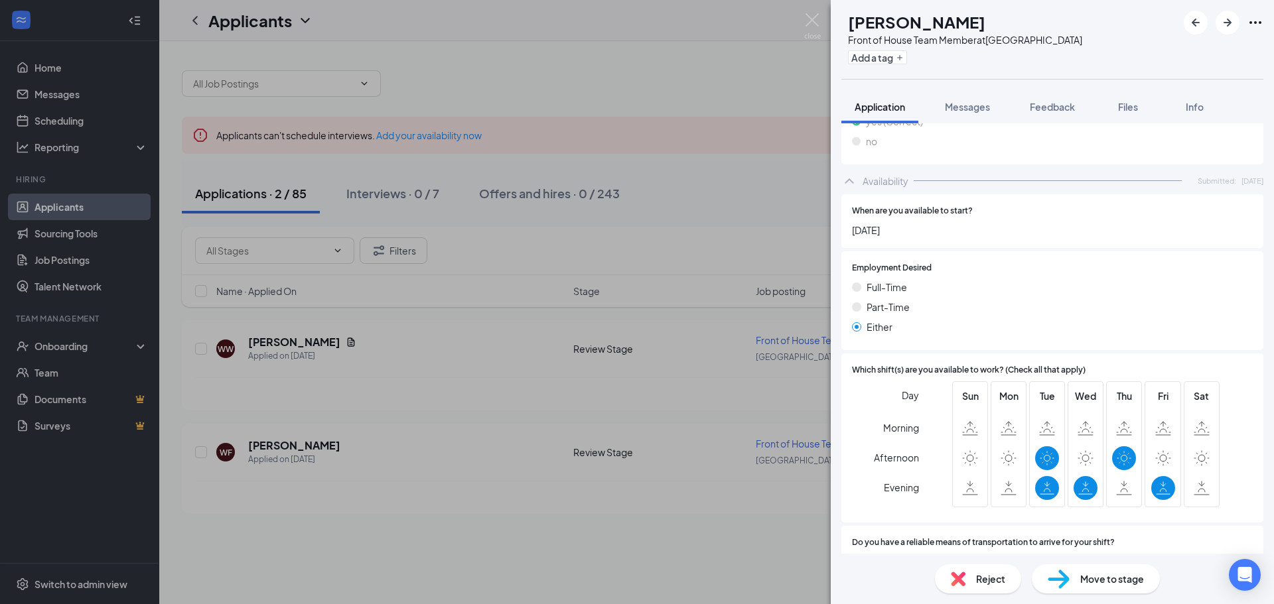
scroll to position [883, 0]
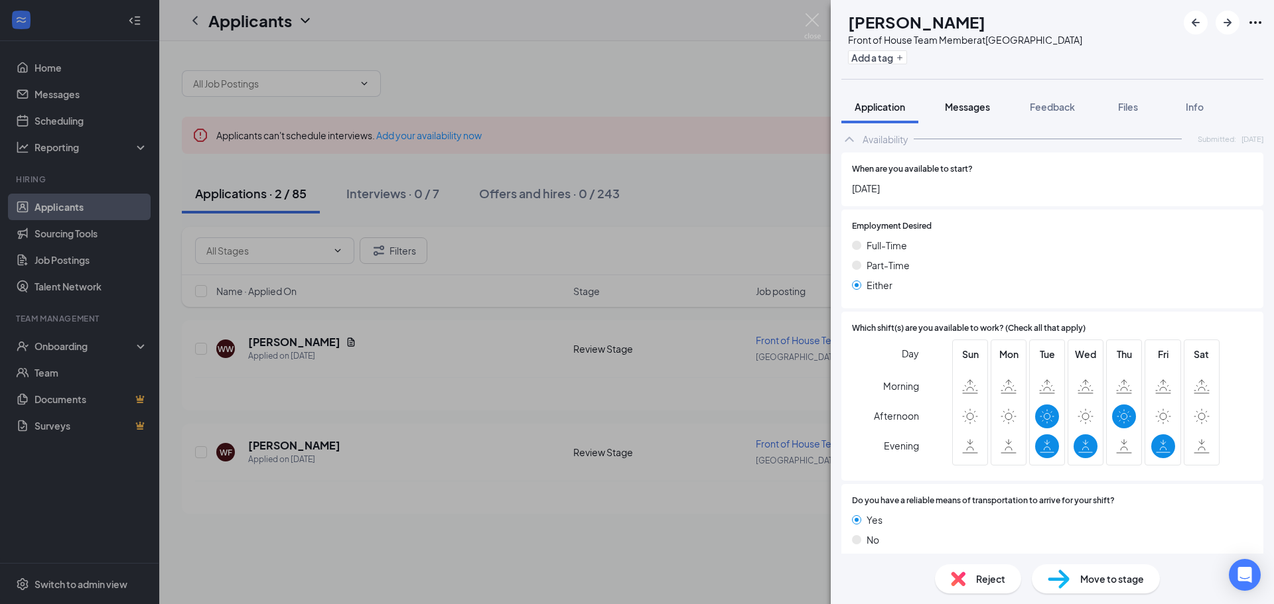
click at [971, 110] on span "Messages" at bounding box center [967, 107] width 45 height 12
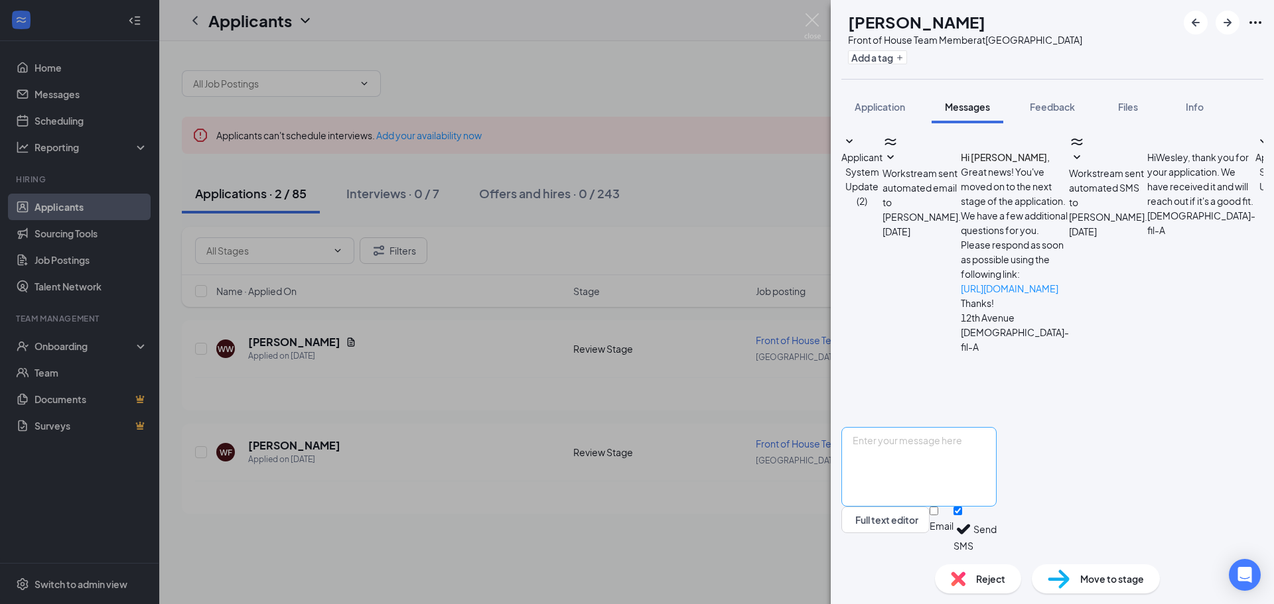
scroll to position [42, 0]
click at [950, 459] on textarea at bounding box center [918, 467] width 155 height 80
paste textarea "Hi, this is Kana from [DEMOGRAPHIC_DATA]-fil-A 12th Ave. Can you come in for an…"
click at [997, 460] on textarea "Hi, this is Kana from [DEMOGRAPHIC_DATA]-fil-A 12th Ave. Can you come in for an…" at bounding box center [918, 467] width 155 height 80
type textarea "Hi, this is Kana from [DEMOGRAPHIC_DATA]-fil-A 12th Ave. Can you come in for an…"
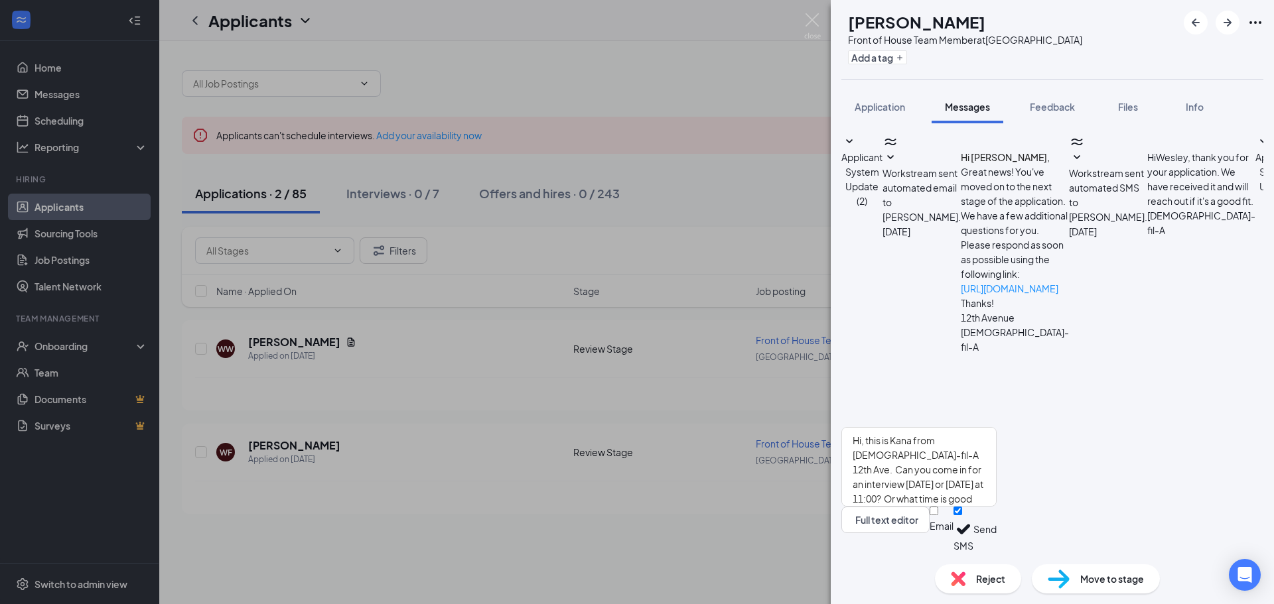
click at [997, 525] on button "Send" at bounding box center [984, 530] width 23 height 46
click at [812, 19] on img at bounding box center [812, 26] width 17 height 26
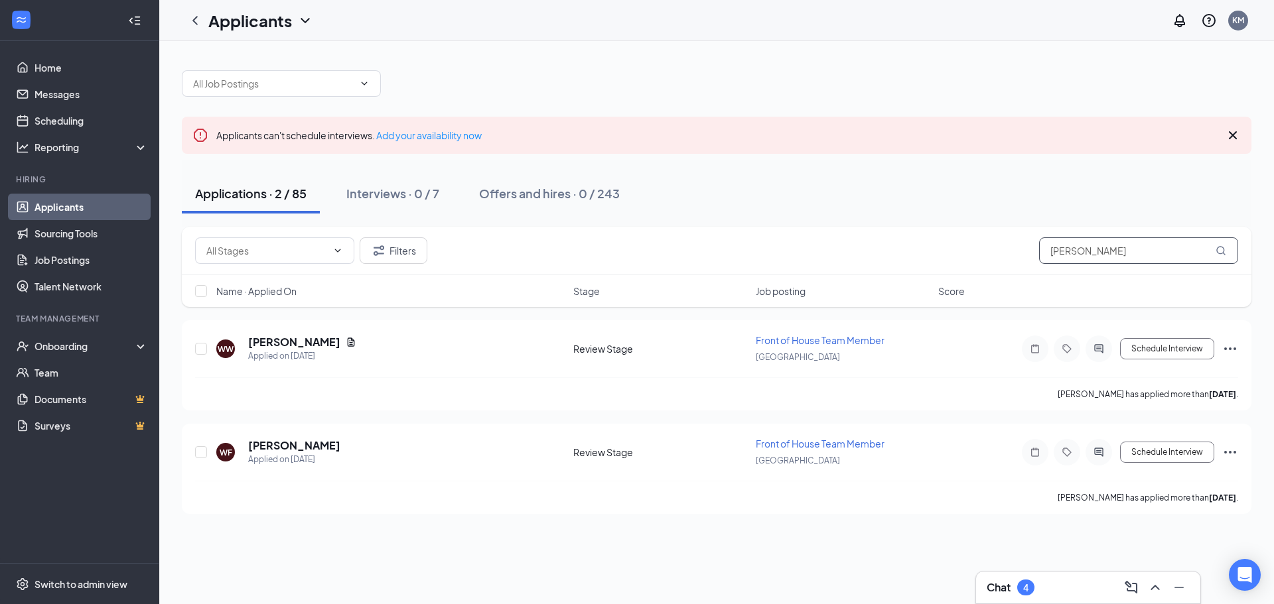
drag, startPoint x: 1098, startPoint y: 250, endPoint x: 1035, endPoint y: 259, distance: 63.1
click at [1040, 255] on input "[PERSON_NAME]" at bounding box center [1138, 251] width 199 height 27
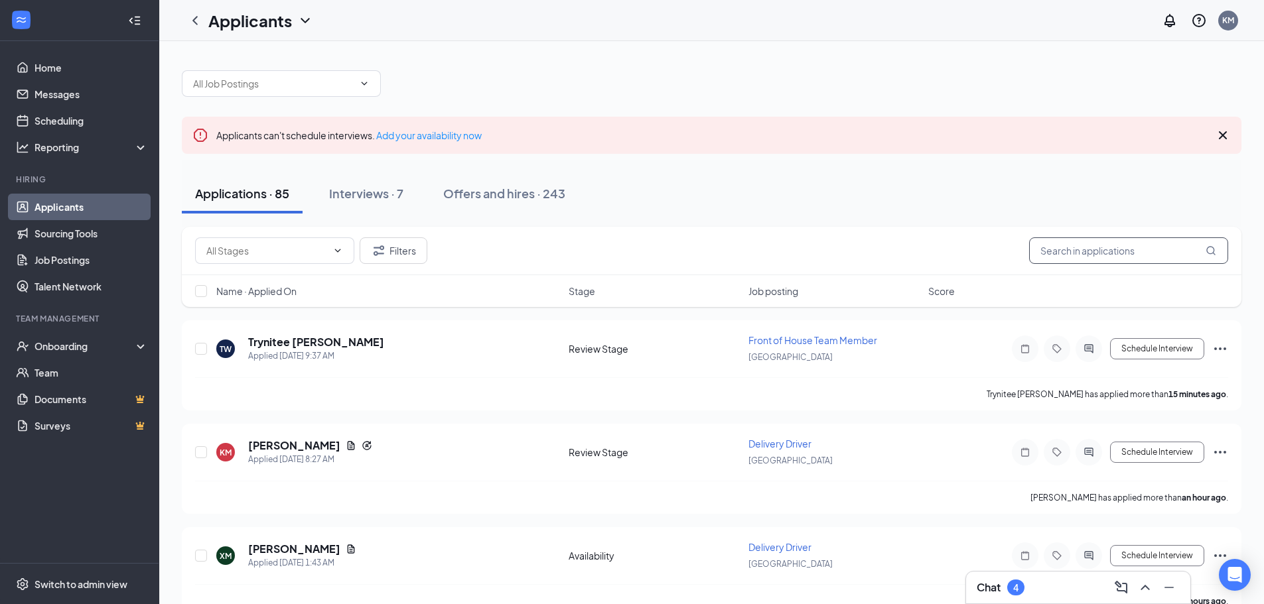
click at [1077, 254] on input "text" at bounding box center [1128, 251] width 199 height 27
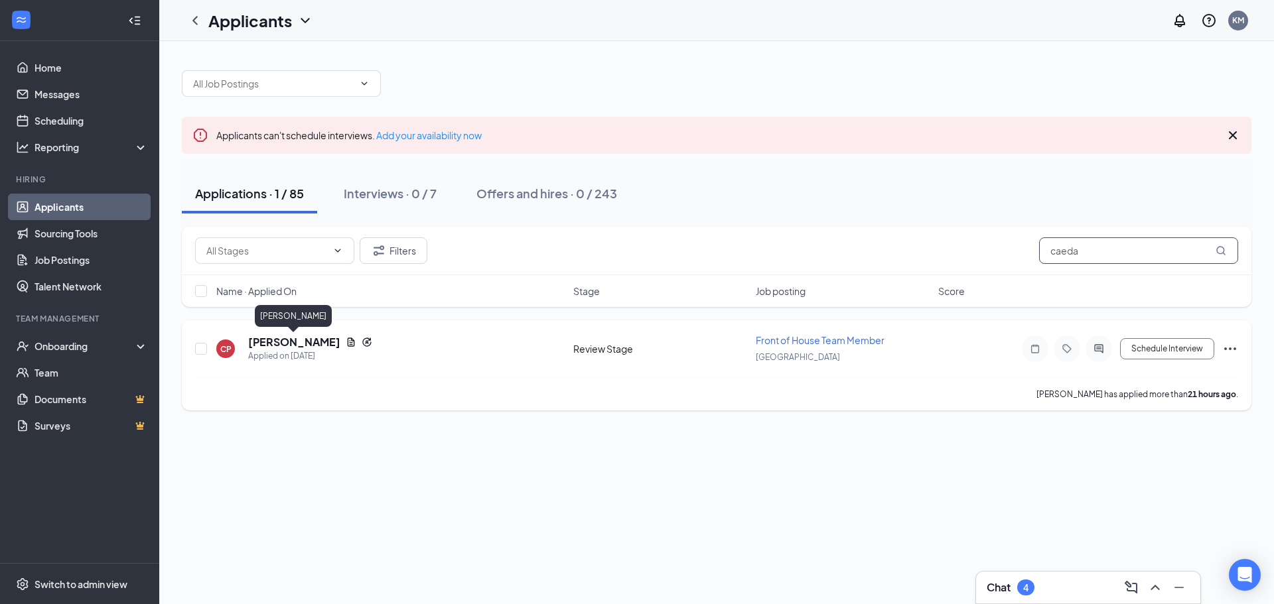
type input "caeda"
click at [328, 342] on h5 "[PERSON_NAME]" at bounding box center [294, 342] width 92 height 15
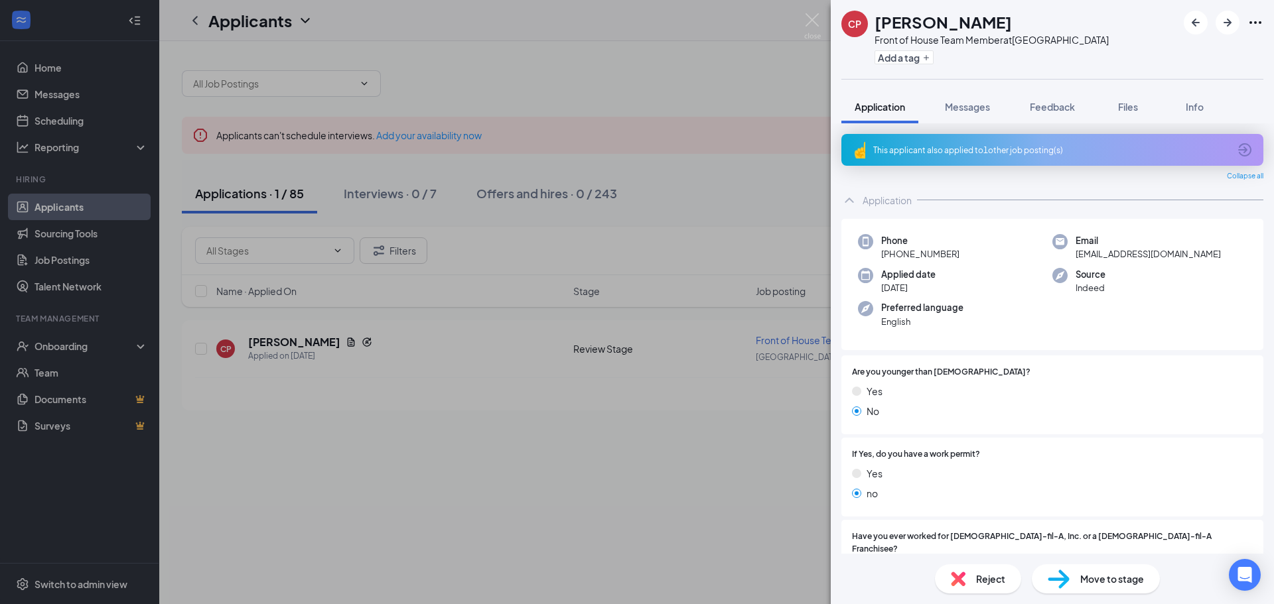
click at [1096, 583] on span "Move to stage" at bounding box center [1112, 579] width 64 height 15
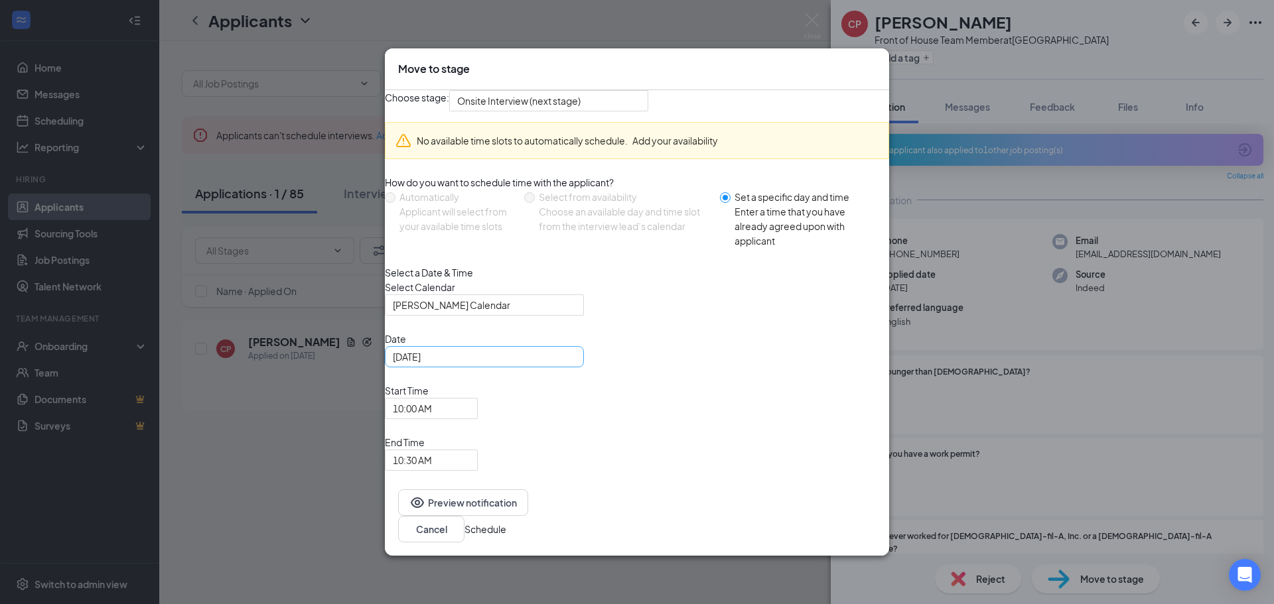
click at [576, 364] on div "[DATE]" at bounding box center [484, 357] width 183 height 15
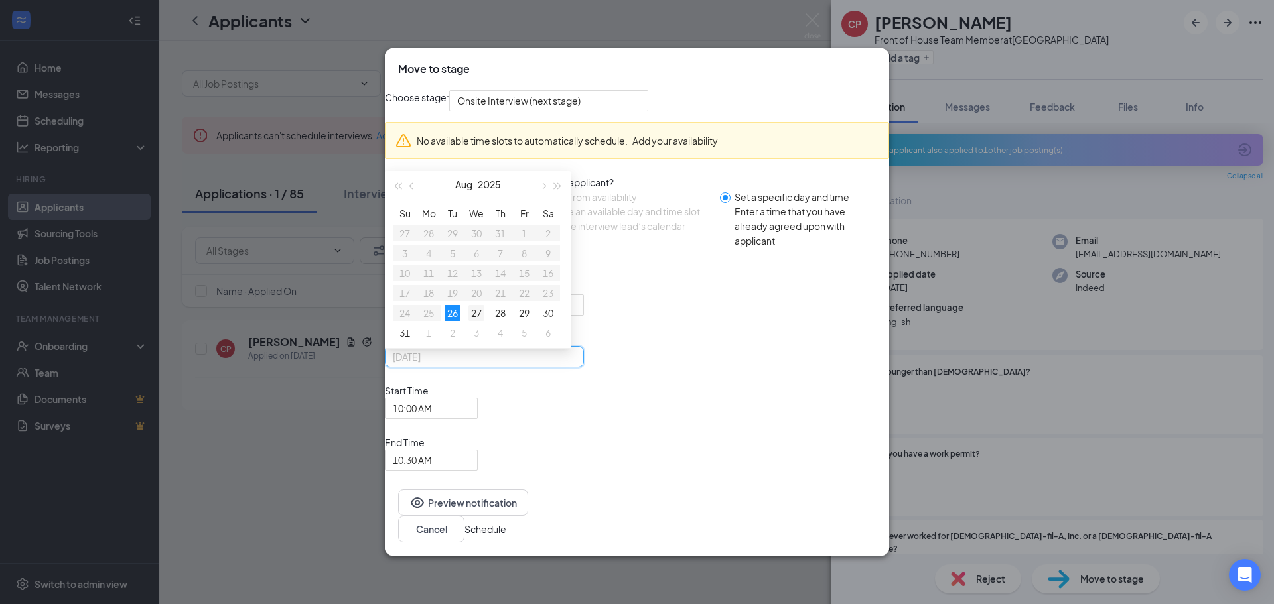
type input "[DATE]"
click at [484, 321] on div "27" at bounding box center [476, 313] width 16 height 16
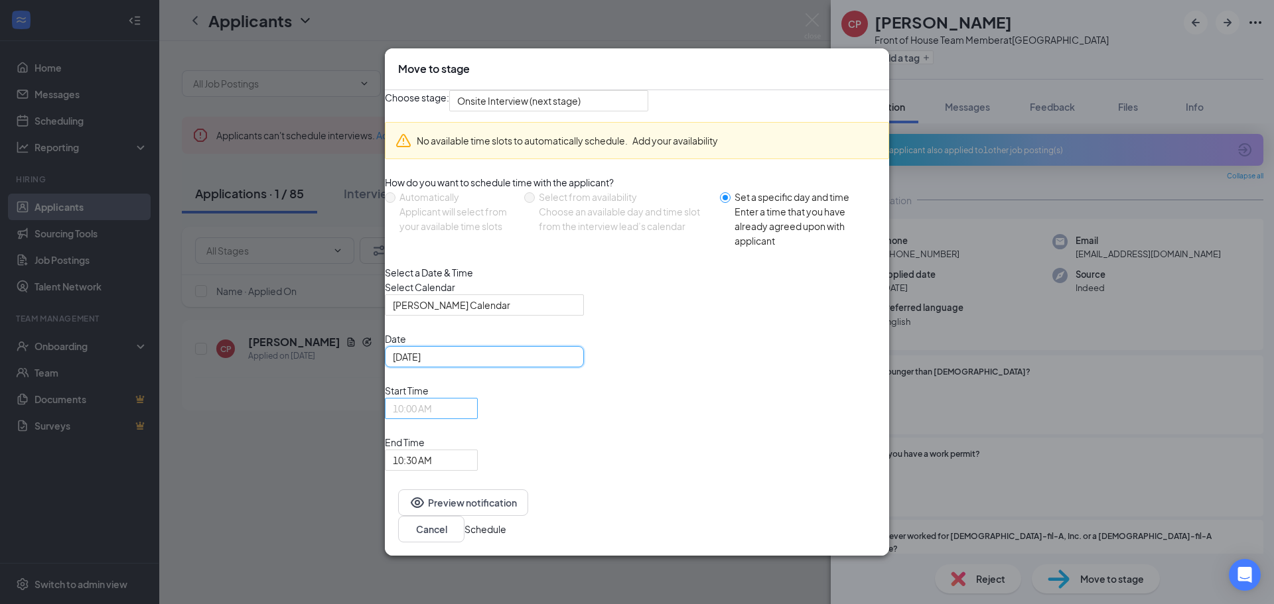
click at [458, 435] on span "10:00 AM" at bounding box center [425, 417] width 65 height 36
click at [458, 480] on span "10:30 AM" at bounding box center [425, 498] width 65 height 36
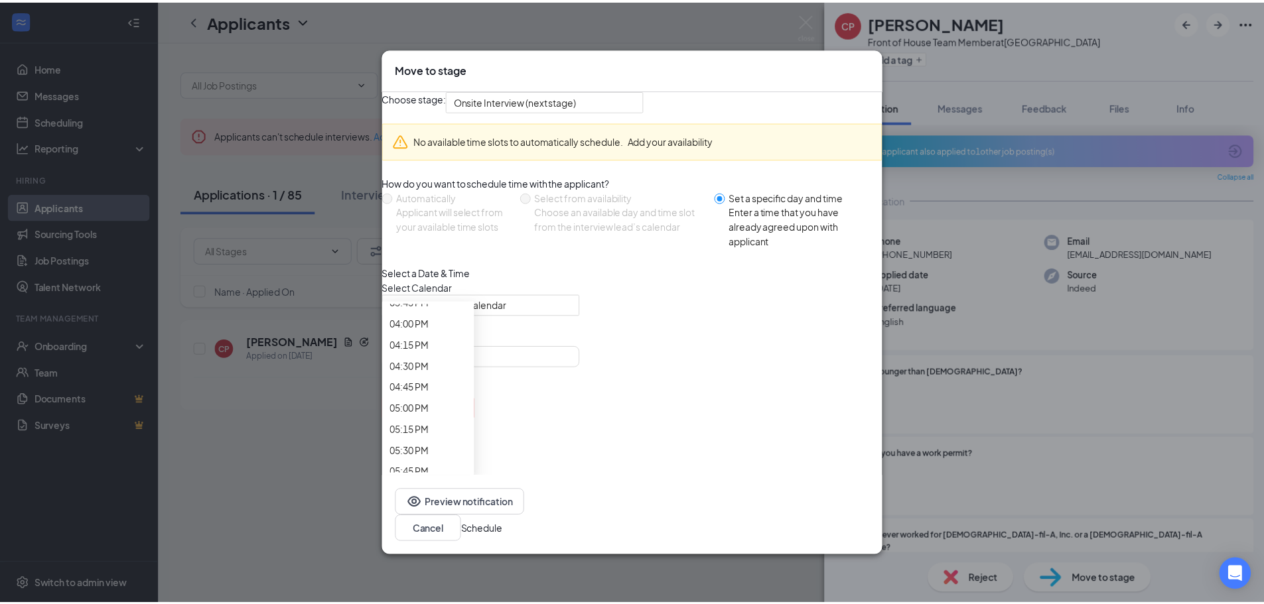
scroll to position [1409, 0]
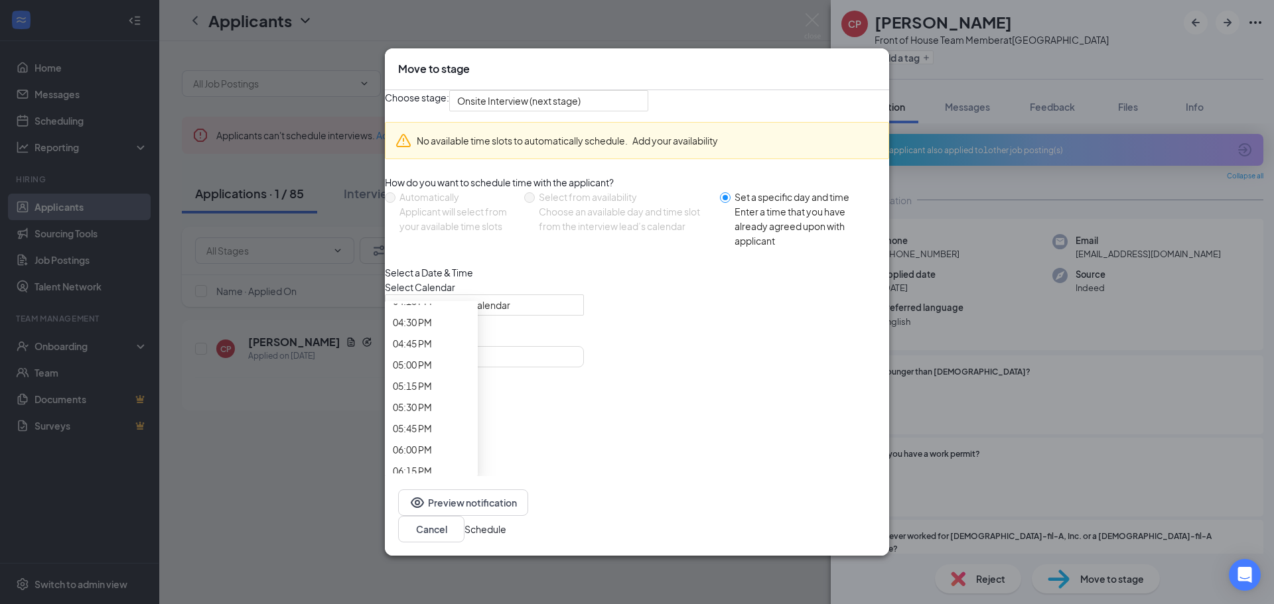
click at [506, 522] on button "Schedule" at bounding box center [485, 529] width 42 height 15
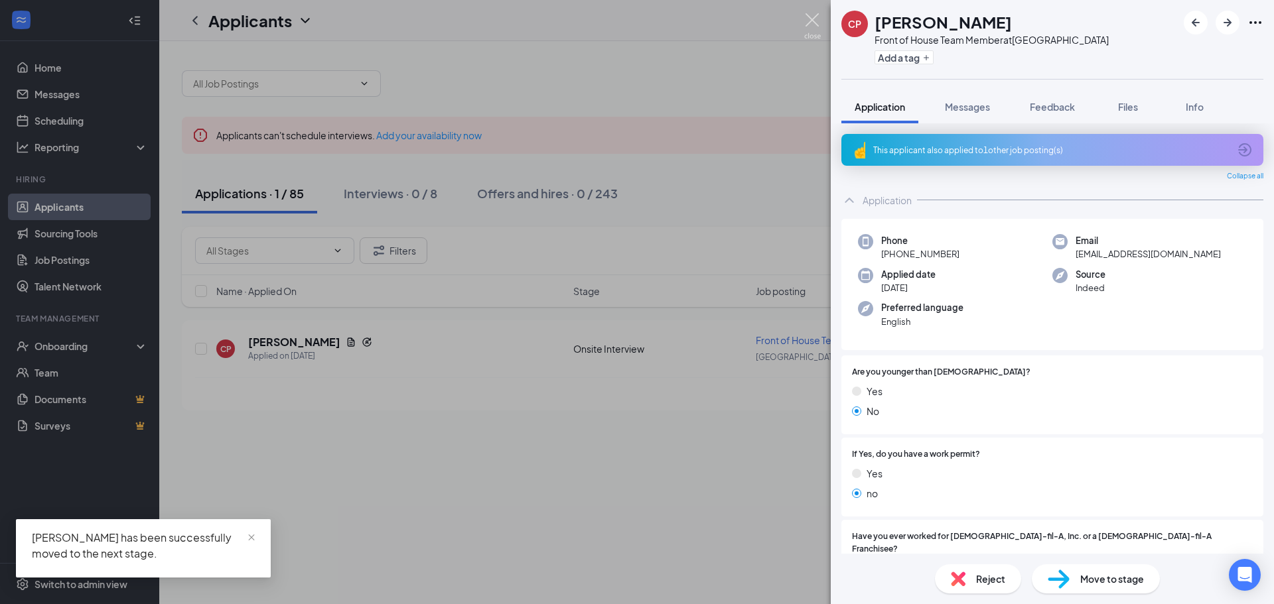
click at [812, 21] on img at bounding box center [812, 26] width 17 height 26
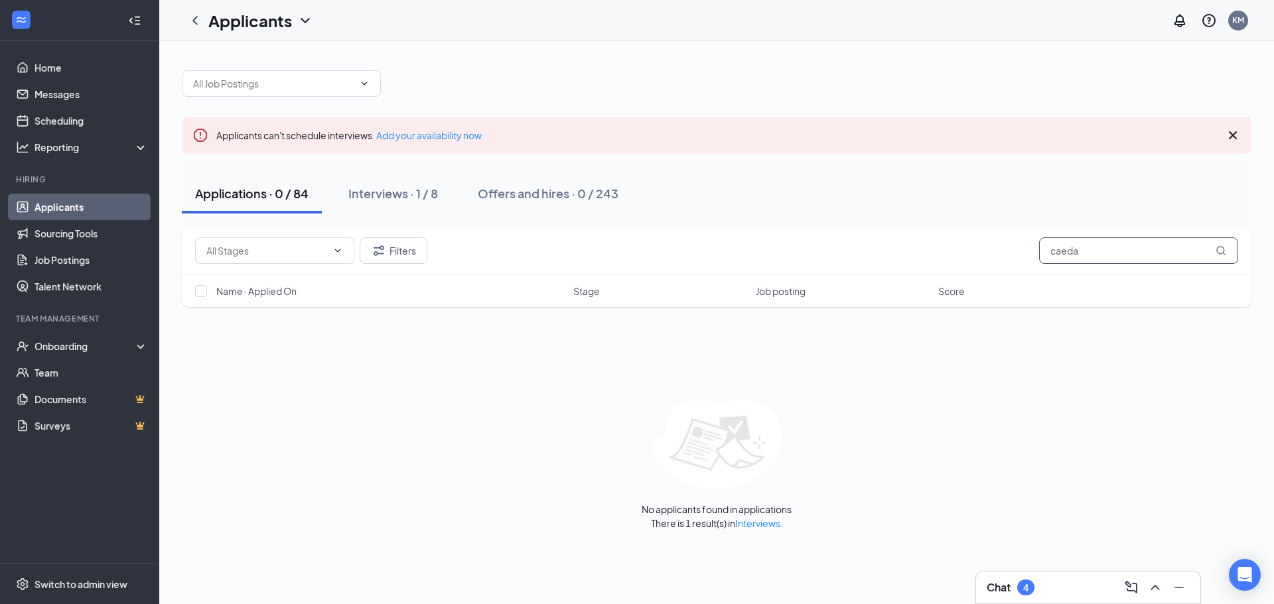
drag, startPoint x: 1093, startPoint y: 249, endPoint x: 1046, endPoint y: 260, distance: 48.4
click at [1046, 260] on input "caeda" at bounding box center [1138, 251] width 199 height 27
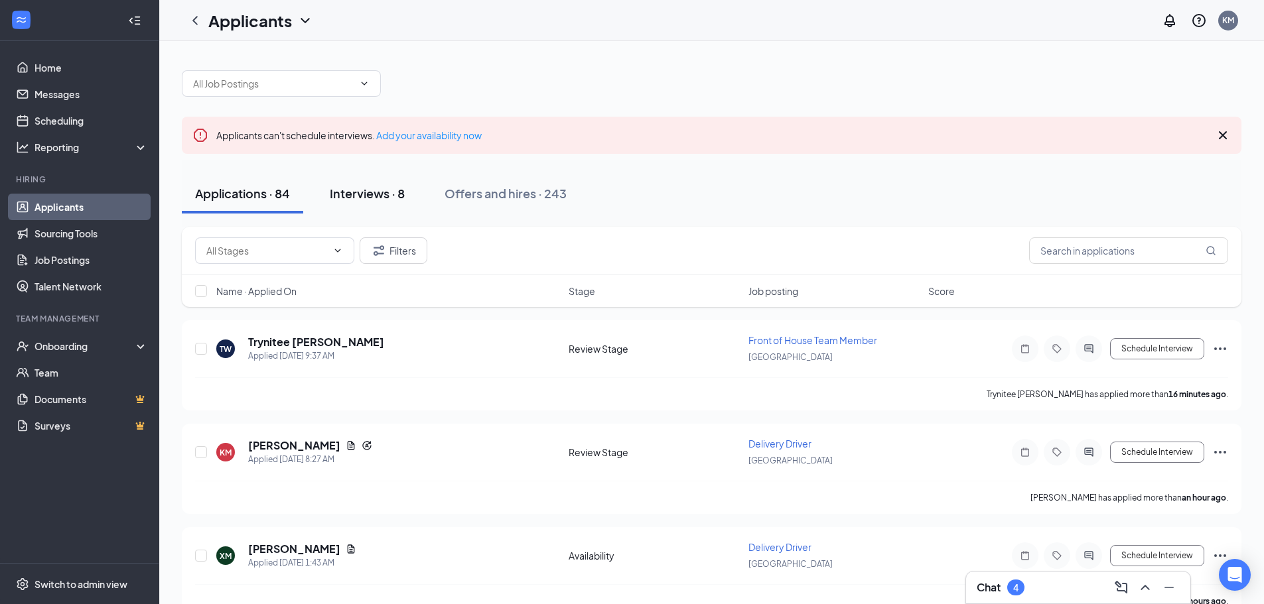
click at [354, 198] on div "Interviews · 8" at bounding box center [367, 193] width 75 height 17
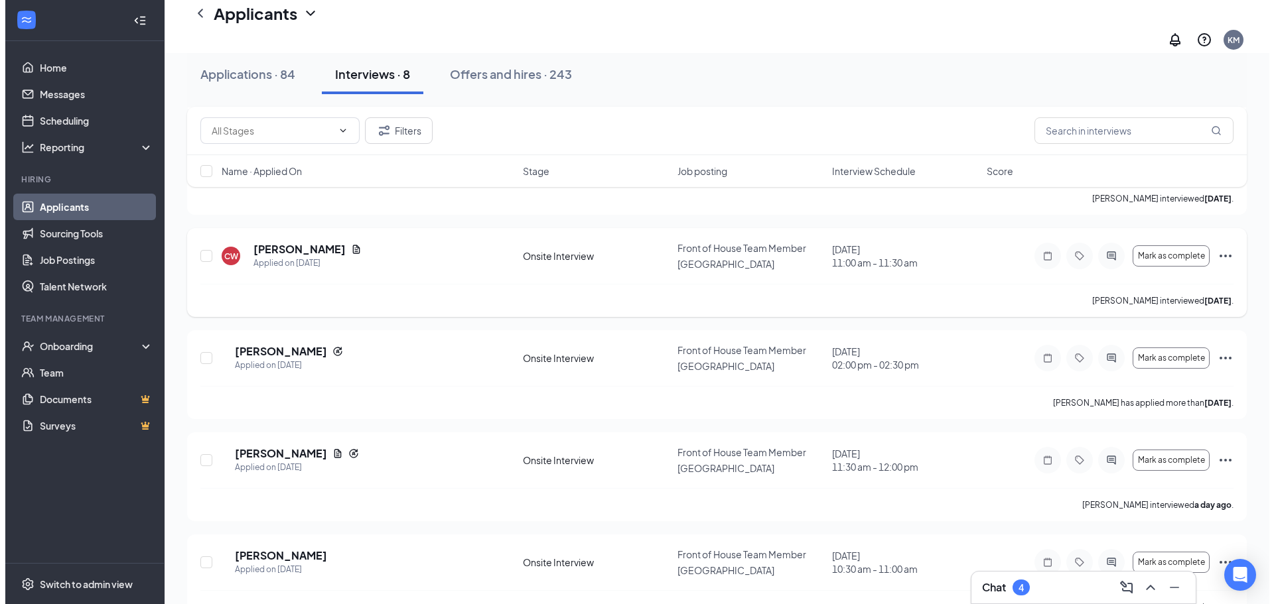
scroll to position [526, 0]
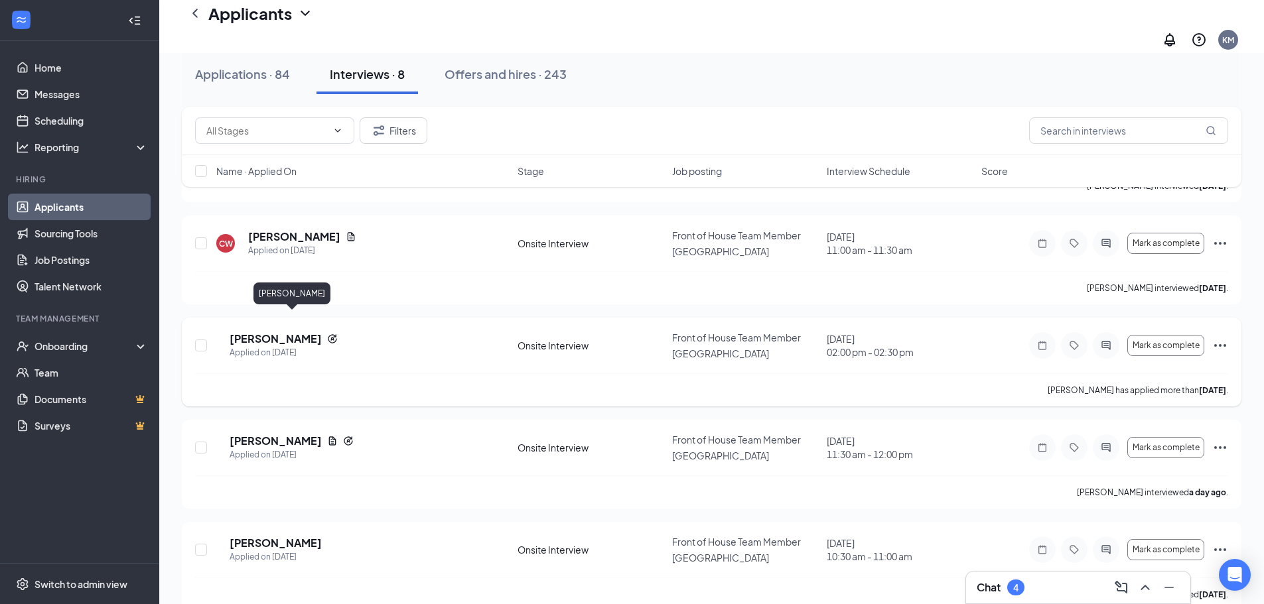
click at [296, 332] on h5 "[PERSON_NAME]" at bounding box center [276, 339] width 92 height 15
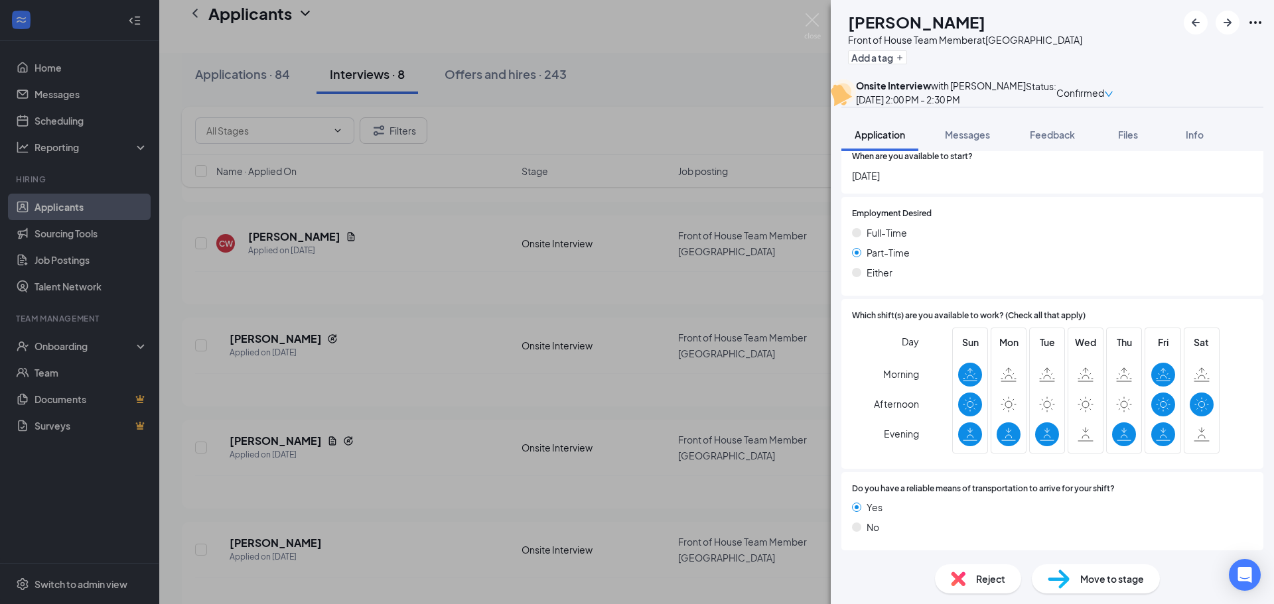
scroll to position [876, 0]
click at [812, 21] on img at bounding box center [812, 26] width 17 height 26
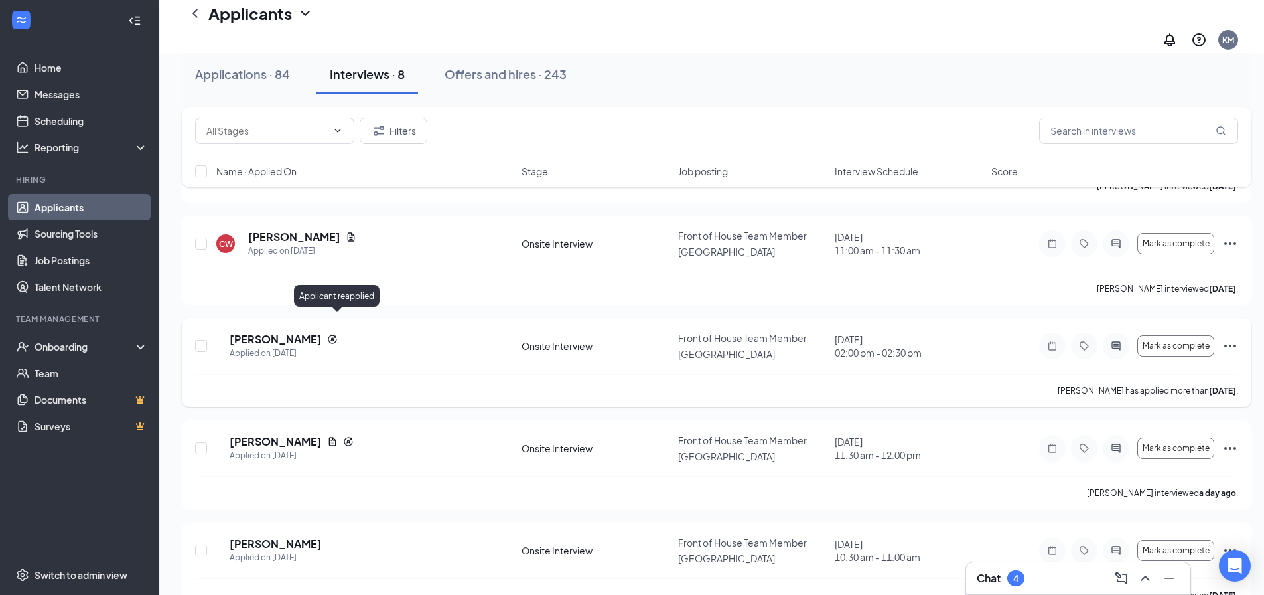
click at [332, 334] on icon "Reapply" at bounding box center [332, 338] width 9 height 9
click at [336, 334] on icon "Reapply" at bounding box center [332, 339] width 11 height 11
click at [291, 332] on h5 "[PERSON_NAME]" at bounding box center [276, 339] width 92 height 15
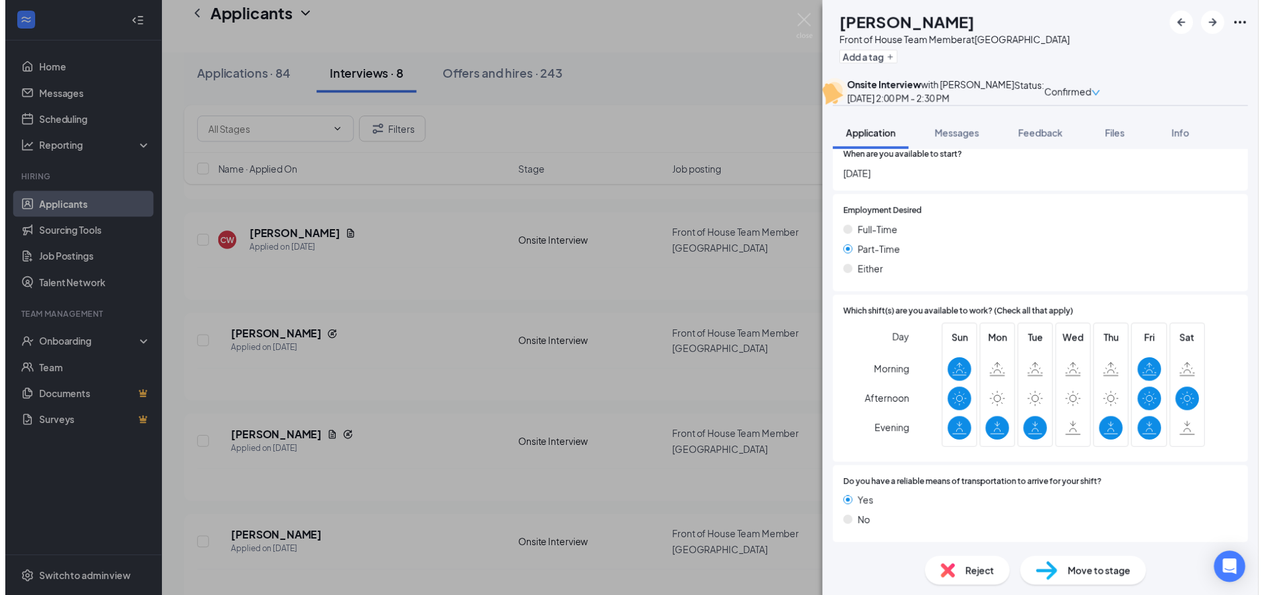
scroll to position [876, 0]
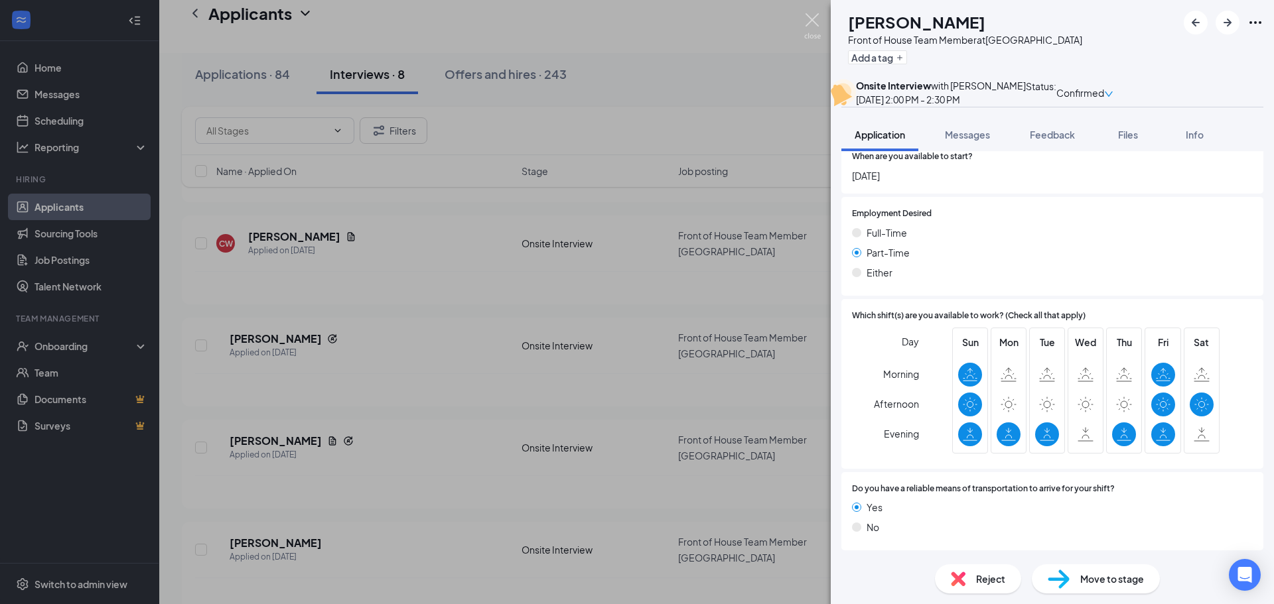
click at [817, 19] on img at bounding box center [812, 26] width 17 height 26
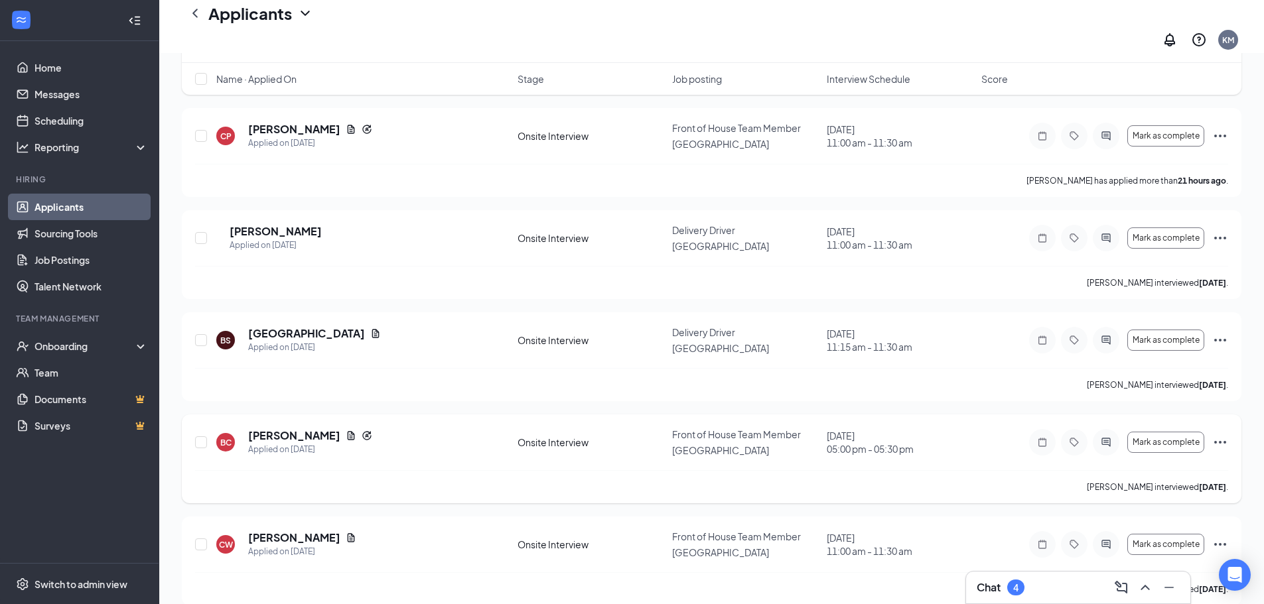
scroll to position [265, 0]
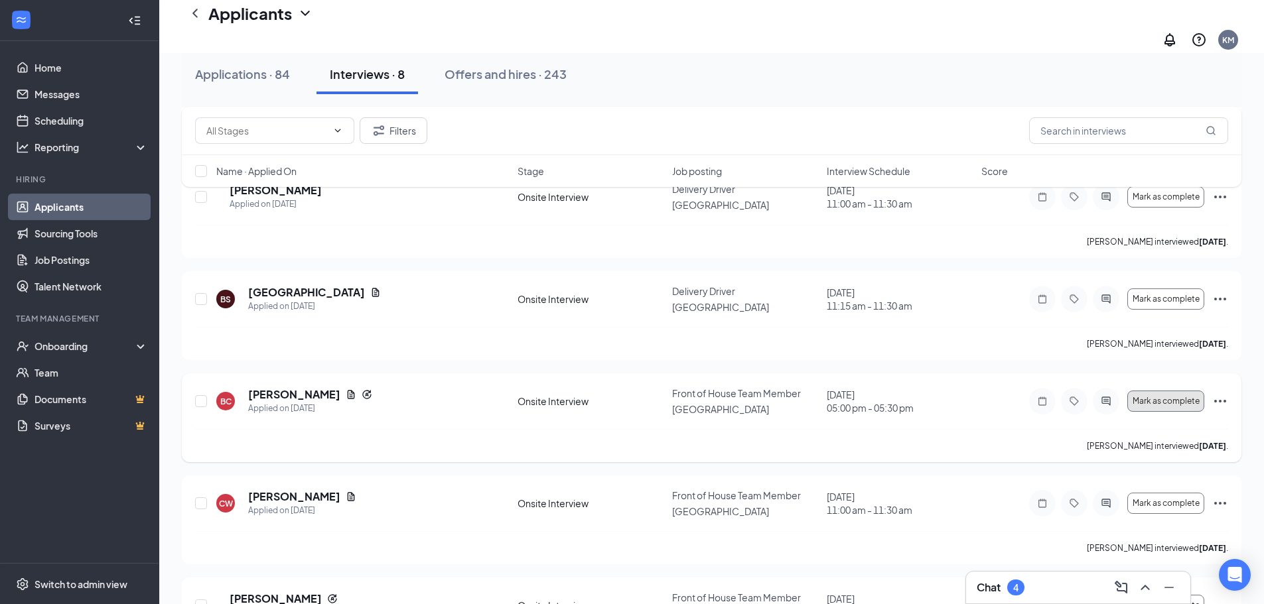
click at [1178, 397] on span "Mark as complete" at bounding box center [1166, 401] width 67 height 9
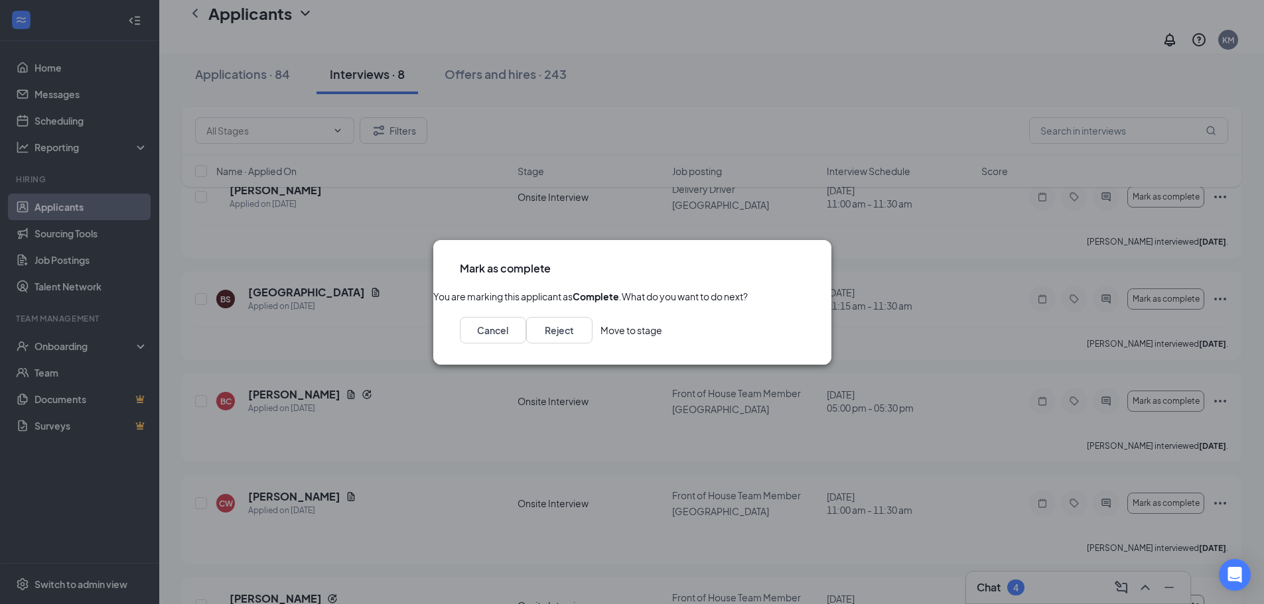
click at [808, 265] on icon "Cross" at bounding box center [812, 269] width 8 height 8
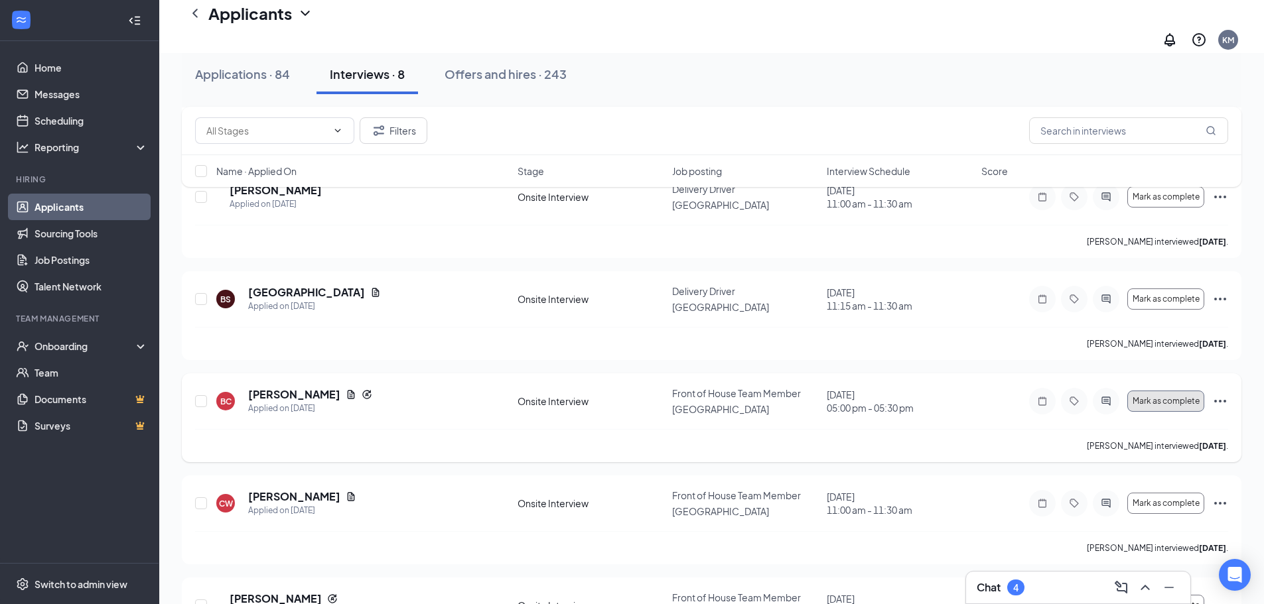
click at [1171, 391] on button "Mark as complete" at bounding box center [1165, 401] width 77 height 21
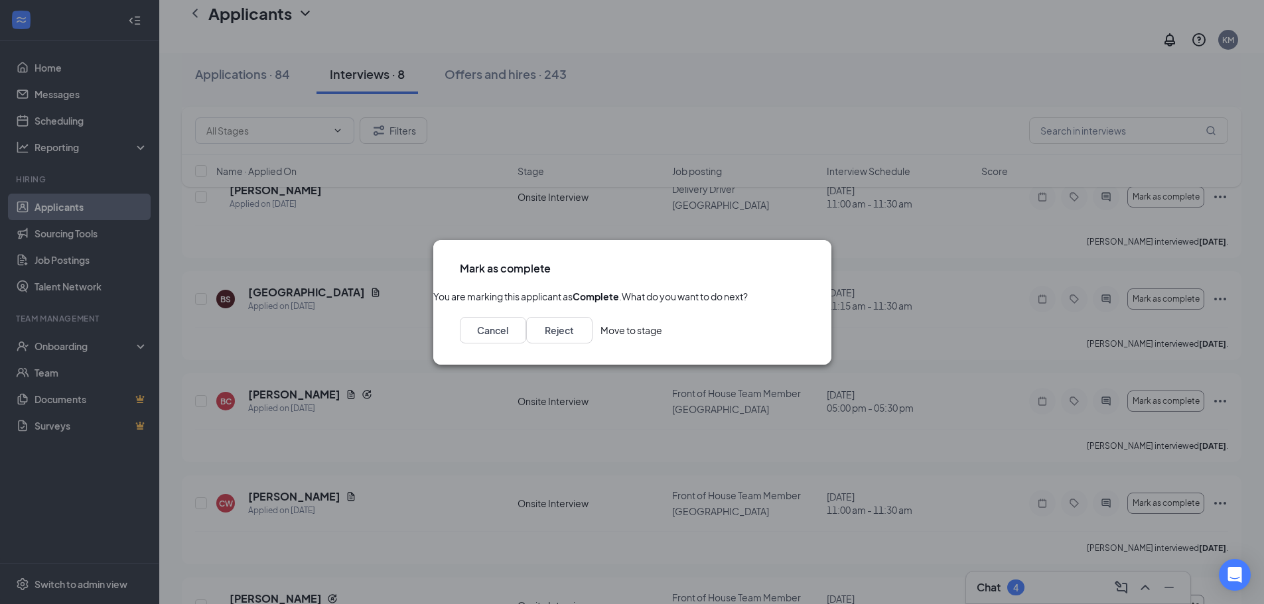
click at [662, 344] on button "Move to stage" at bounding box center [632, 330] width 62 height 27
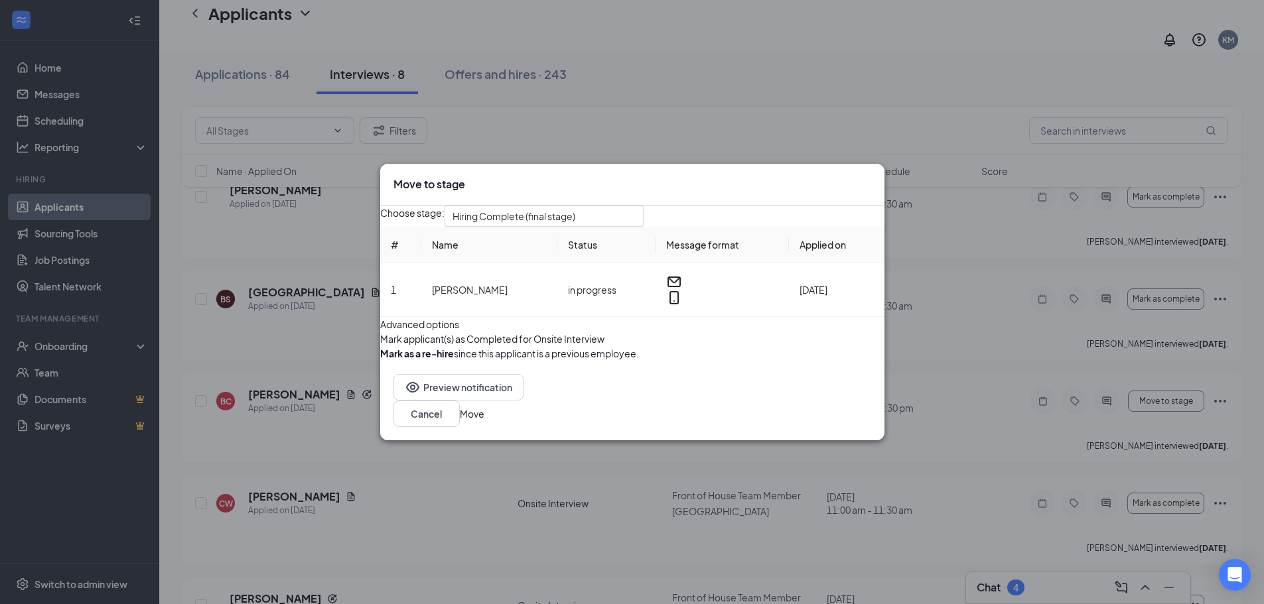
click at [484, 421] on button "Move" at bounding box center [472, 414] width 25 height 15
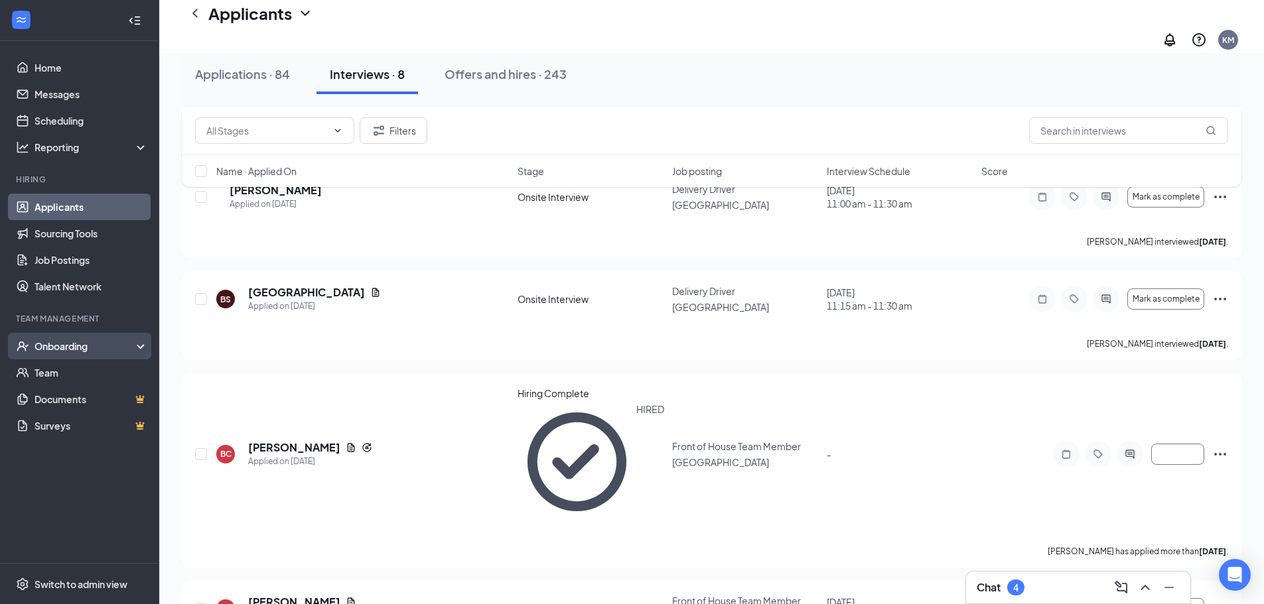
click at [75, 346] on div "Onboarding" at bounding box center [86, 346] width 102 height 13
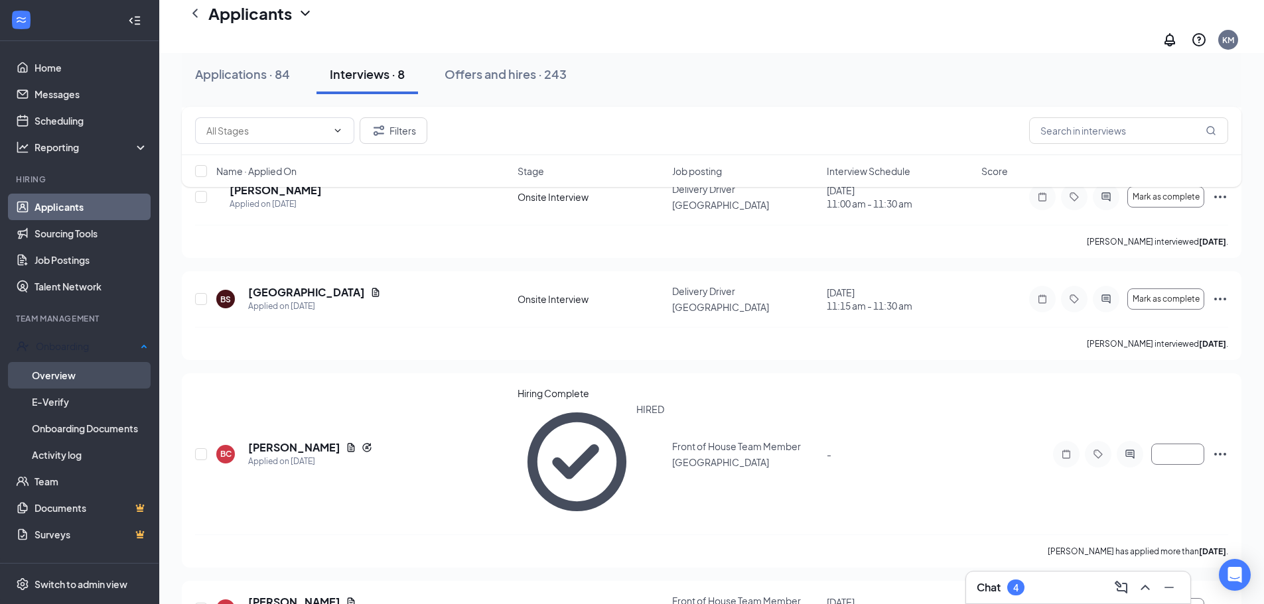
click at [69, 372] on link "Overview" at bounding box center [90, 375] width 116 height 27
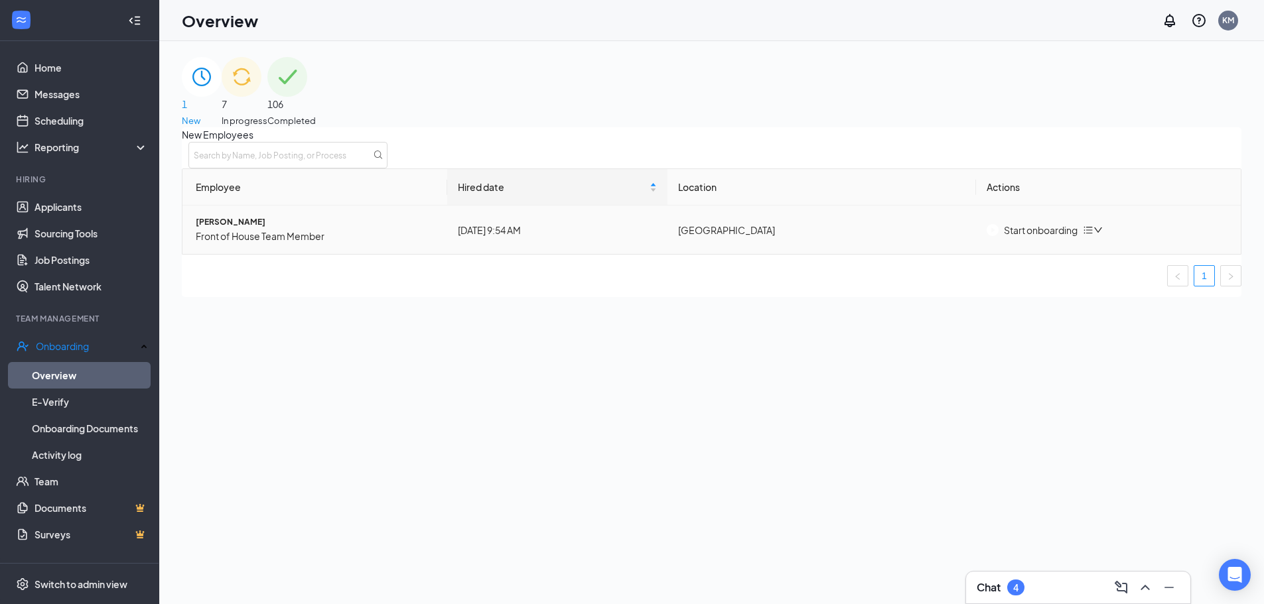
click at [1029, 238] on div "Start onboarding" at bounding box center [1032, 230] width 91 height 15
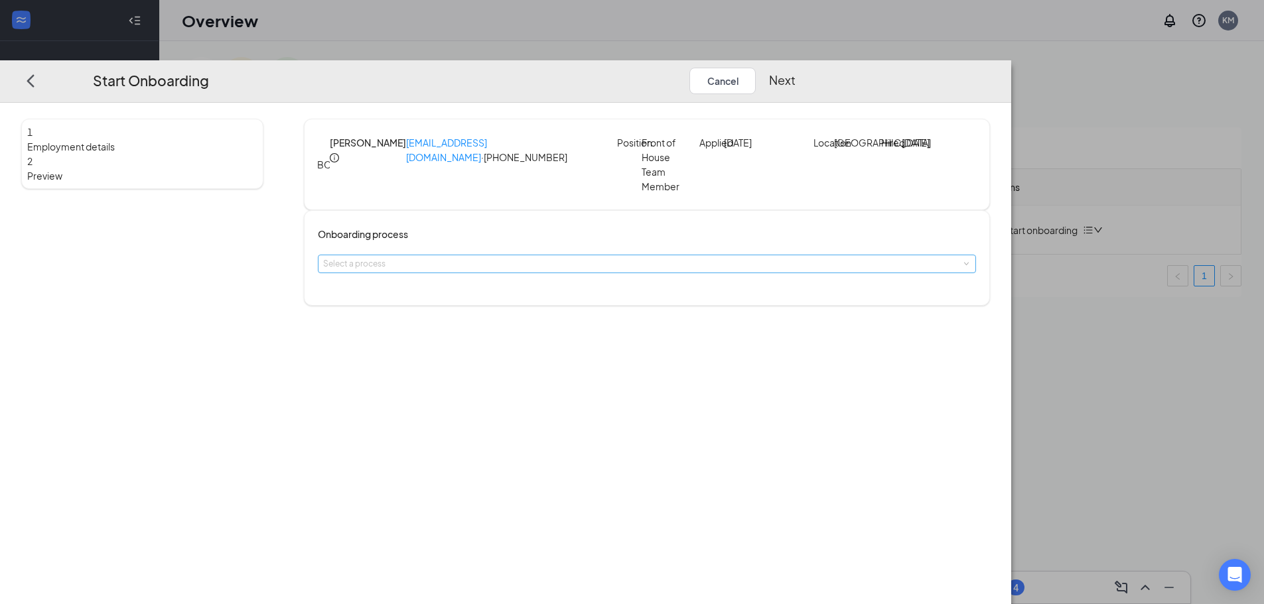
click at [608, 267] on div "Select a process" at bounding box center [644, 263] width 642 height 13
click at [573, 296] on li "team member onboarding" at bounding box center [554, 296] width 218 height 22
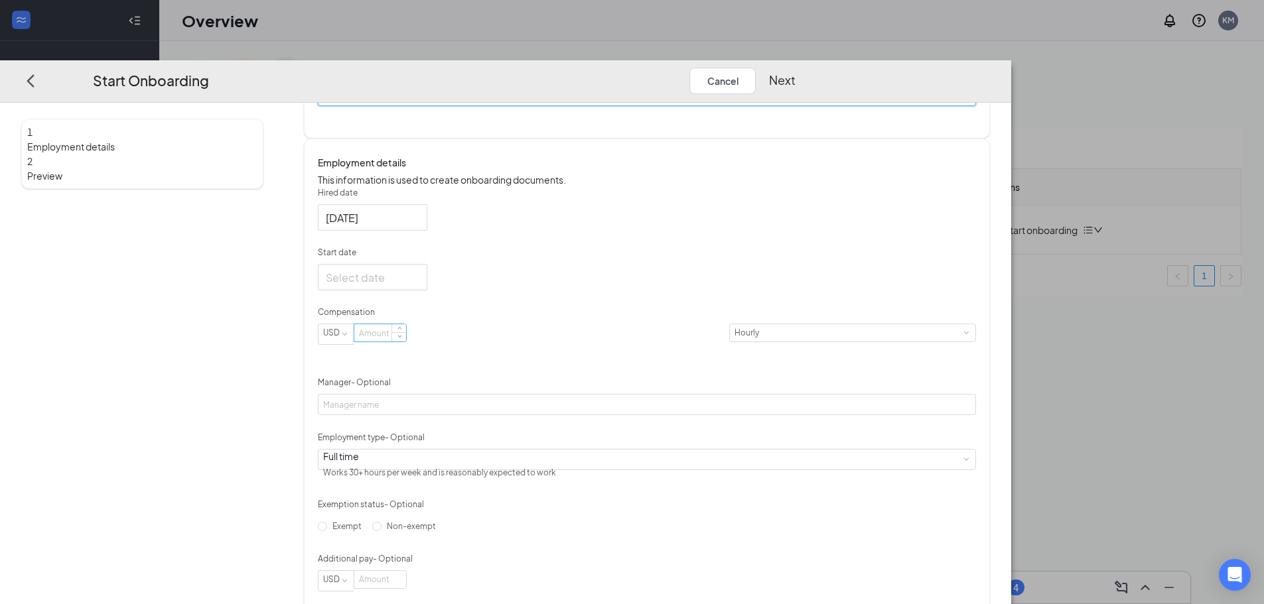
scroll to position [199, 0]
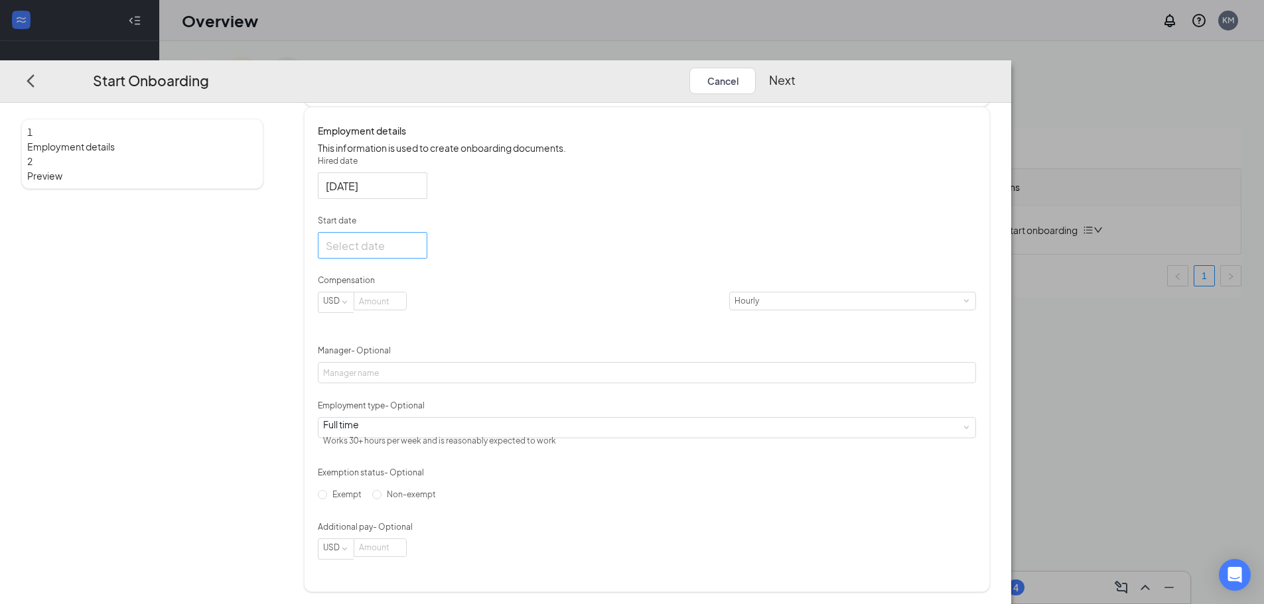
click at [419, 254] on div at bounding box center [373, 246] width 94 height 17
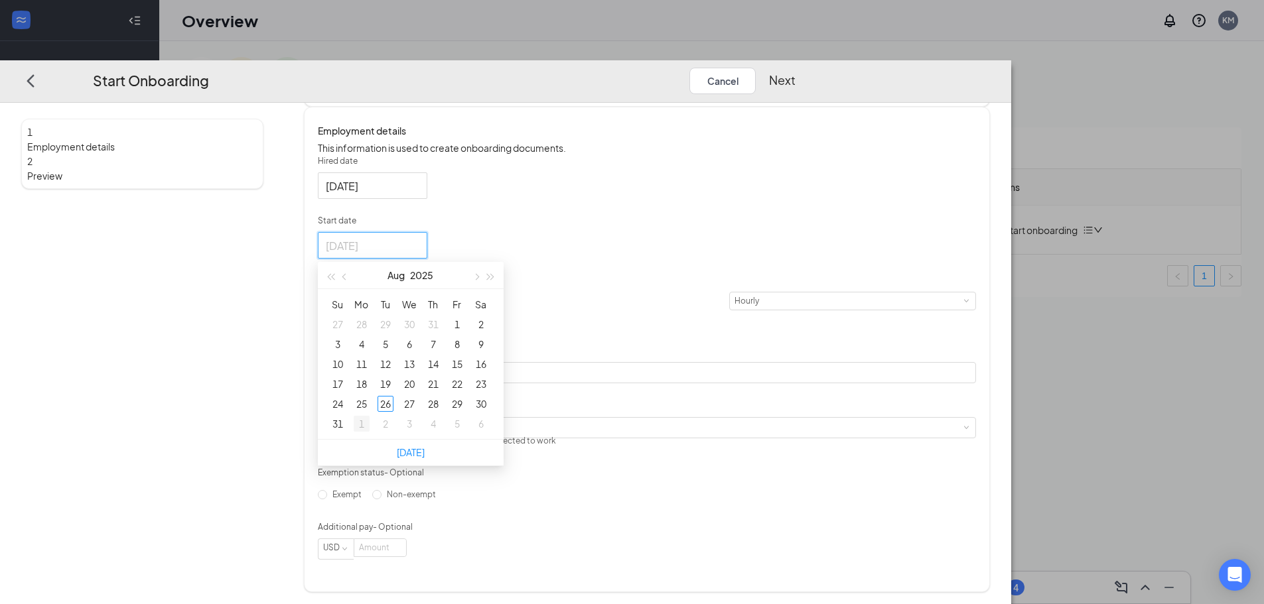
type input "[DATE]"
click at [370, 432] on div "1" at bounding box center [362, 424] width 16 height 16
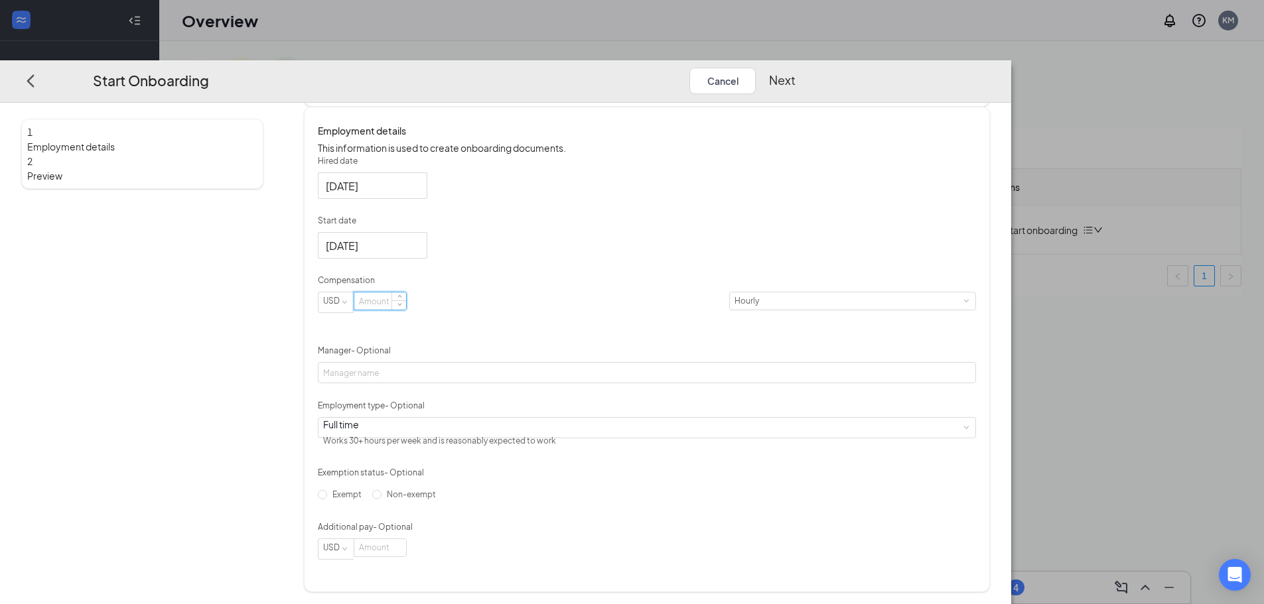
click at [406, 310] on input at bounding box center [380, 301] width 52 height 17
type input "11.5"
click at [549, 360] on form "Hired date [DATE] Start date [DATE] [DATE] Su Mo Tu We Th Fr Sa 31 1 2 3 4 5 6 …" at bounding box center [647, 357] width 658 height 405
click at [382, 496] on input "Non-exempt" at bounding box center [376, 490] width 9 height 9
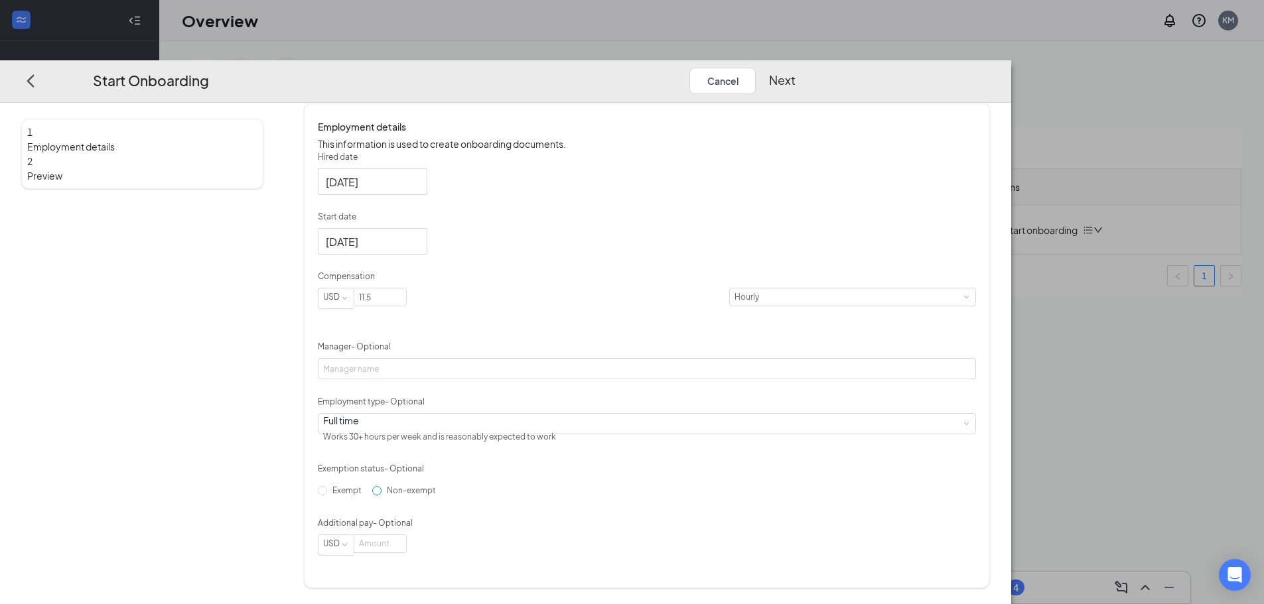
radio input "true"
click at [796, 68] on button "Next" at bounding box center [782, 81] width 27 height 27
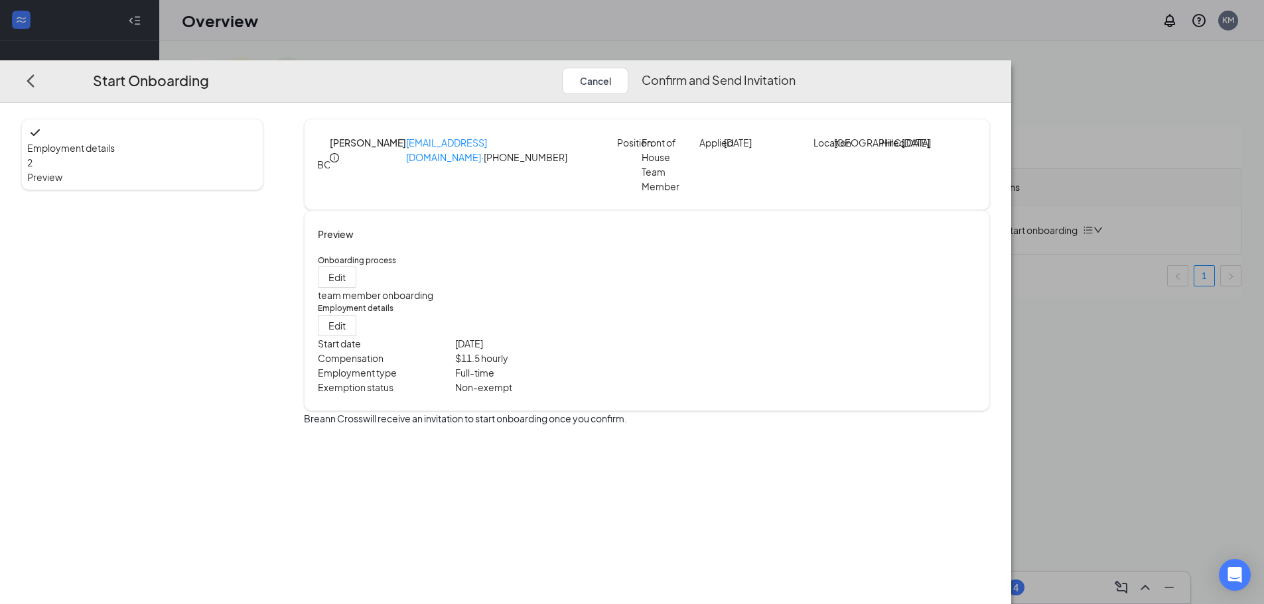
click at [796, 68] on button "Confirm and Send Invitation" at bounding box center [719, 81] width 154 height 27
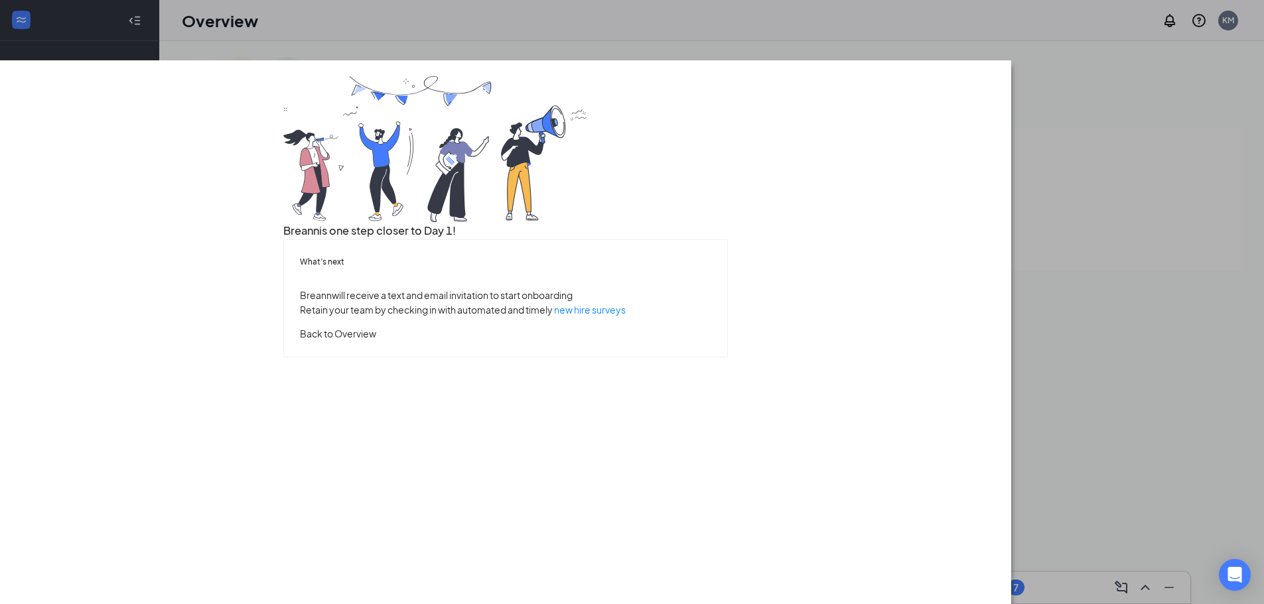
click at [376, 341] on button "Back to Overview" at bounding box center [338, 333] width 76 height 15
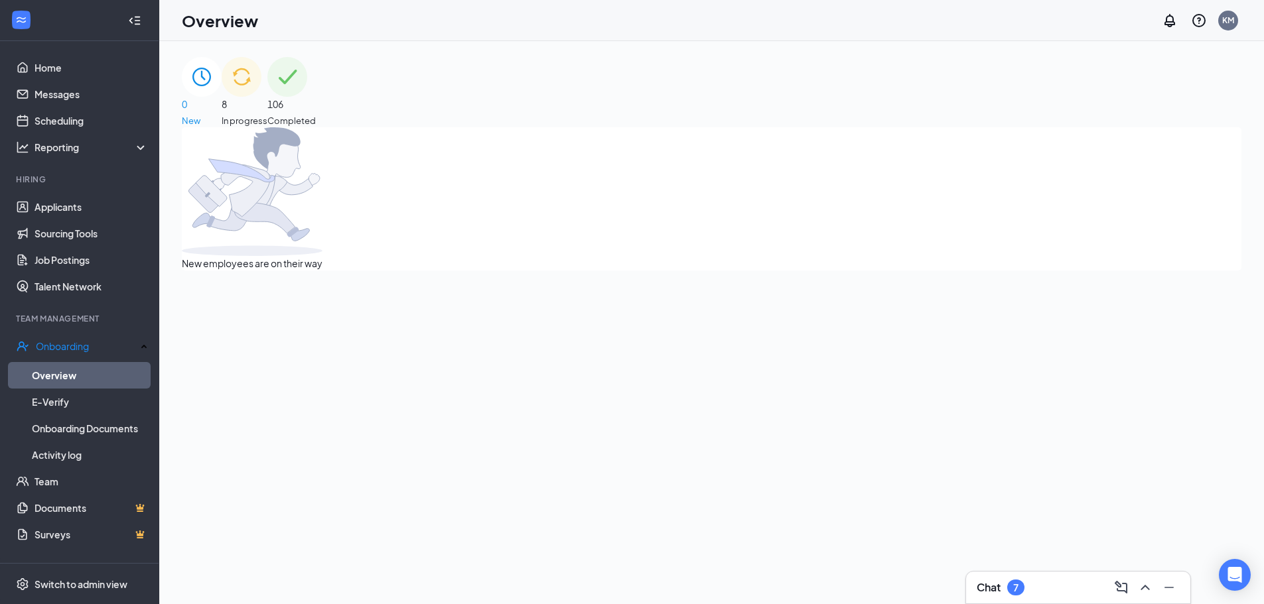
click at [995, 598] on div "Chat 7" at bounding box center [1078, 587] width 203 height 21
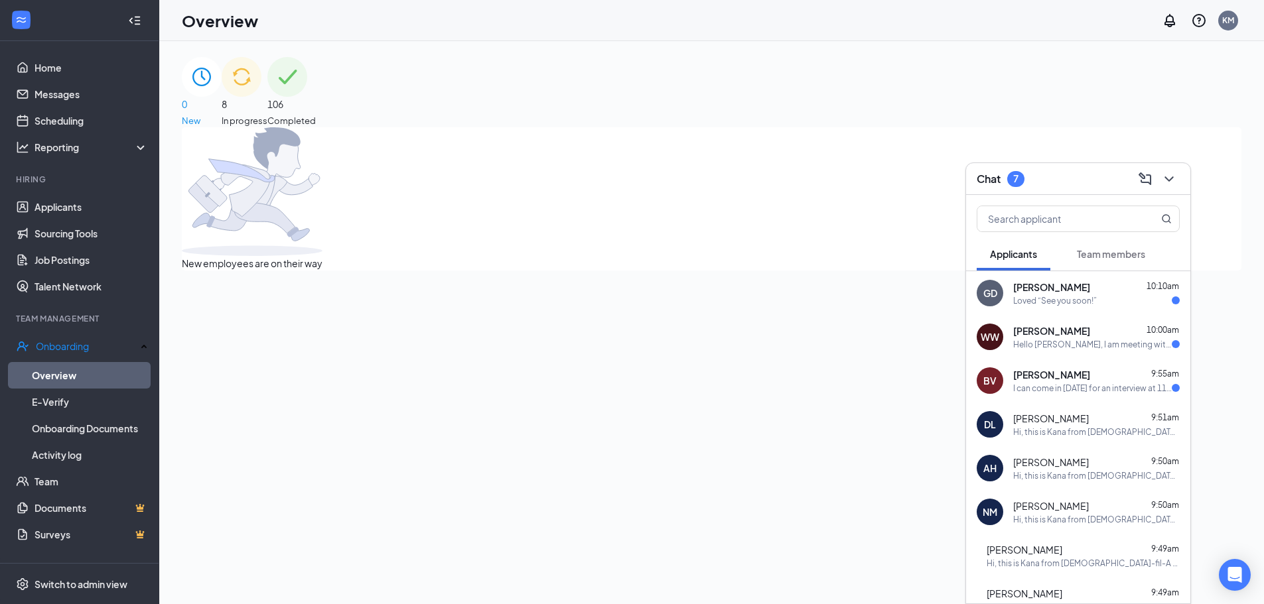
click at [1054, 381] on span "[PERSON_NAME]" at bounding box center [1051, 374] width 77 height 13
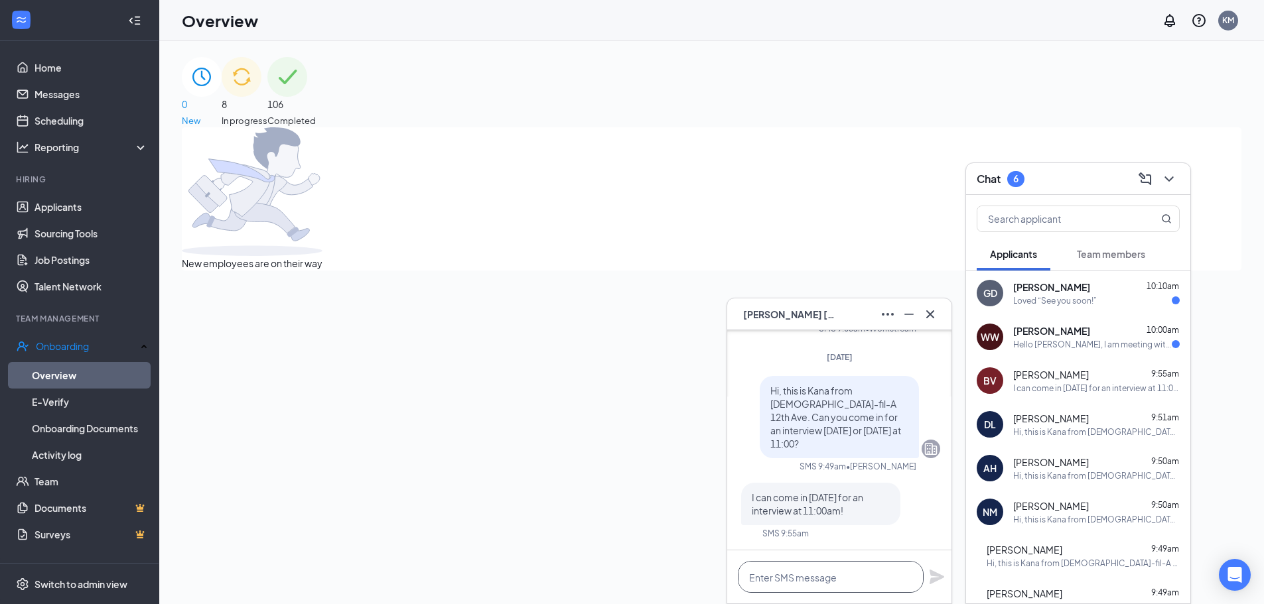
click at [871, 576] on textarea at bounding box center [831, 577] width 186 height 32
type textarea "Great, see you then."
click at [939, 581] on icon "Plane" at bounding box center [937, 577] width 16 height 16
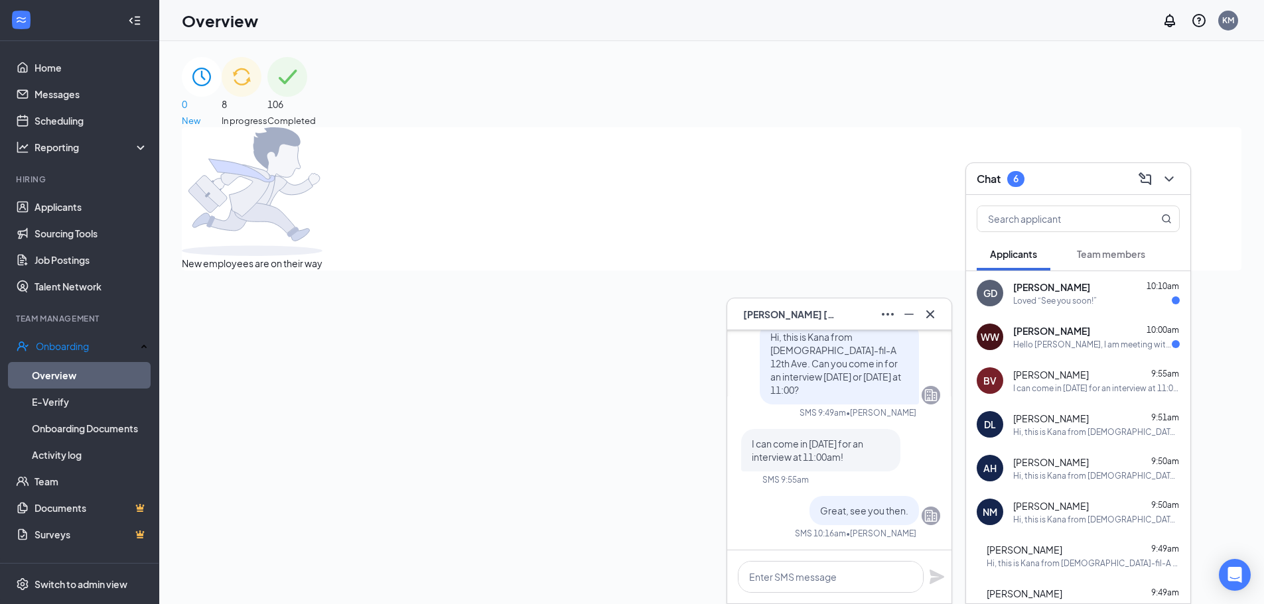
click at [931, 325] on div "BV [PERSON_NAME]" at bounding box center [839, 315] width 224 height 32
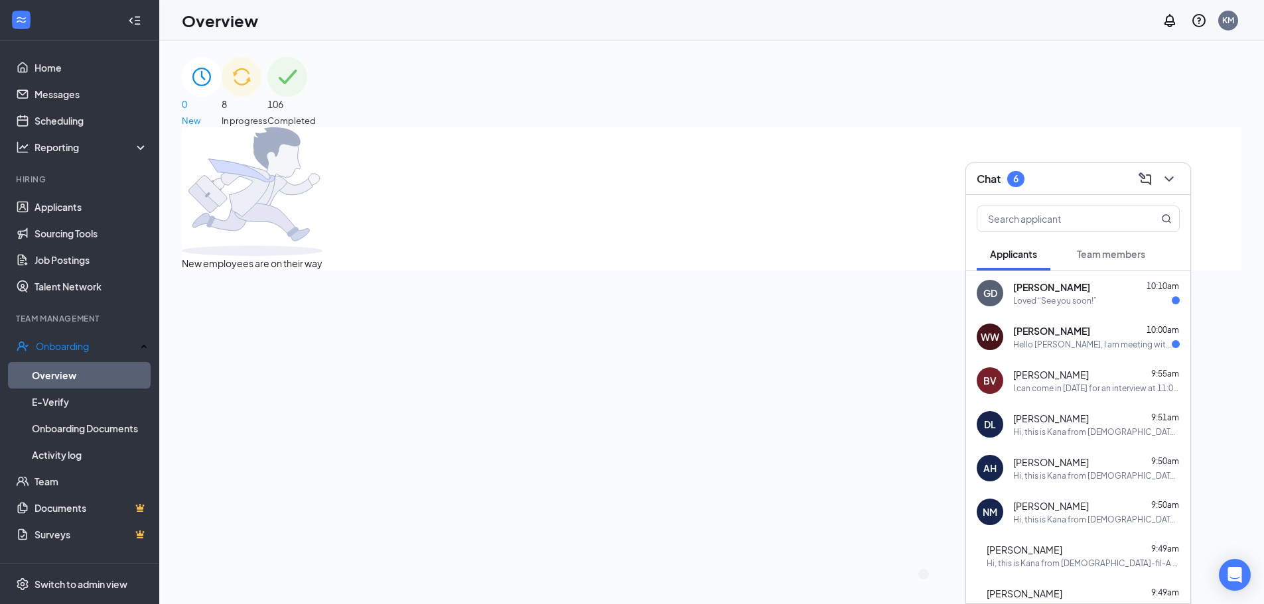
click at [1076, 302] on div "Loved “See you soon!”" at bounding box center [1055, 300] width 84 height 11
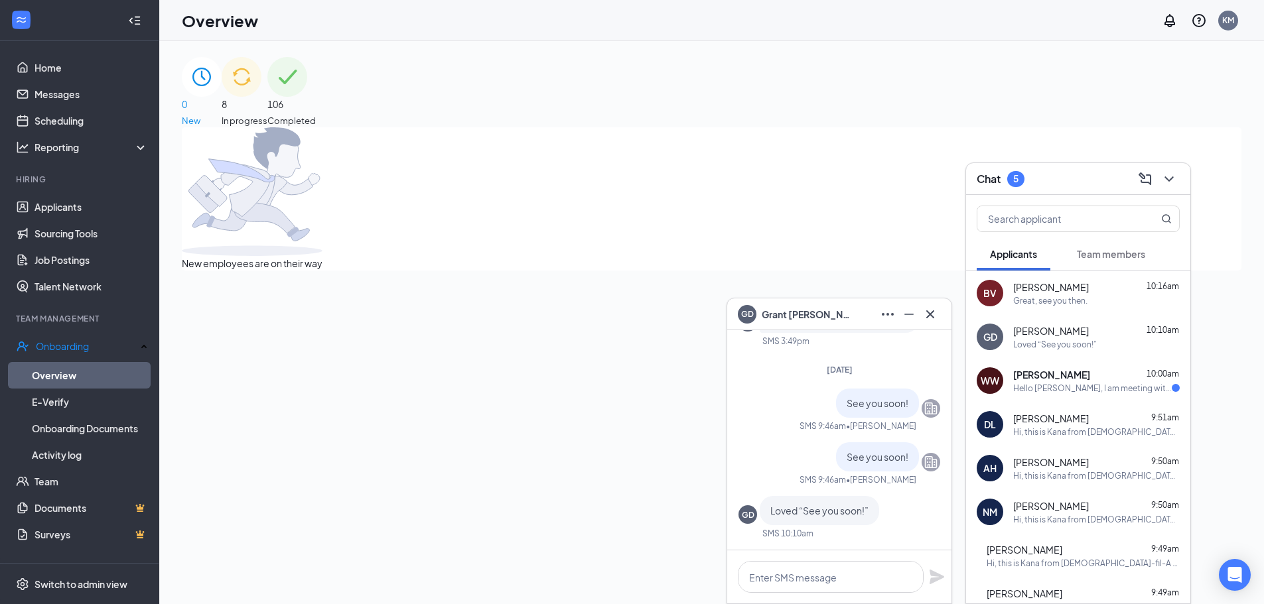
click at [1079, 389] on div "Hello [PERSON_NAME], I am meeting with [PERSON_NAME] [DATE] at 10:40. If I need…" at bounding box center [1092, 388] width 159 height 11
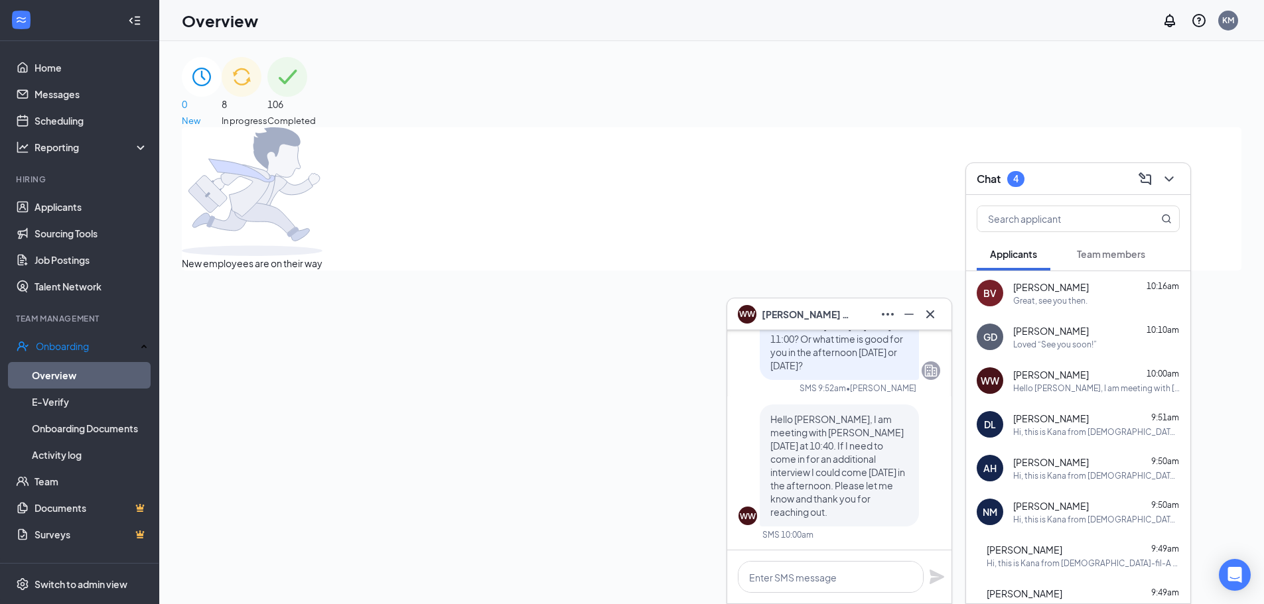
scroll to position [0, 0]
click at [869, 585] on textarea at bounding box center [831, 577] width 186 height 32
type textarea "N"
click at [851, 575] on textarea "Oh sorry , I didn't realize that" at bounding box center [831, 577] width 186 height 32
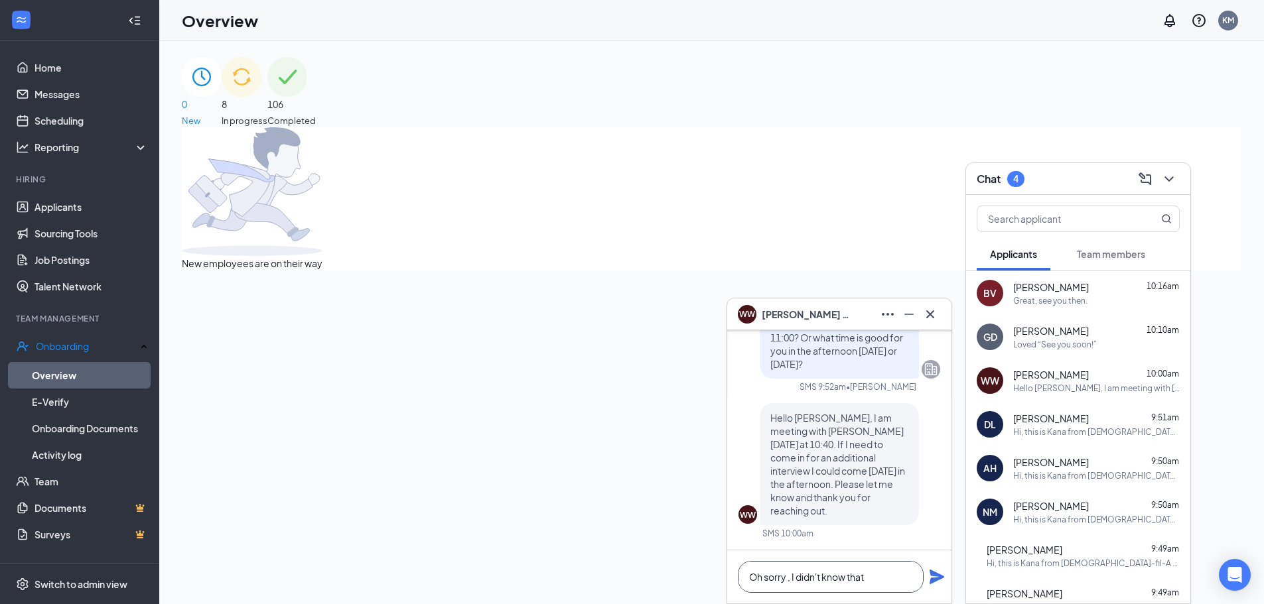
click at [869, 574] on textarea "Oh sorry , I didn't know that" at bounding box center [831, 577] width 186 height 32
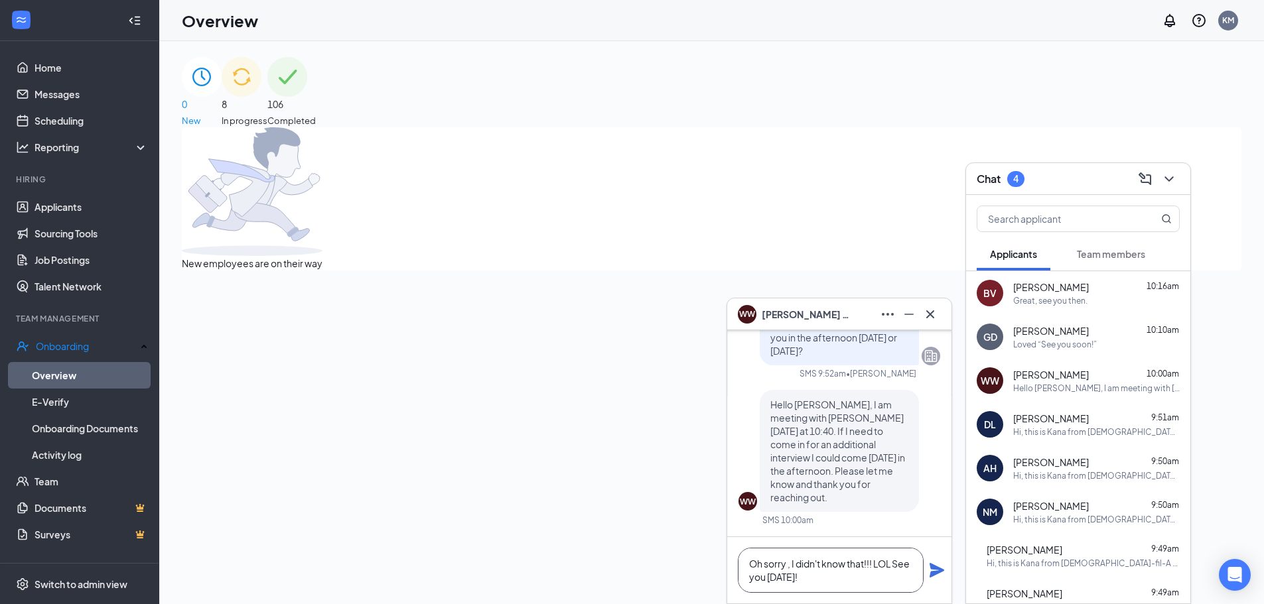
type textarea "Oh sorry , I didn't know that!!! LOL See you [DATE]!"
click at [656, 271] on div "New employees are on their way" at bounding box center [712, 198] width 1060 height 143
click at [940, 576] on icon "Plane" at bounding box center [937, 571] width 16 height 16
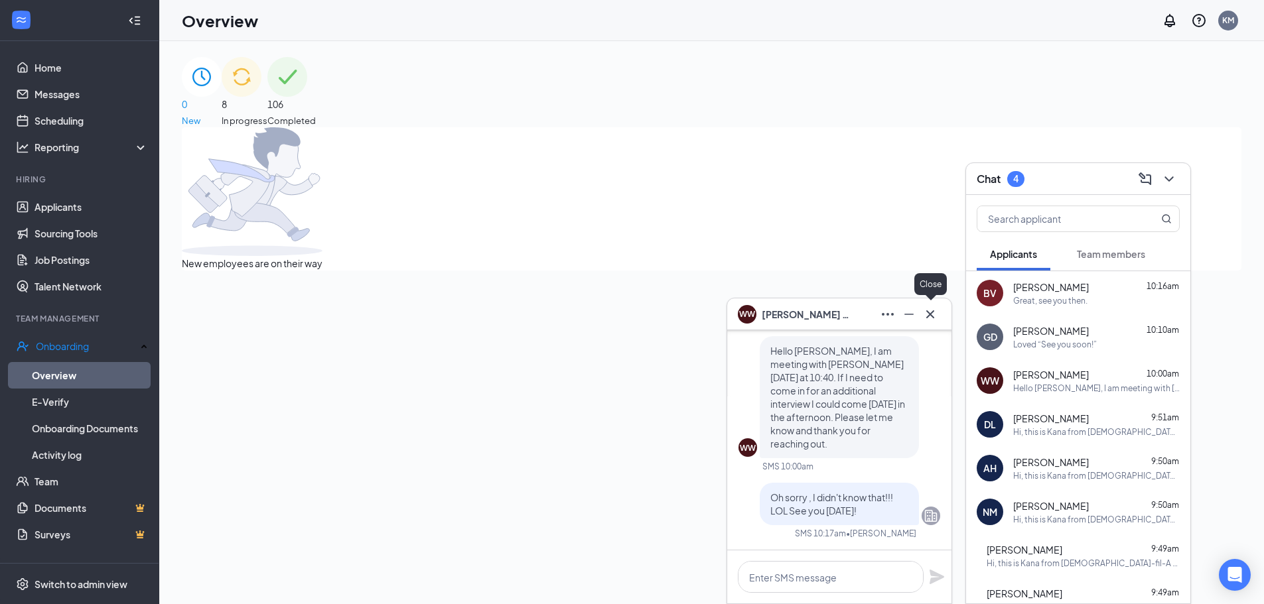
click at [935, 313] on icon "Cross" at bounding box center [930, 315] width 16 height 16
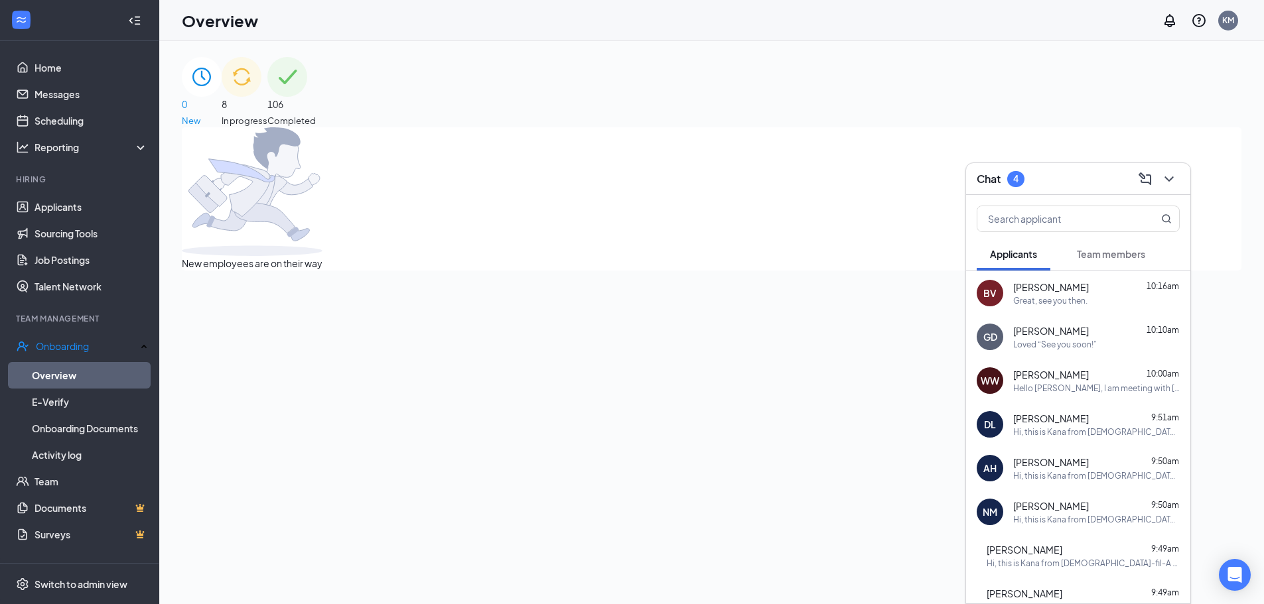
click at [1100, 255] on span "Team members" at bounding box center [1111, 254] width 68 height 12
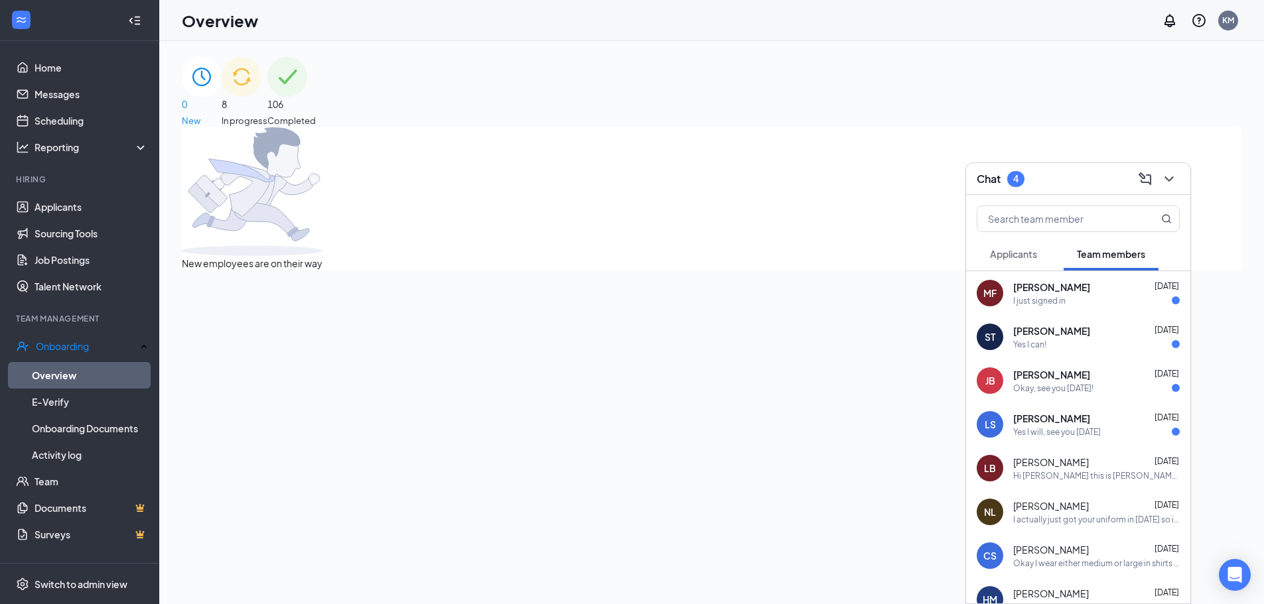
click at [1016, 256] on span "Applicants" at bounding box center [1013, 254] width 47 height 12
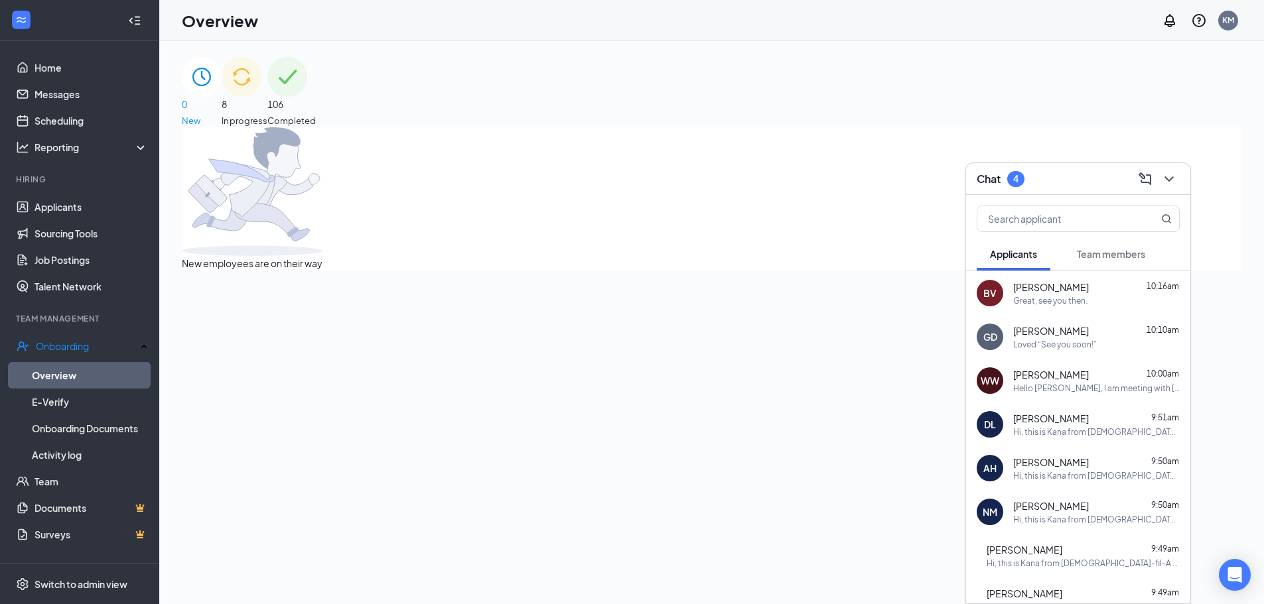
click at [1103, 243] on button "Team members" at bounding box center [1111, 254] width 95 height 33
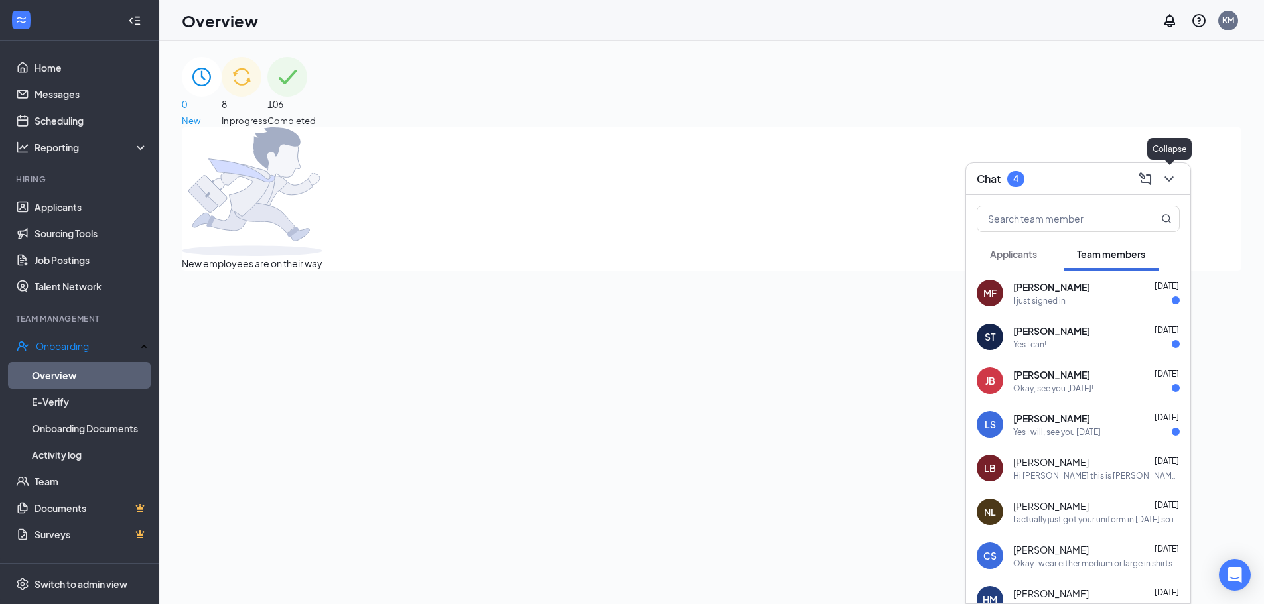
click at [1168, 181] on icon "ChevronDown" at bounding box center [1169, 179] width 16 height 16
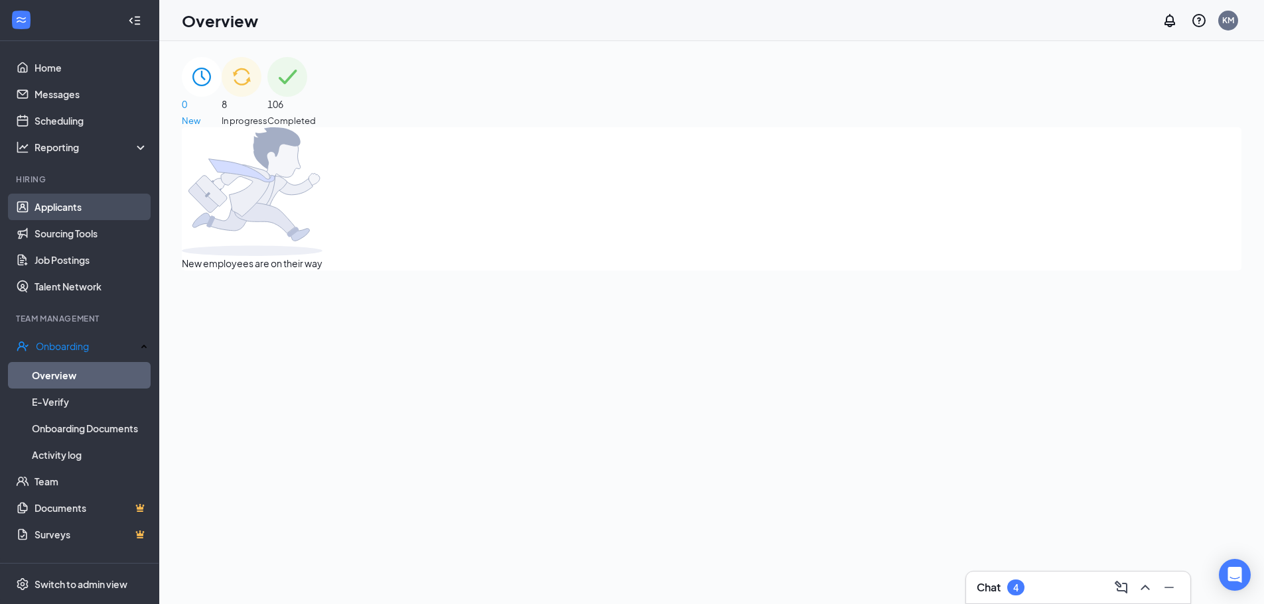
click at [56, 210] on link "Applicants" at bounding box center [91, 207] width 113 height 27
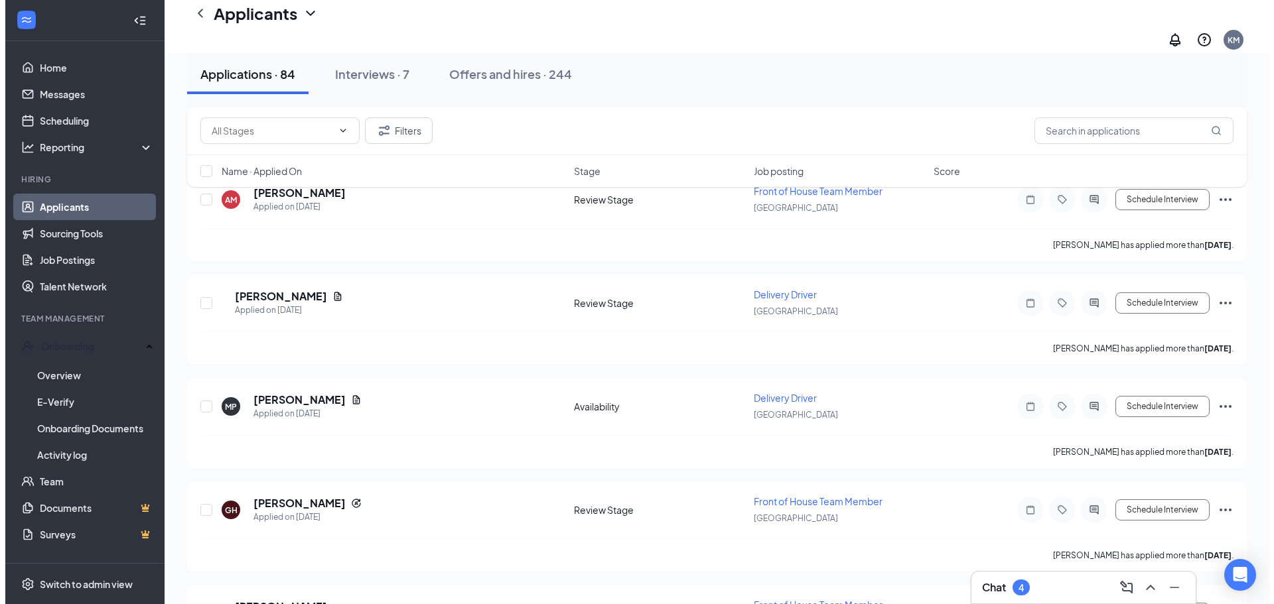
scroll to position [995, 0]
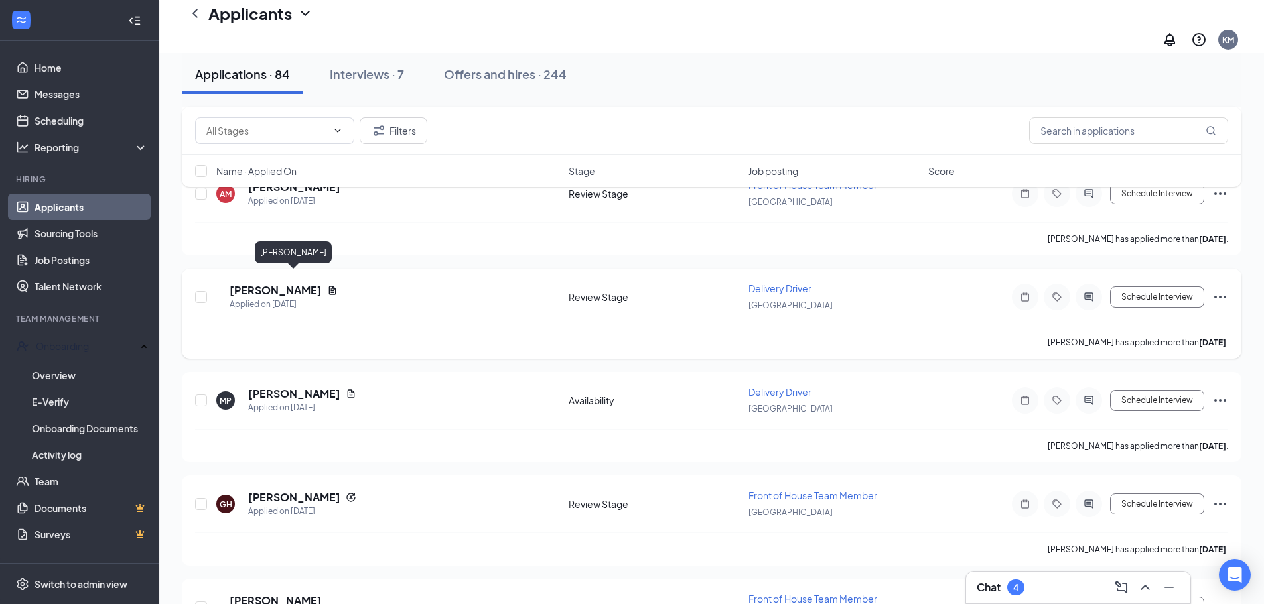
click at [303, 283] on h5 "[PERSON_NAME]" at bounding box center [276, 290] width 92 height 15
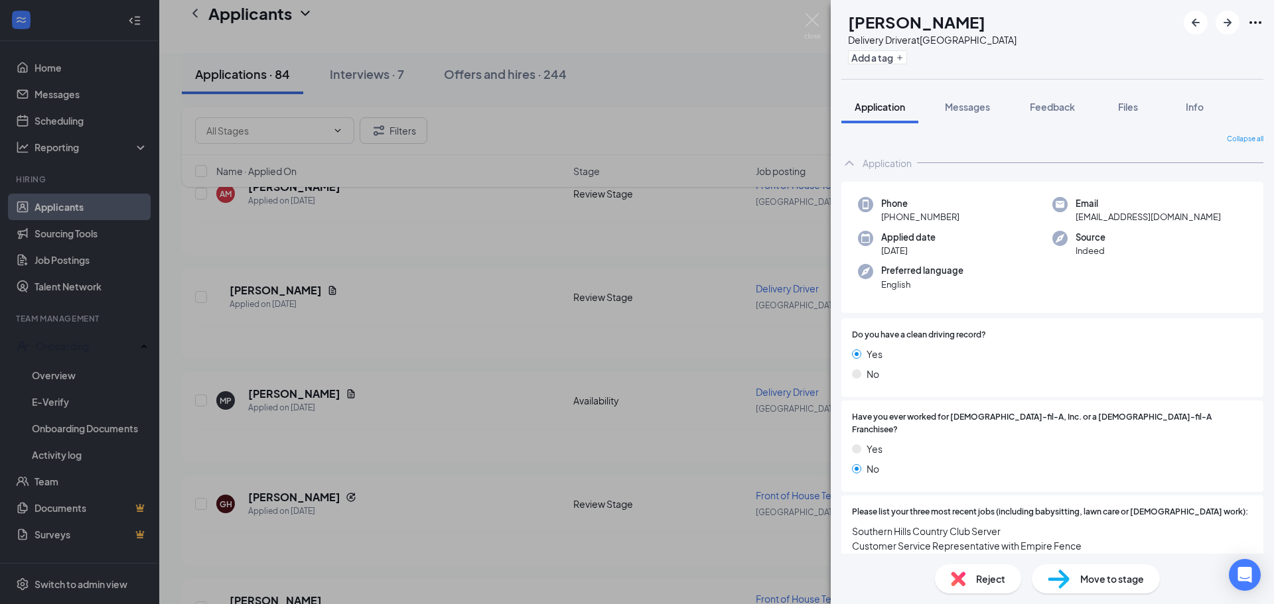
click at [1118, 584] on span "Move to stage" at bounding box center [1112, 579] width 64 height 15
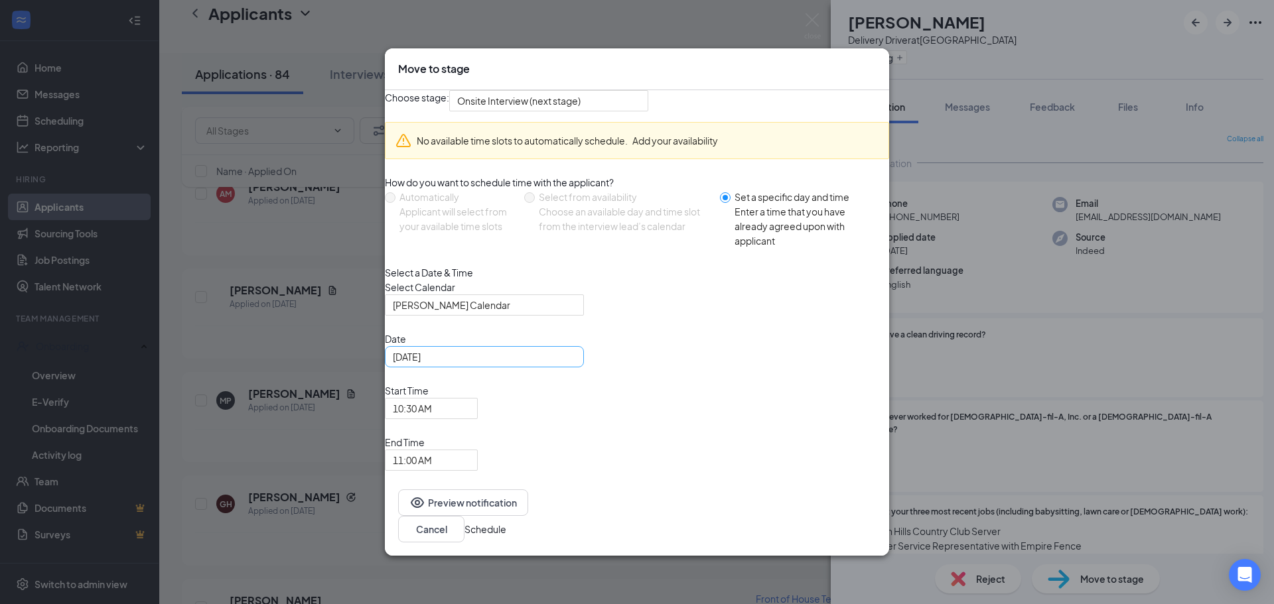
click at [576, 364] on div "[DATE]" at bounding box center [484, 357] width 183 height 15
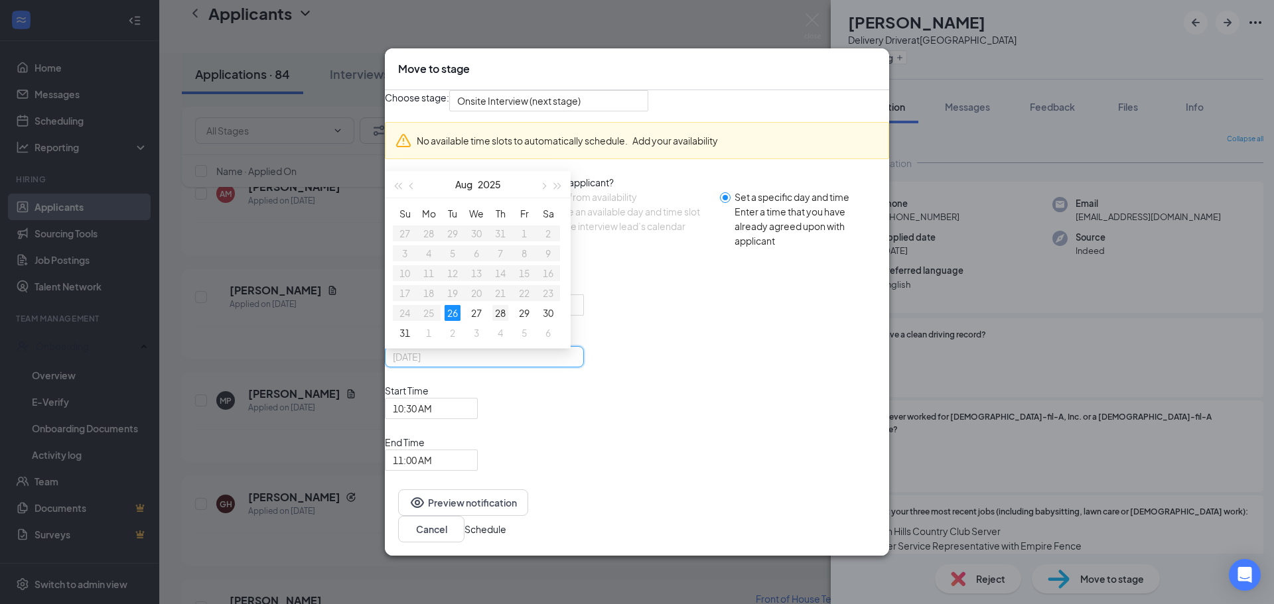
type input "[DATE]"
click at [508, 321] on div "28" at bounding box center [500, 313] width 16 height 16
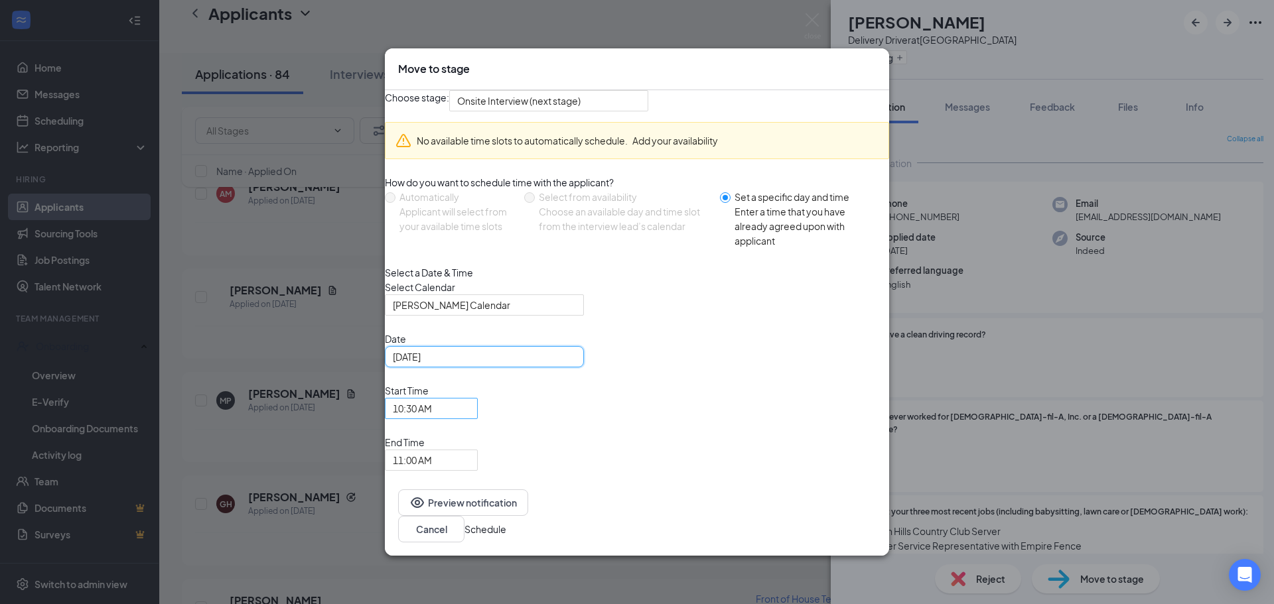
click at [432, 419] on span "10:30 AM" at bounding box center [412, 409] width 39 height 20
click at [432, 480] on span "11:00 AM" at bounding box center [412, 490] width 39 height 20
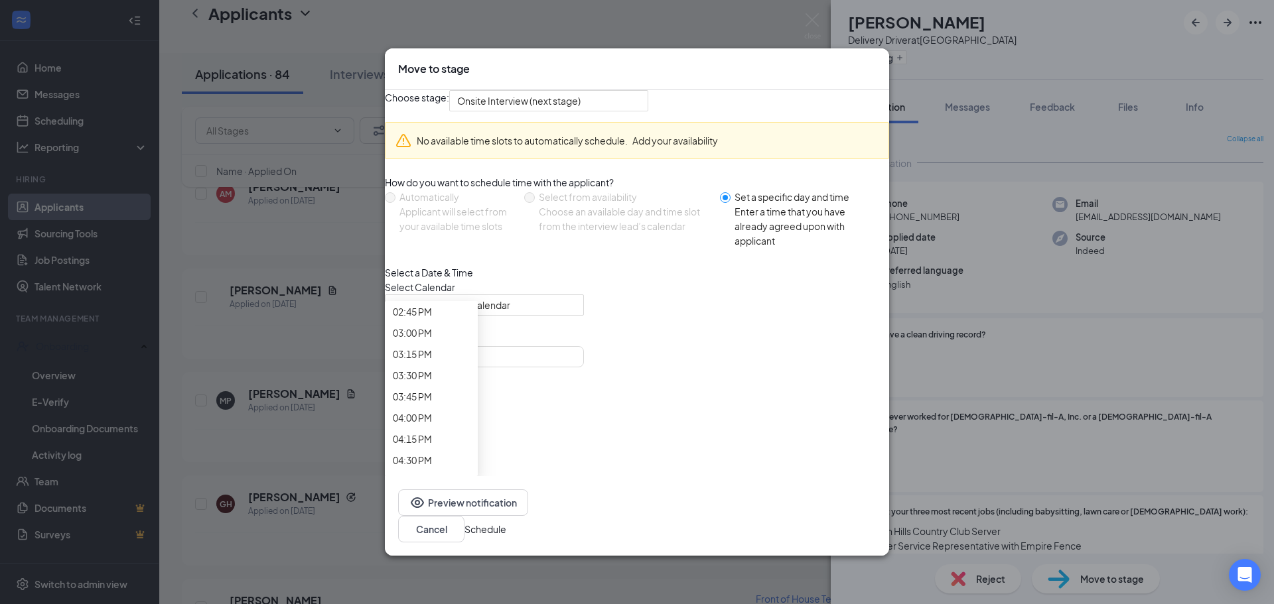
click at [432, 43] on span "11:30 AM" at bounding box center [412, 36] width 39 height 15
click at [506, 522] on button "Schedule" at bounding box center [485, 529] width 42 height 15
